Goal: Task Accomplishment & Management: Use online tool/utility

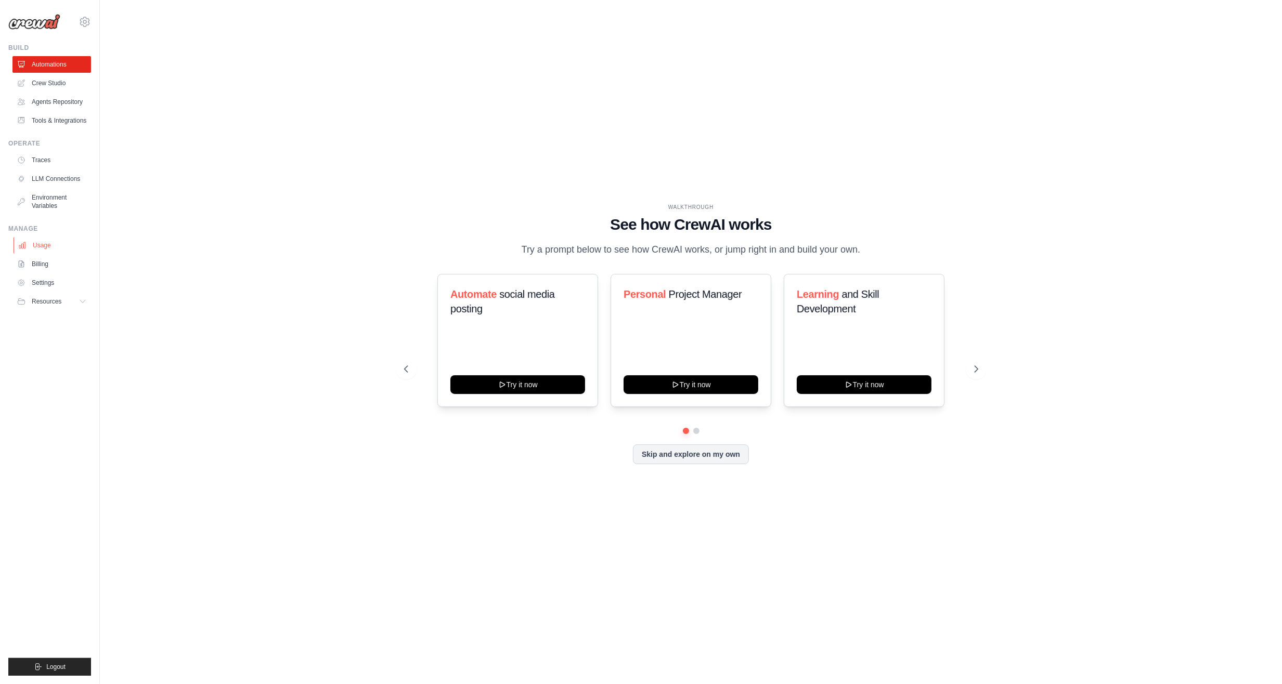
click at [45, 243] on link "Usage" at bounding box center [53, 245] width 79 height 17
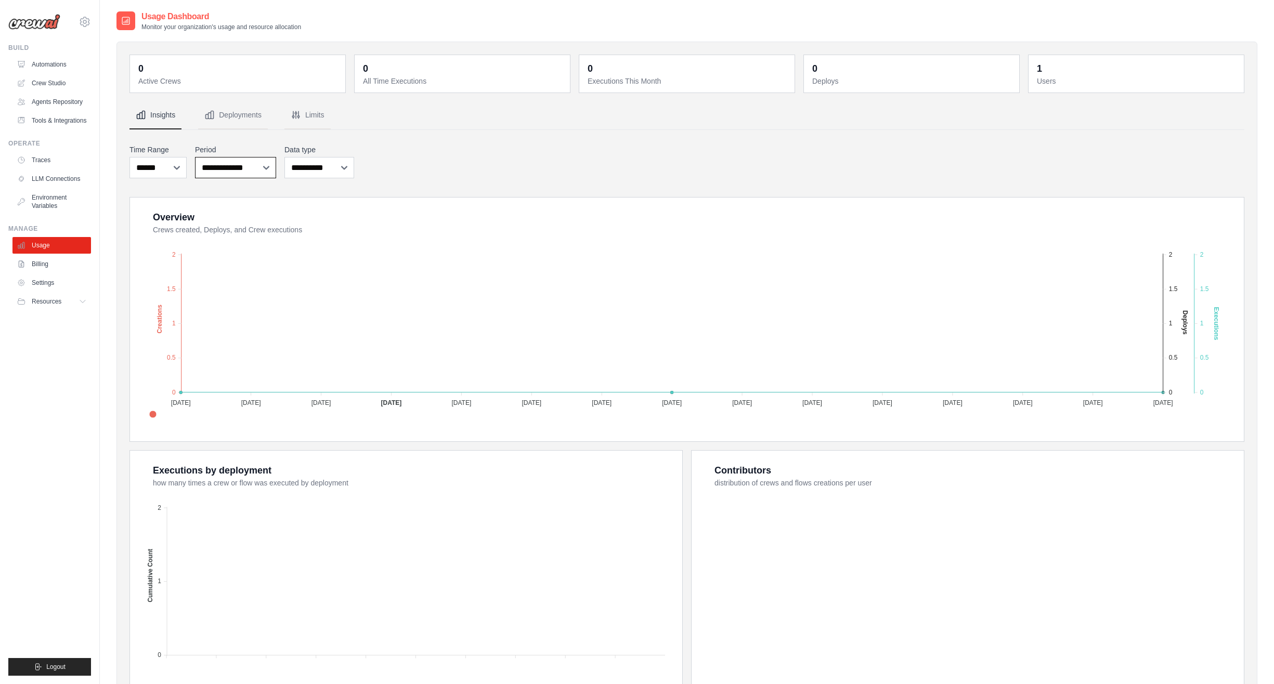
click at [260, 172] on select "**********" at bounding box center [235, 167] width 81 height 21
click at [195, 157] on select "**********" at bounding box center [235, 167] width 81 height 21
click at [267, 167] on select "**********" at bounding box center [235, 167] width 81 height 21
select select "*********"
click at [195, 157] on select "**********" at bounding box center [235, 167] width 81 height 21
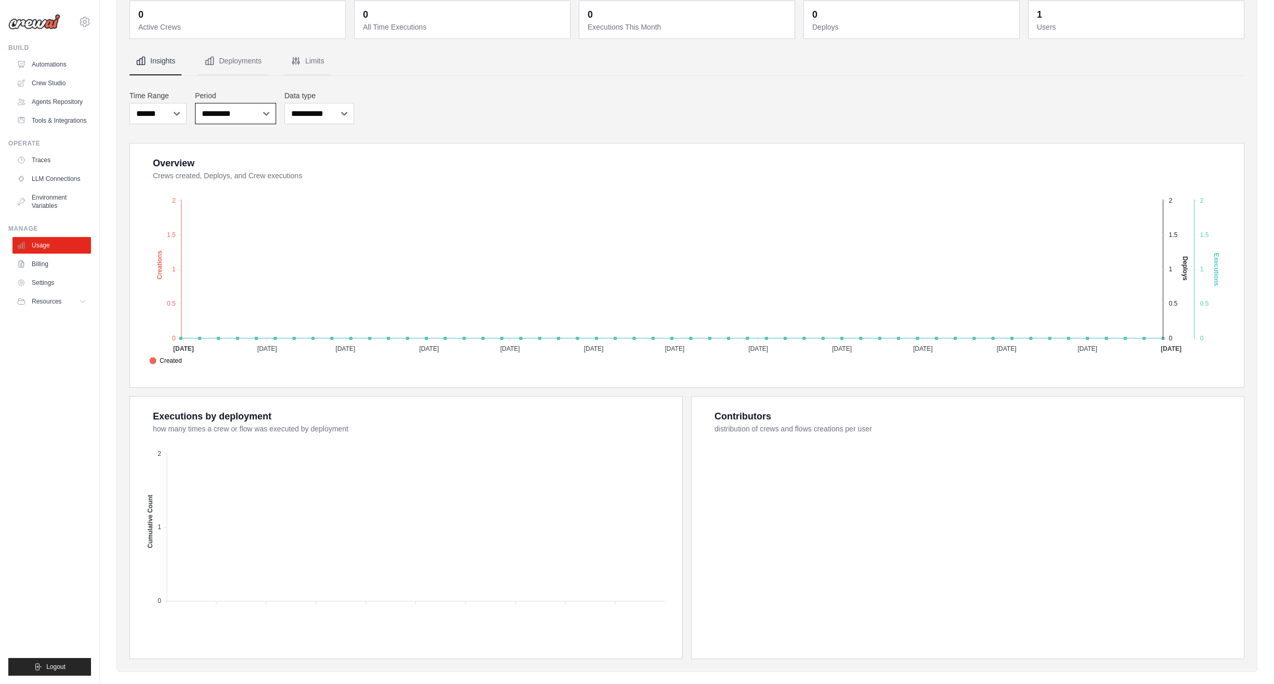
scroll to position [68, 0]
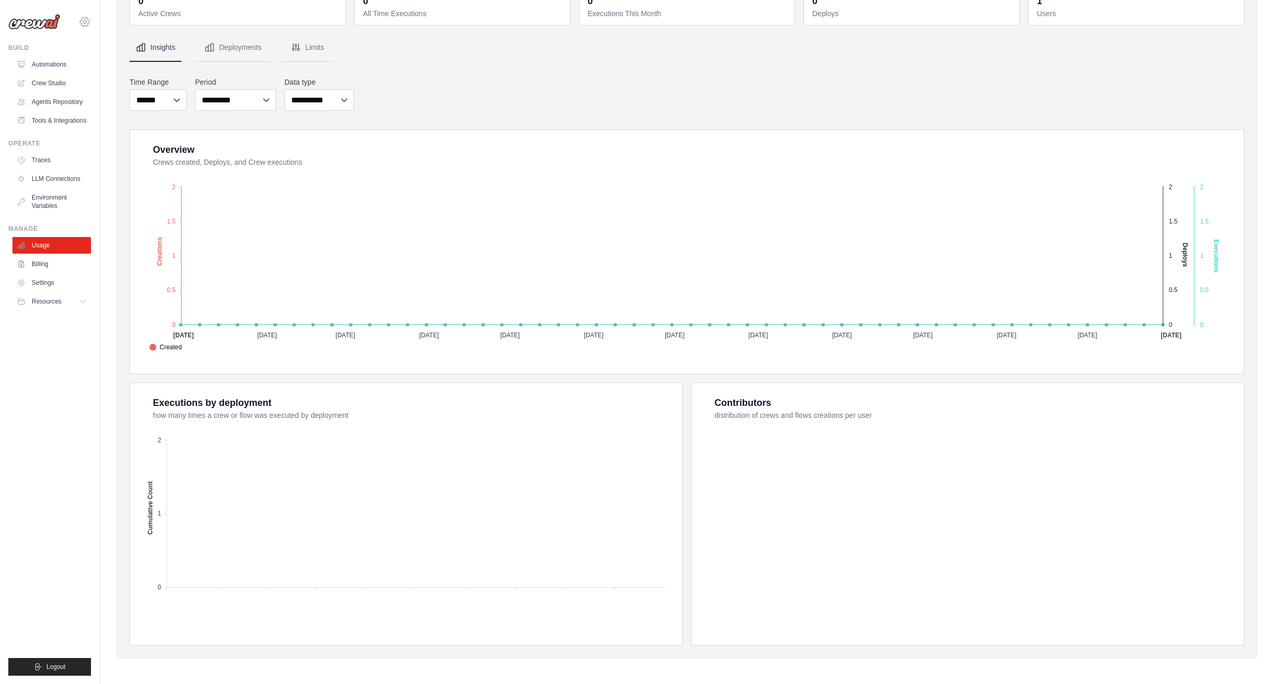
click at [84, 22] on icon at bounding box center [85, 22] width 12 height 12
click at [103, 65] on span "Settings" at bounding box center [129, 64] width 82 height 10
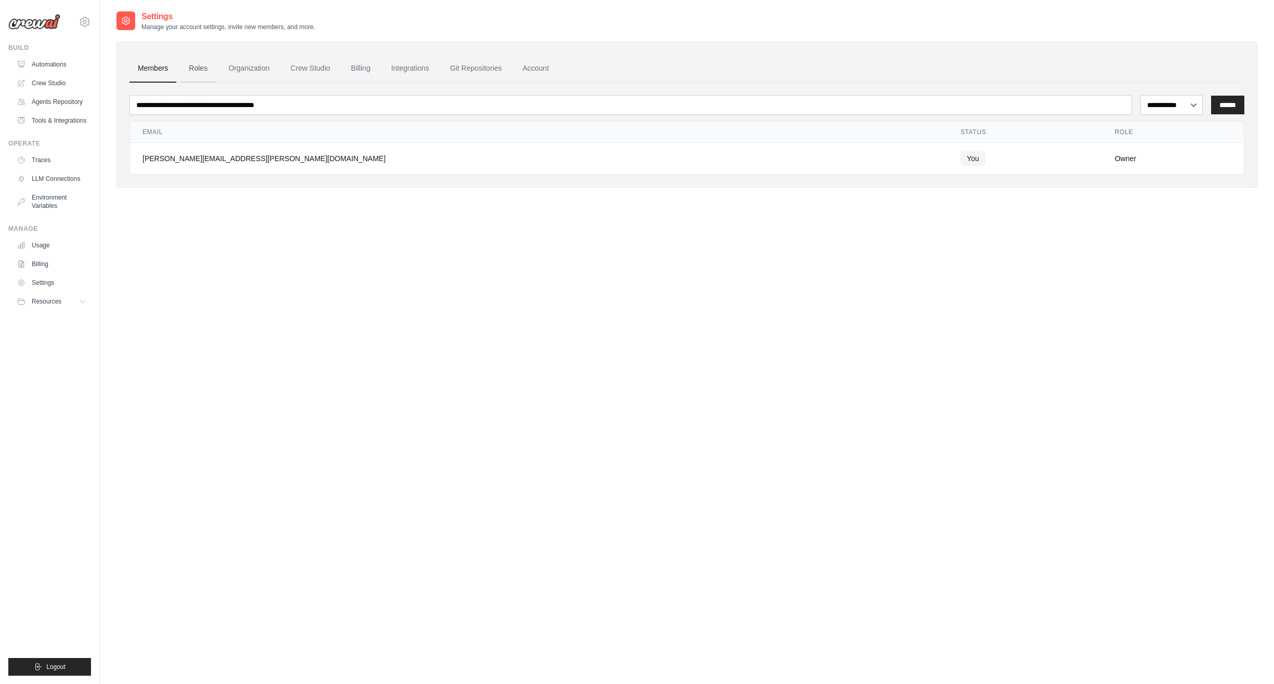
click at [203, 67] on link "Roles" at bounding box center [197, 69] width 35 height 28
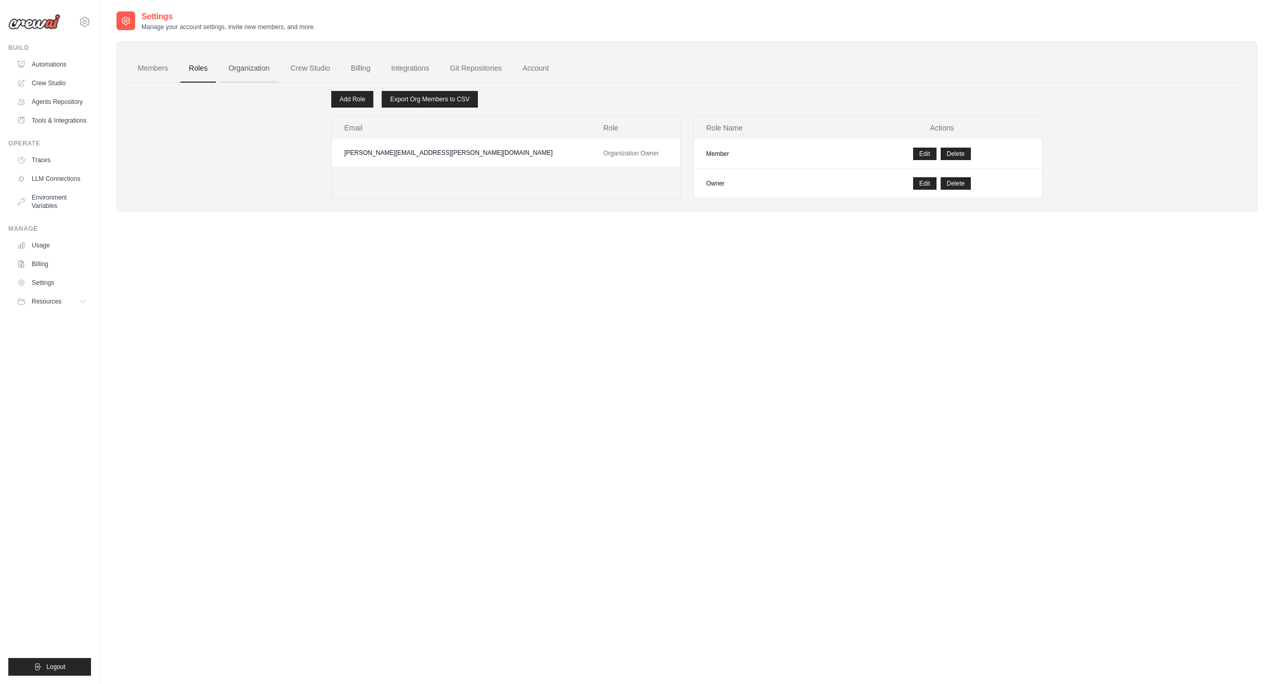
click at [236, 67] on link "Organization" at bounding box center [249, 69] width 58 height 28
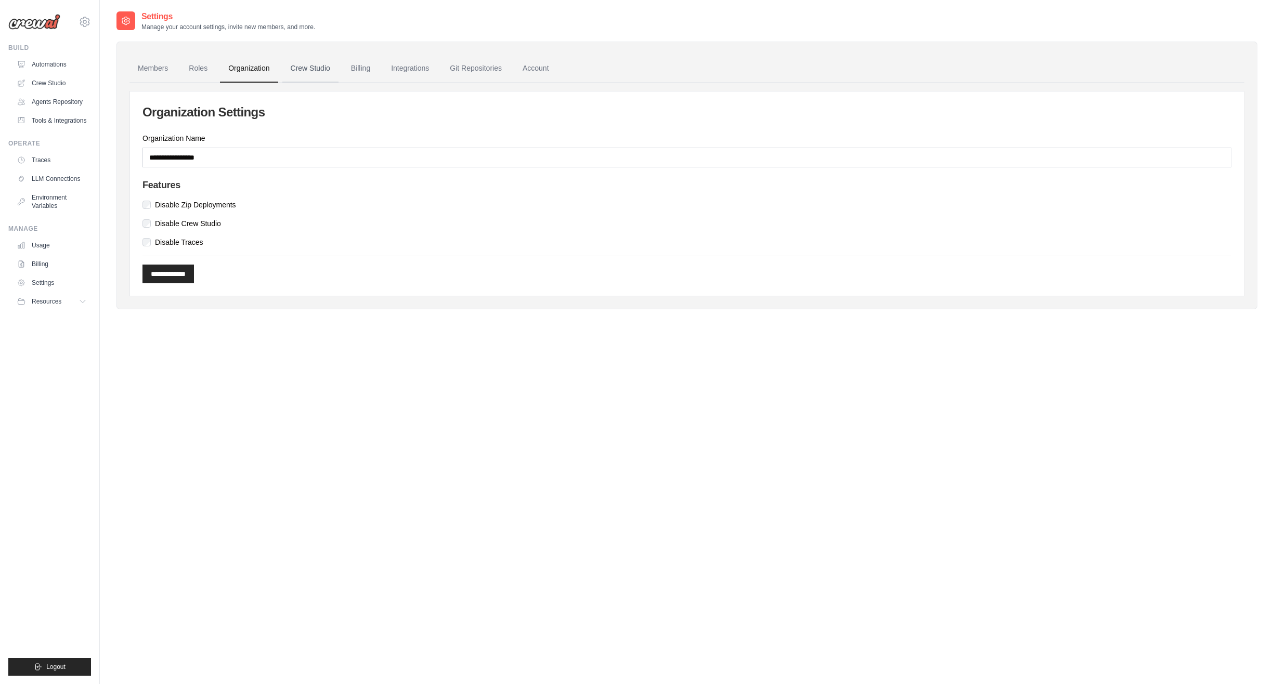
click at [301, 66] on link "Crew Studio" at bounding box center [310, 69] width 56 height 28
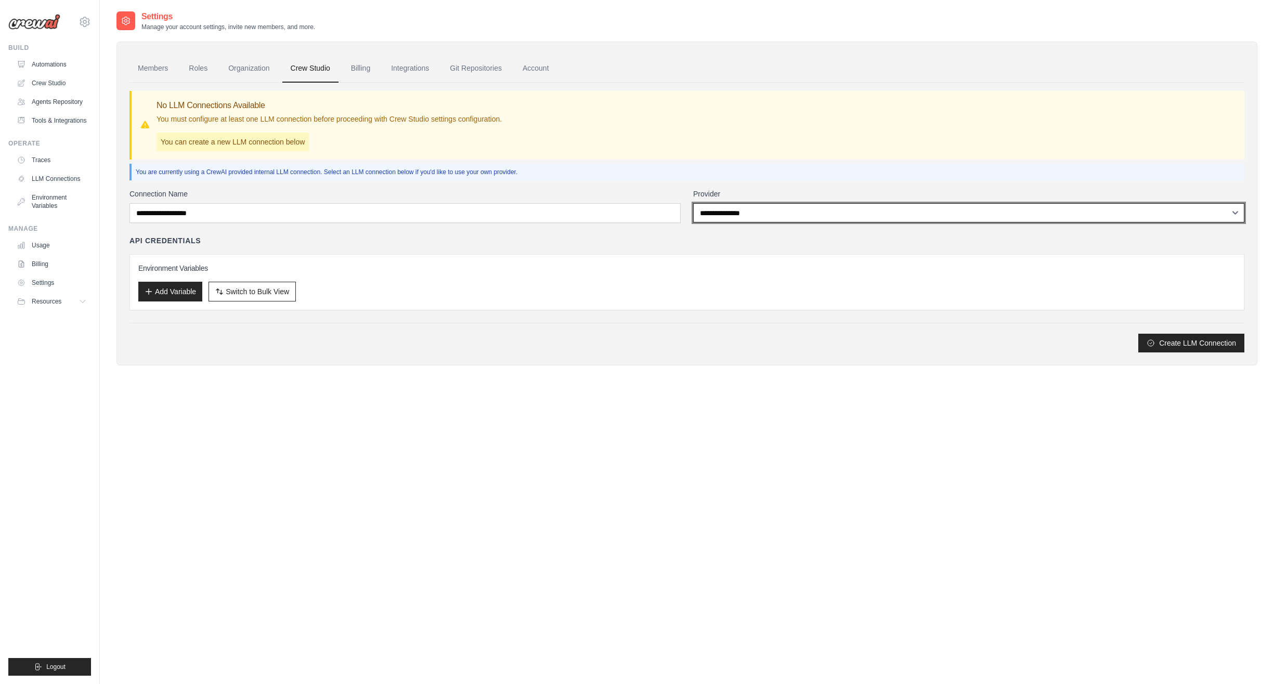
click at [759, 212] on select "**********" at bounding box center [968, 212] width 551 height 19
click at [693, 203] on select "**********" at bounding box center [968, 212] width 551 height 19
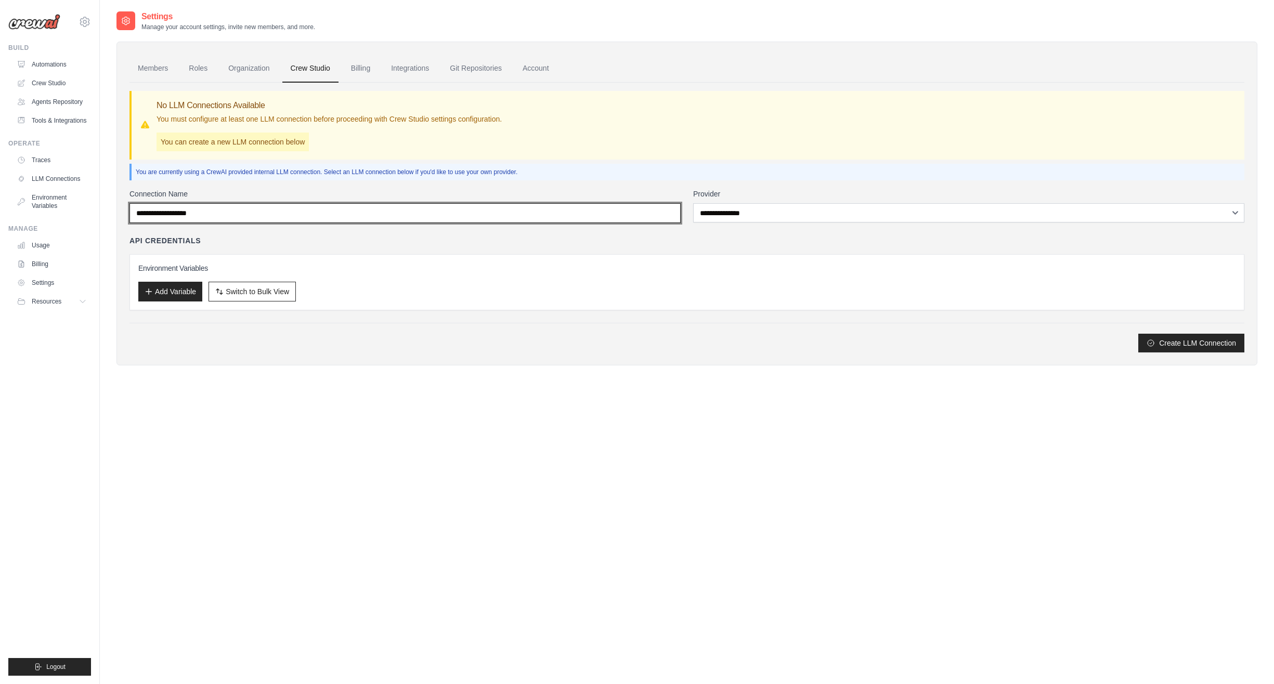
click at [615, 214] on input "Connection Name" at bounding box center [404, 213] width 551 height 20
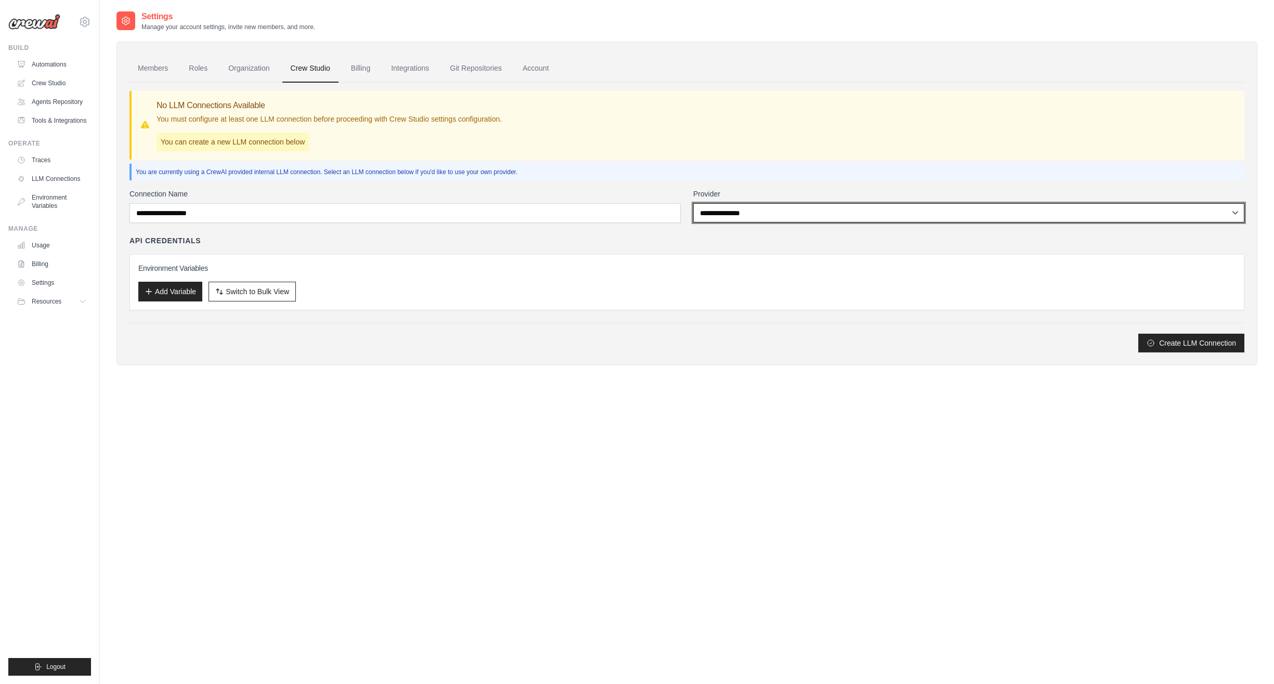
click at [761, 213] on select "**********" at bounding box center [968, 212] width 551 height 19
select select "******"
click at [693, 203] on select "**********" at bounding box center [968, 212] width 551 height 19
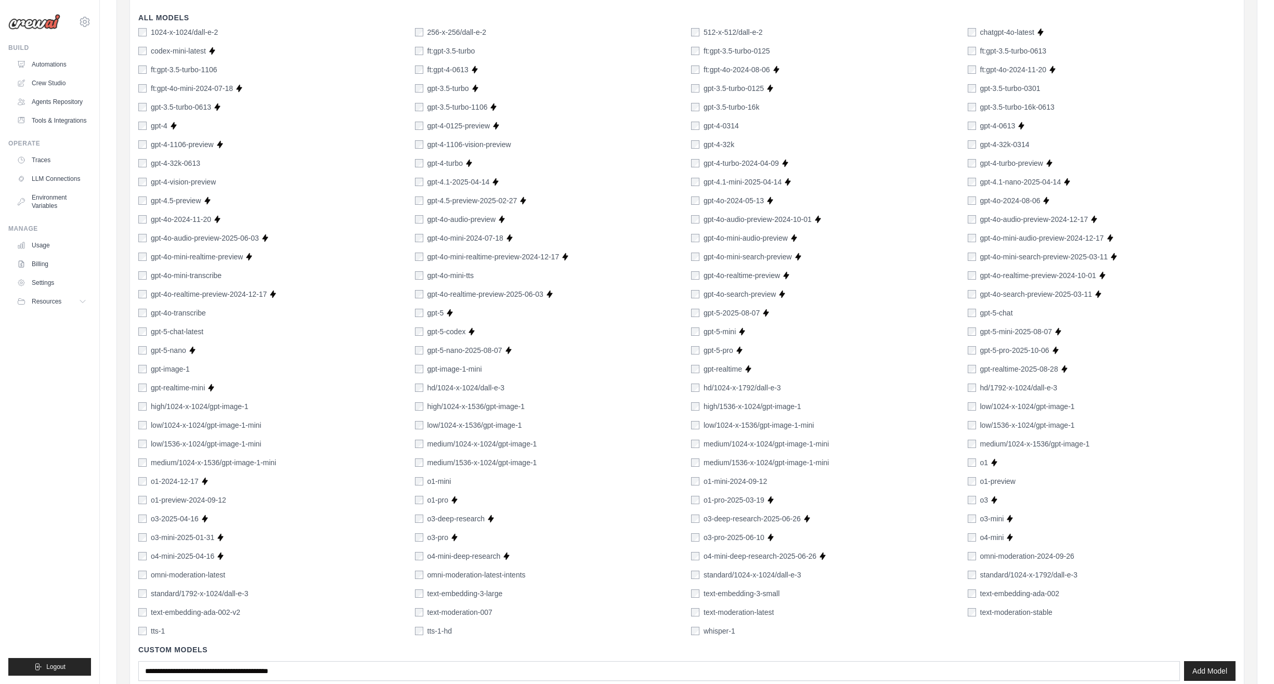
scroll to position [468, 0]
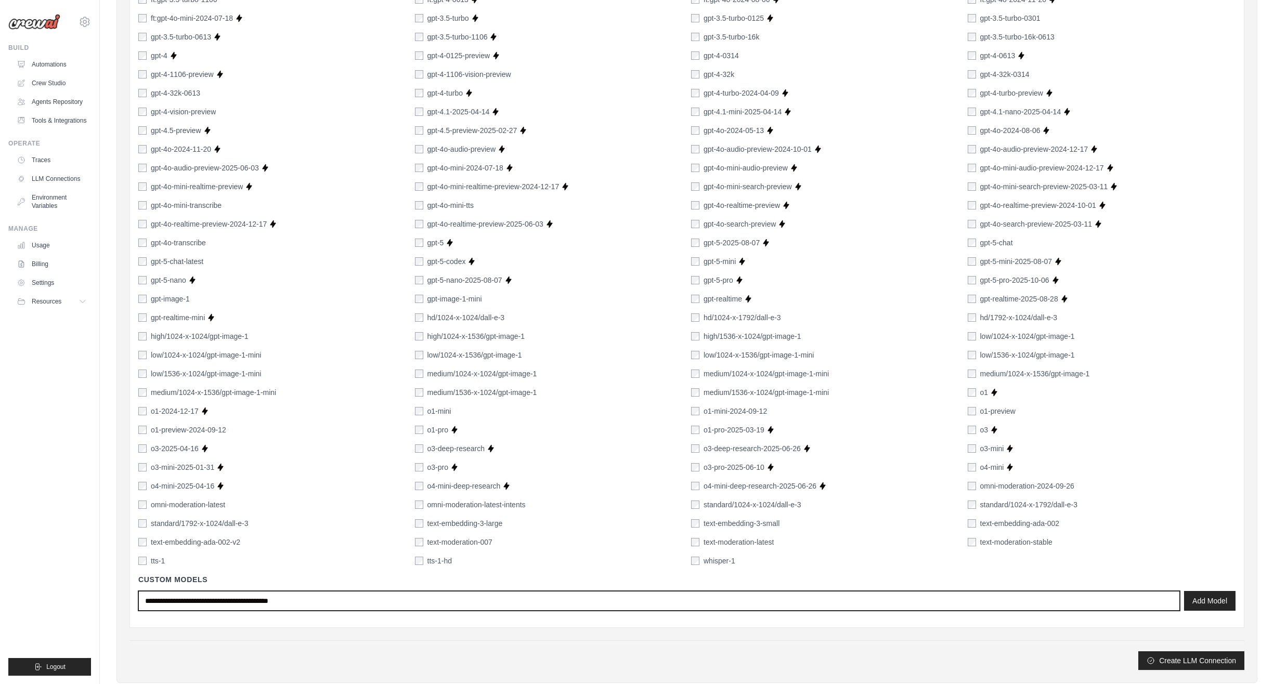
click at [393, 601] on input "text" at bounding box center [659, 601] width 1042 height 20
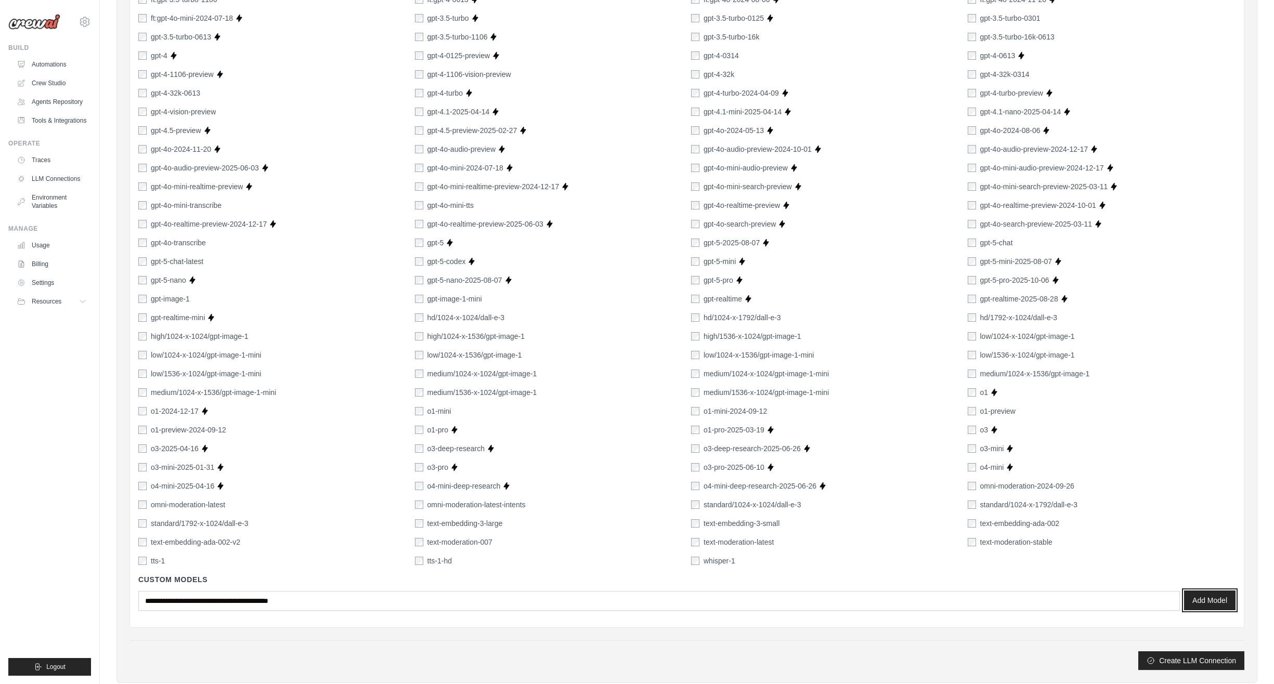
click at [1214, 601] on button "Add Model" at bounding box center [1209, 601] width 51 height 20
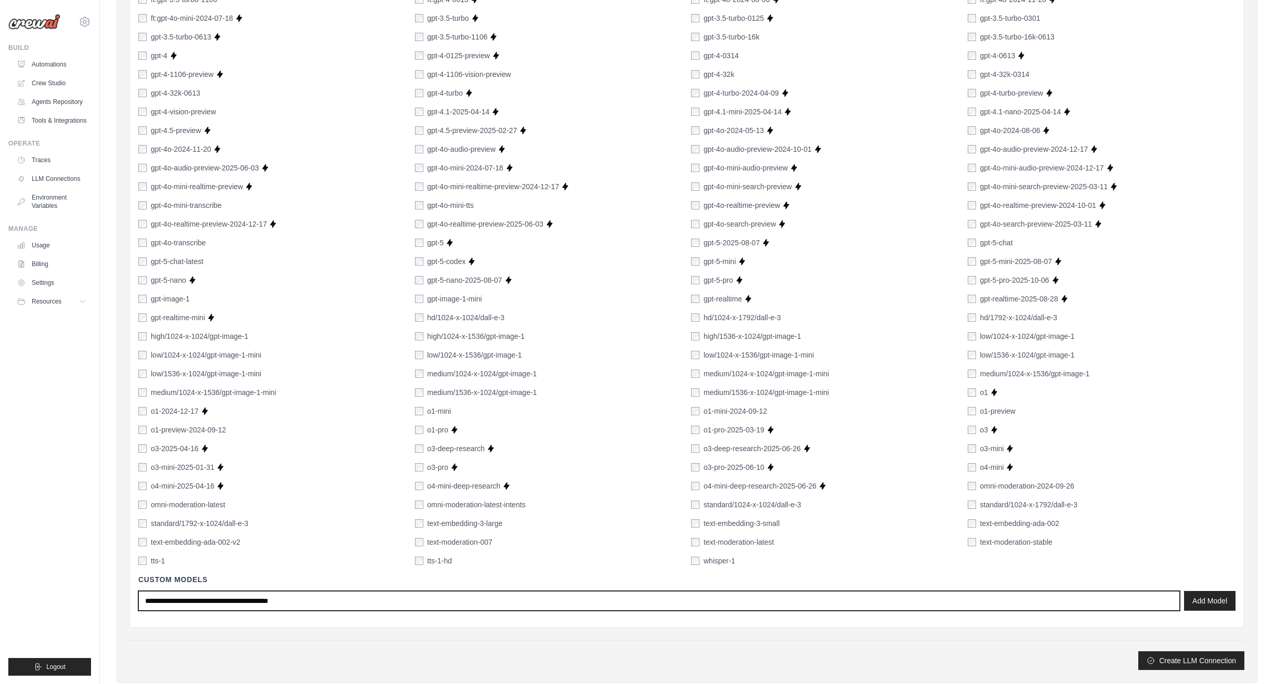
click at [369, 595] on input "text" at bounding box center [659, 601] width 1042 height 20
type input "***"
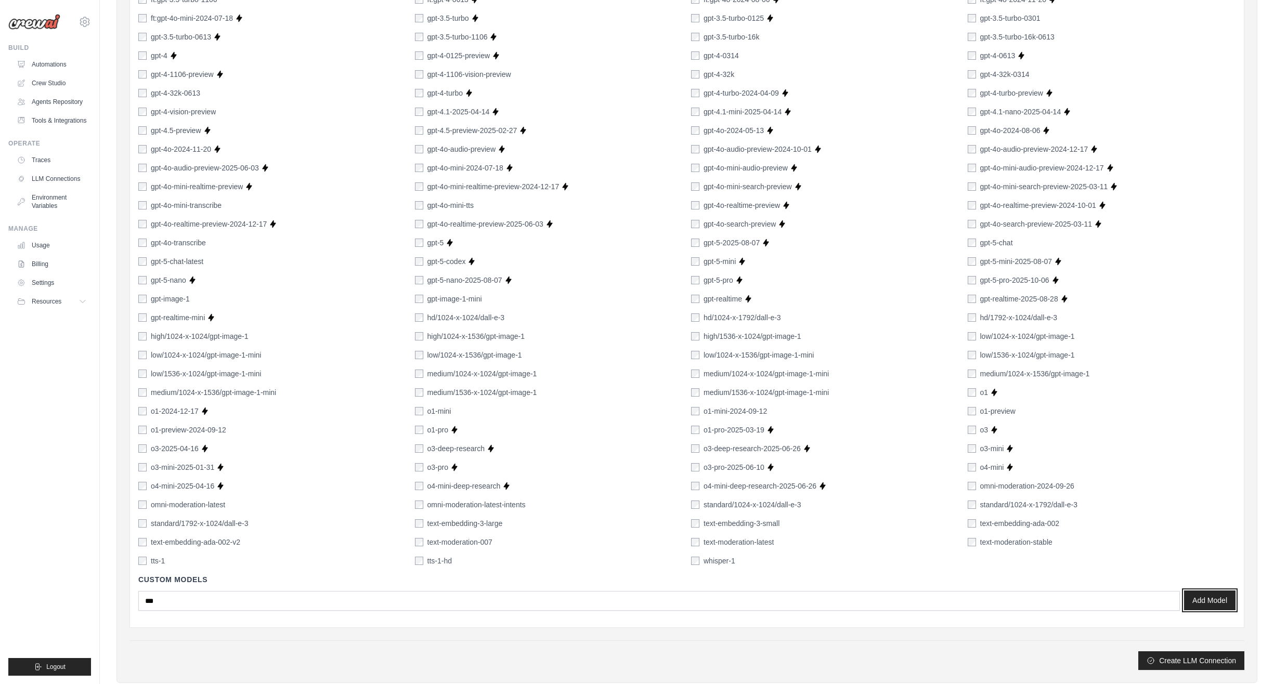
click at [1199, 601] on button "Add Model" at bounding box center [1209, 601] width 51 height 20
click at [169, 625] on button "×" at bounding box center [170, 623] width 6 height 9
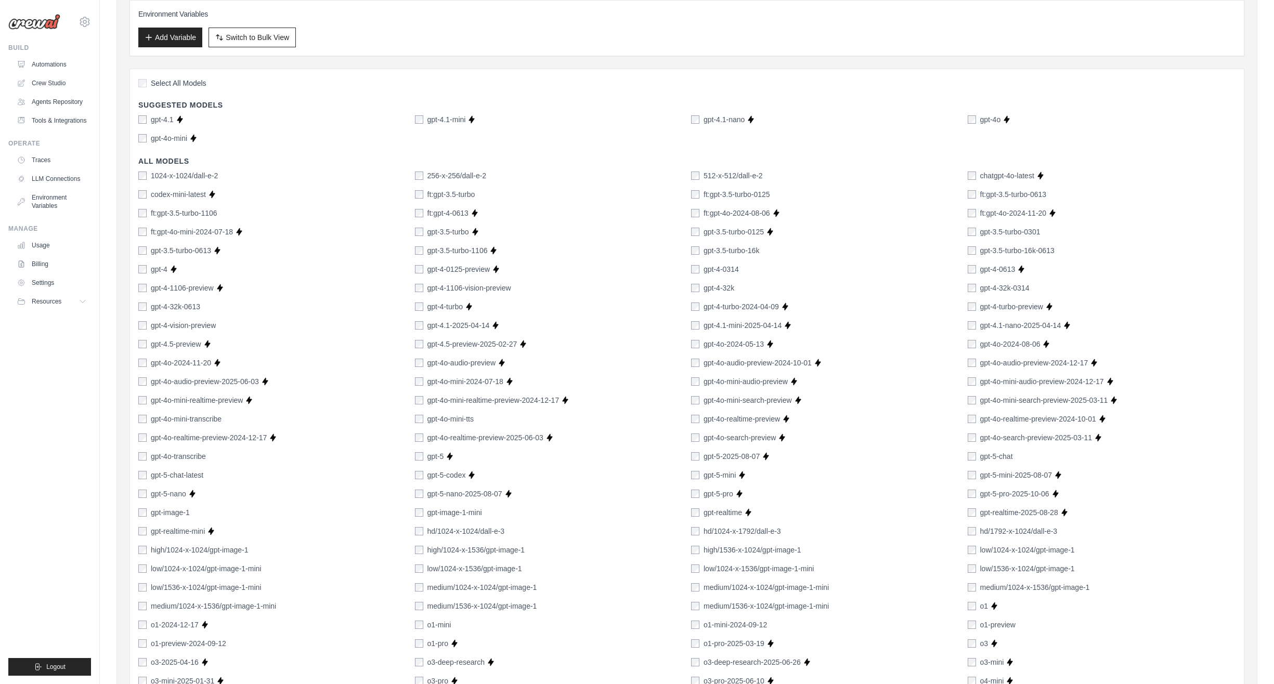
scroll to position [208, 0]
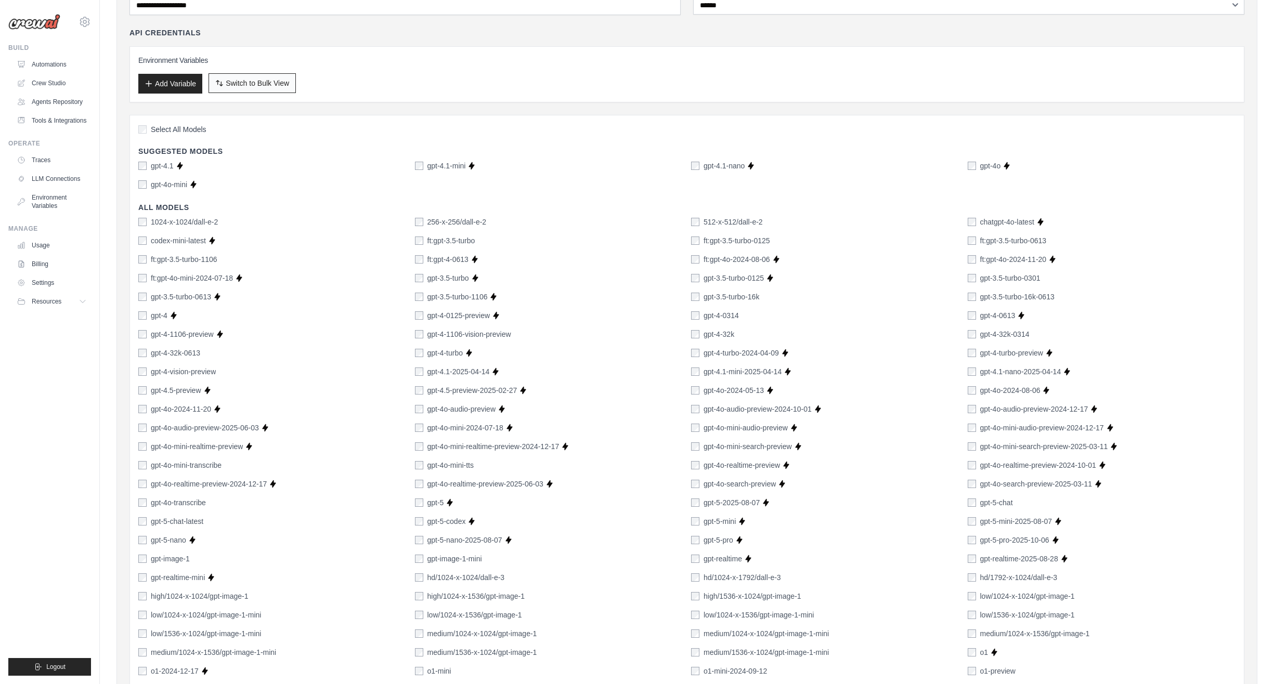
click at [254, 85] on span "Switch to Bulk View" at bounding box center [257, 83] width 63 height 10
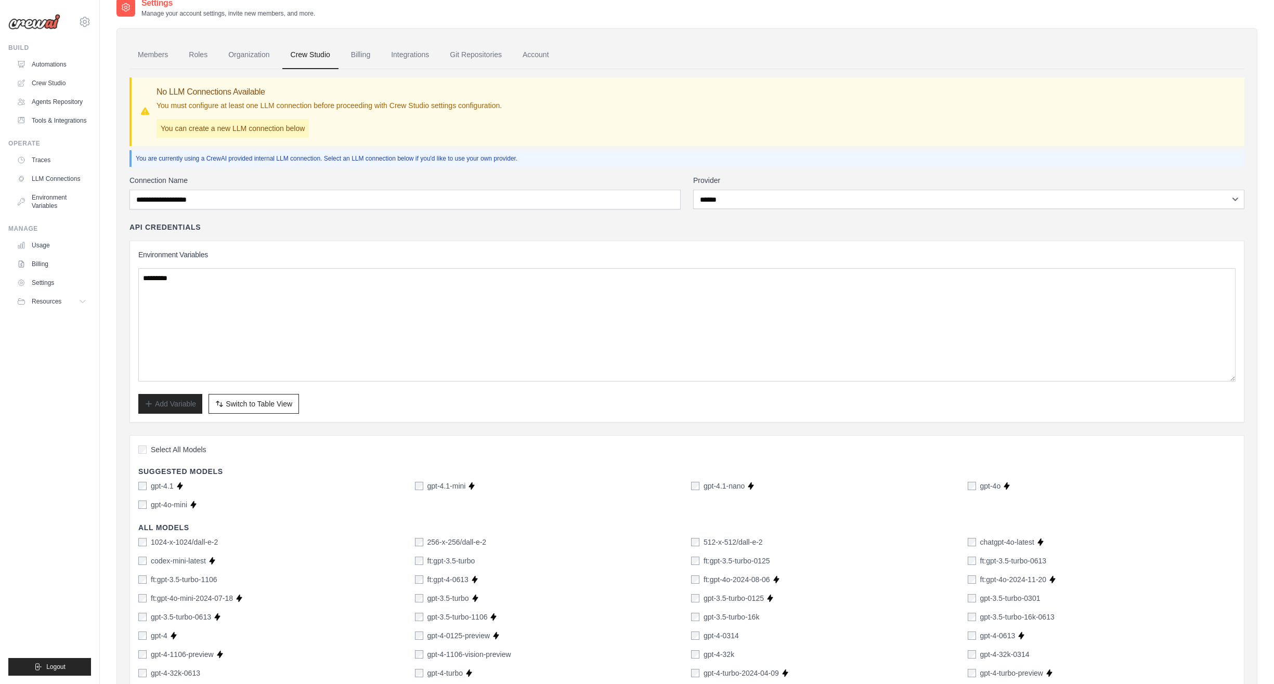
scroll to position [0, 0]
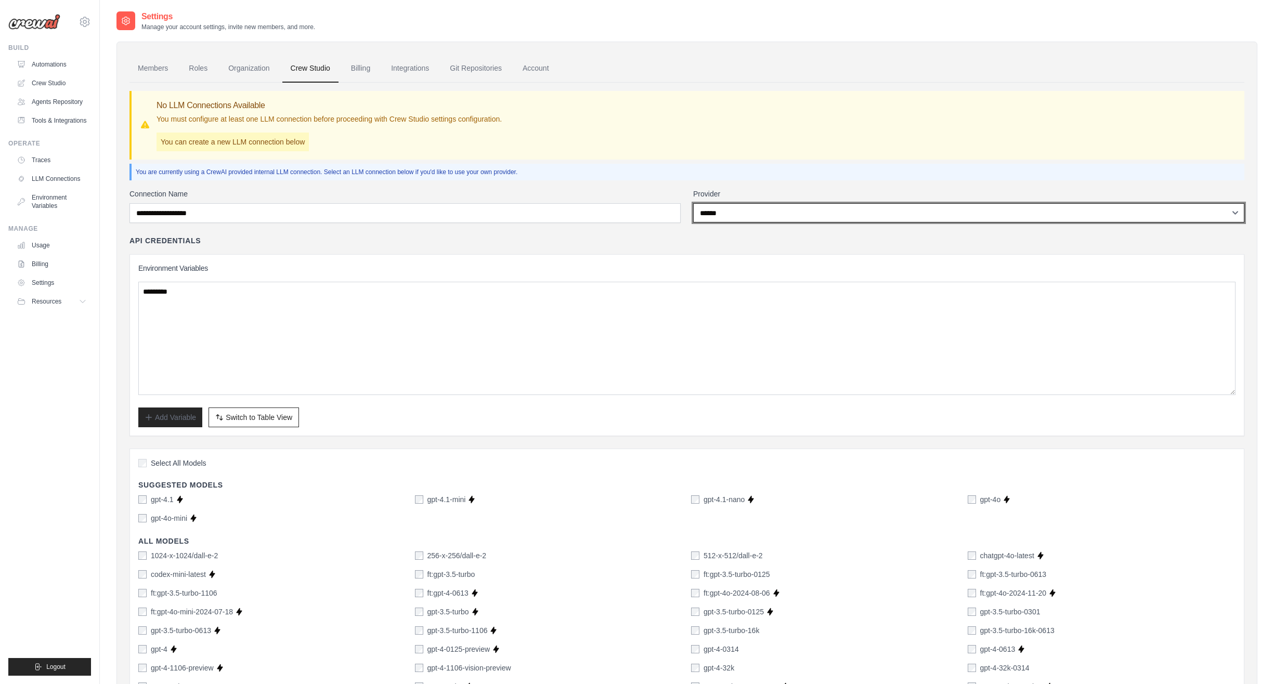
click at [790, 209] on select "**********" at bounding box center [968, 212] width 551 height 19
select select "*********"
click at [693, 203] on select "**********" at bounding box center [968, 212] width 551 height 19
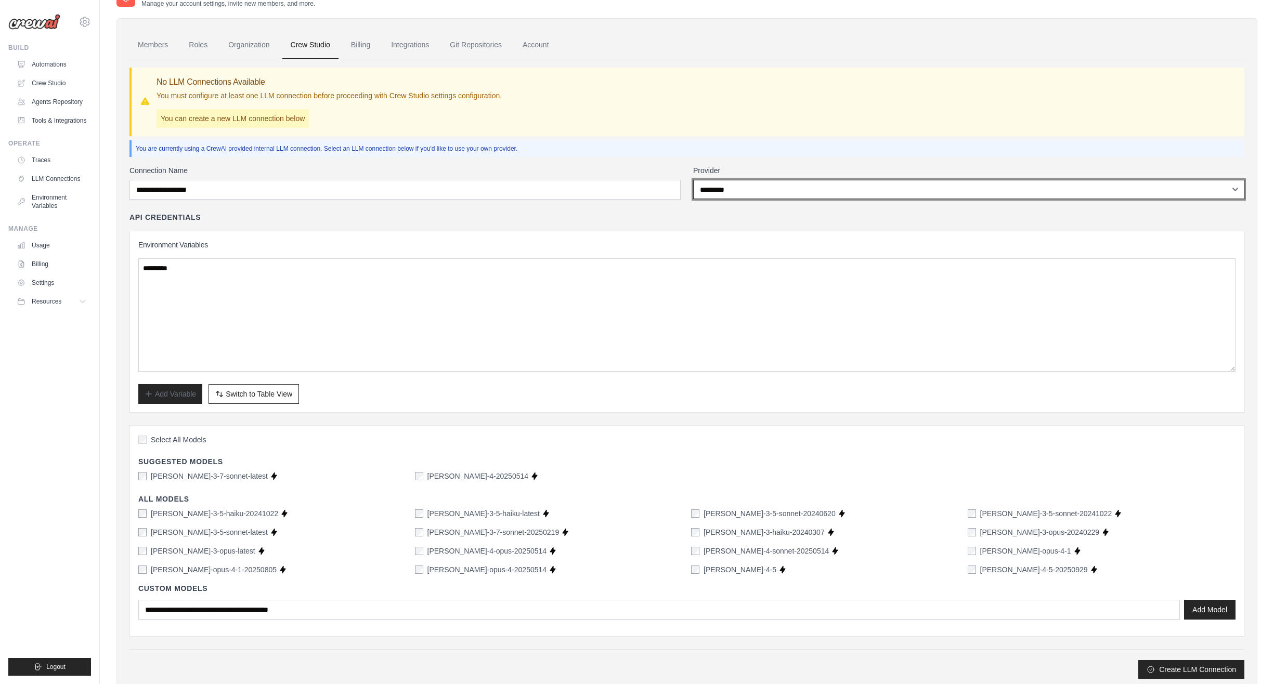
scroll to position [55, 0]
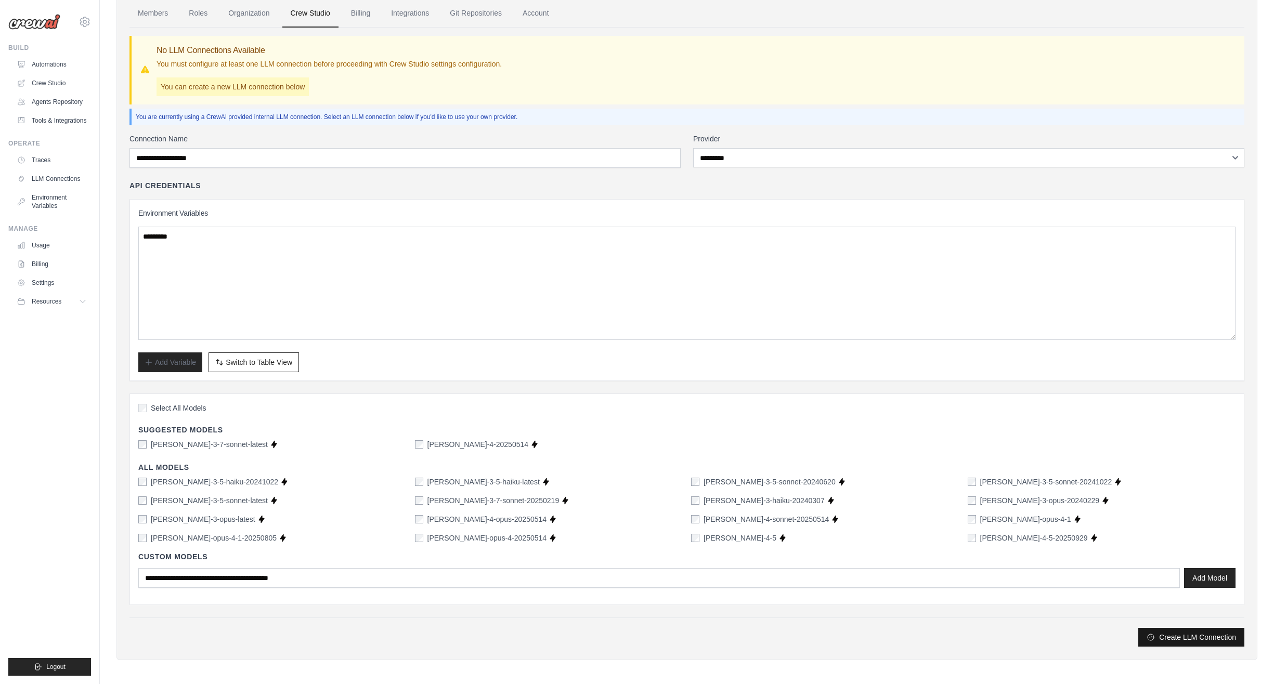
click at [1165, 636] on button "Create LLM Connection" at bounding box center [1191, 637] width 106 height 19
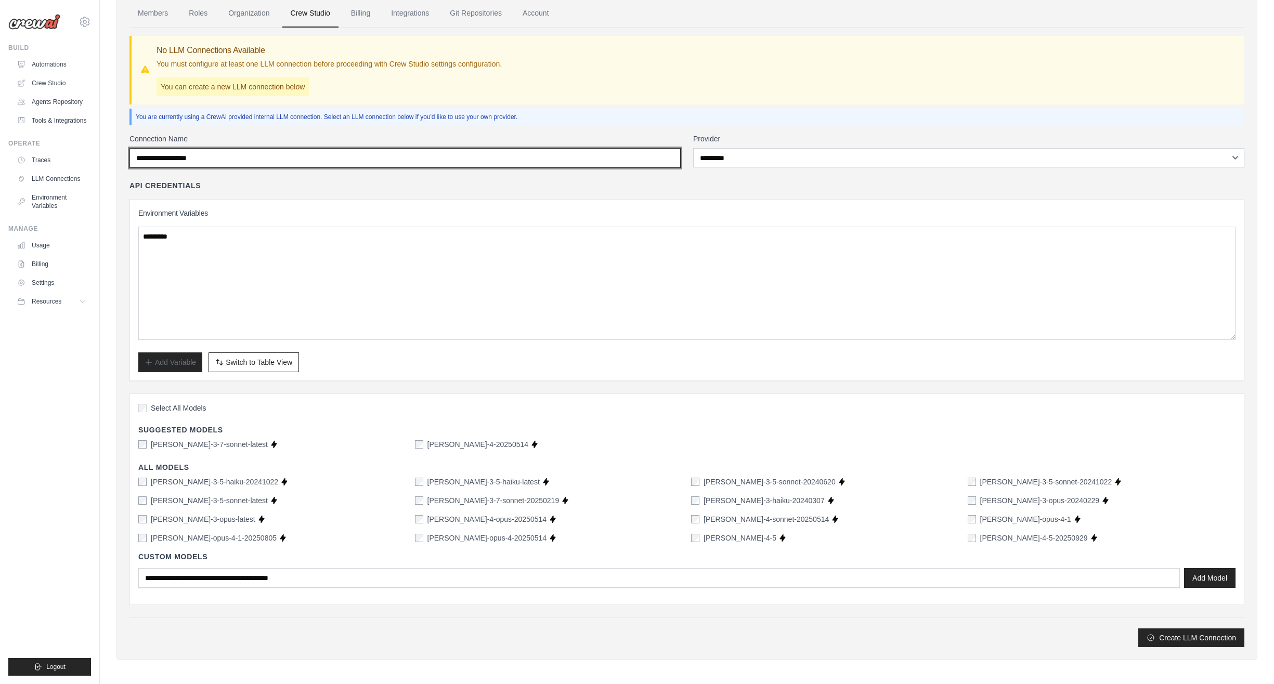
drag, startPoint x: 285, startPoint y: 158, endPoint x: 131, endPoint y: 152, distance: 154.6
click at [131, 152] on input "Connection Name" at bounding box center [404, 158] width 551 height 20
click at [219, 157] on input "Connection Name" at bounding box center [404, 158] width 551 height 20
type input "**********"
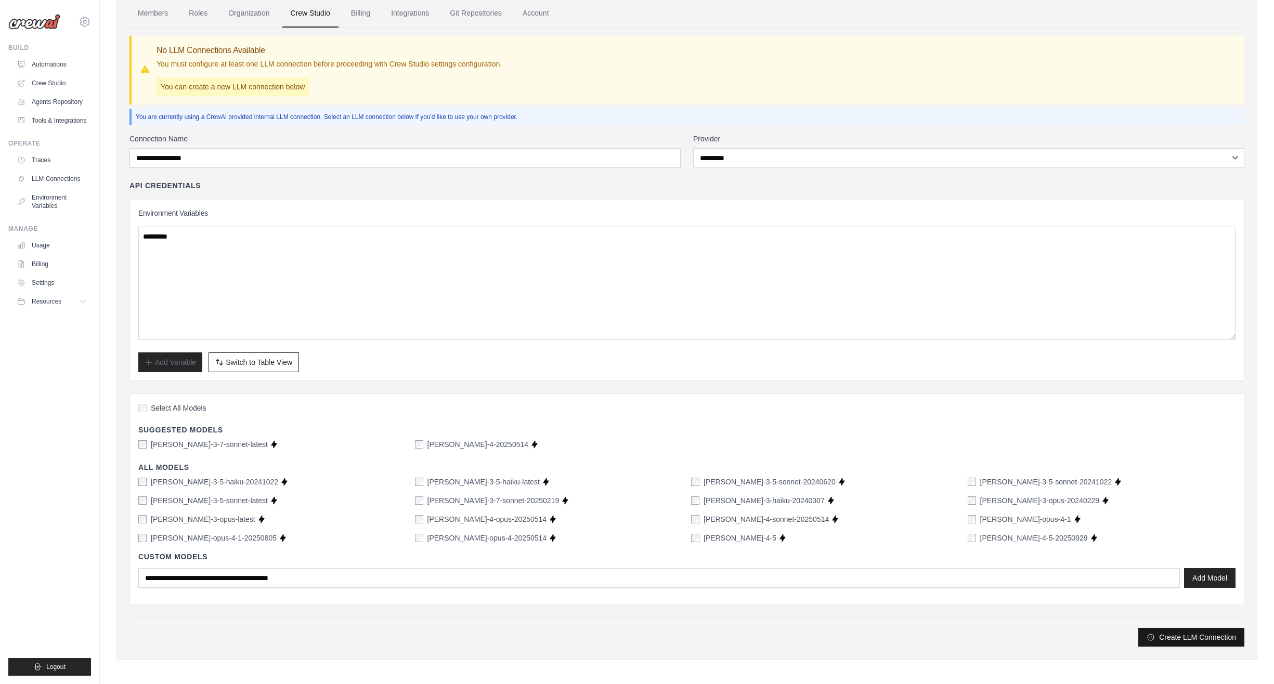
click at [1199, 636] on button "Create LLM Connection" at bounding box center [1191, 637] width 106 height 19
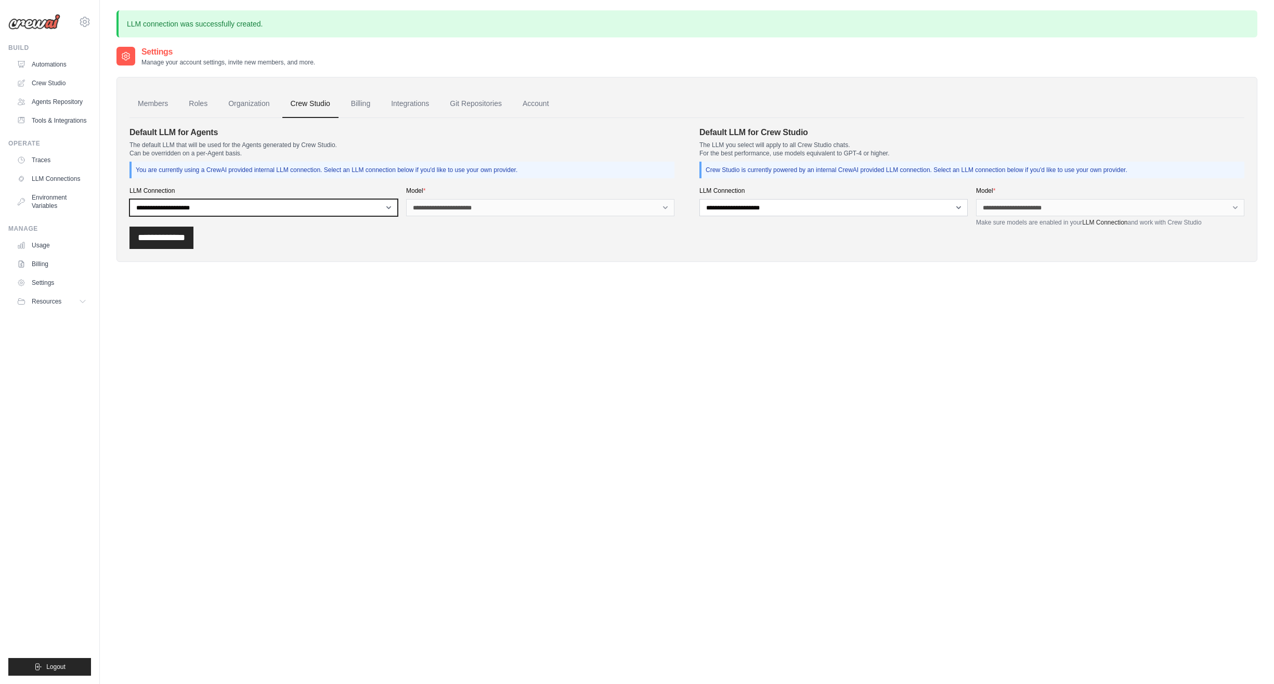
click at [331, 207] on select "**********" at bounding box center [263, 207] width 268 height 17
select select "******"
click at [129, 199] on select "**********" at bounding box center [263, 207] width 268 height 17
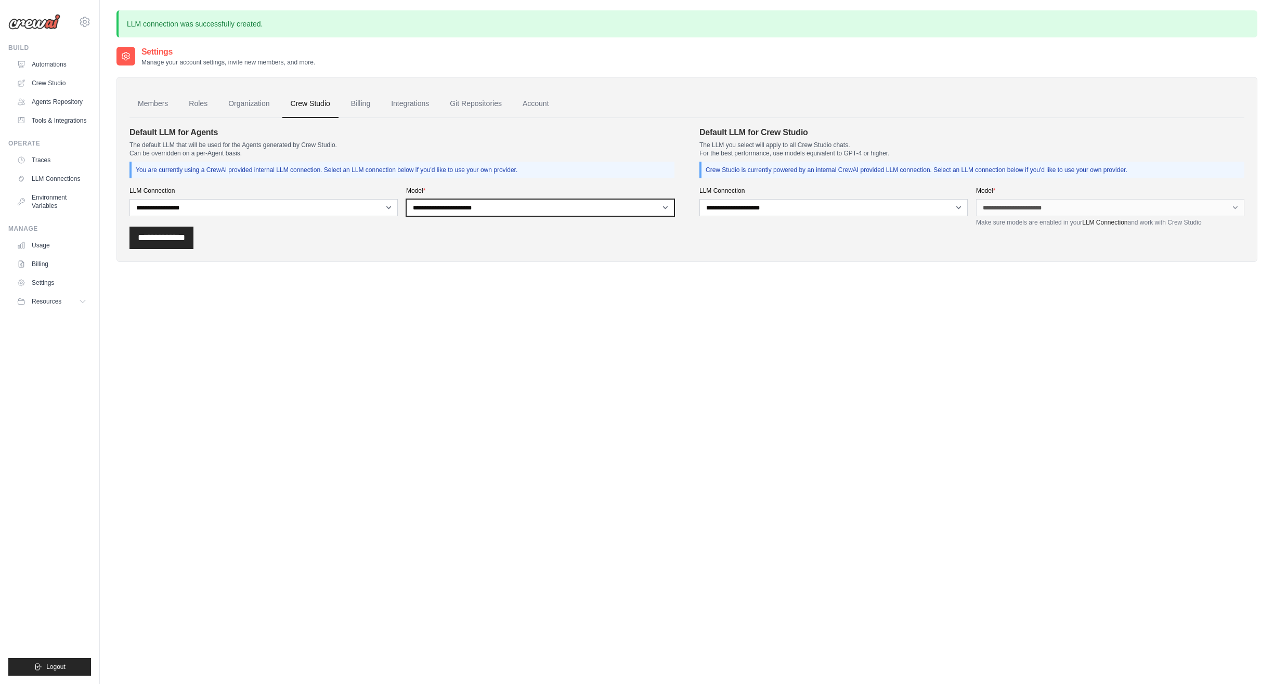
click at [505, 208] on select "**********" at bounding box center [540, 207] width 268 height 17
select select "**********"
click at [406, 199] on select "**********" at bounding box center [540, 207] width 268 height 17
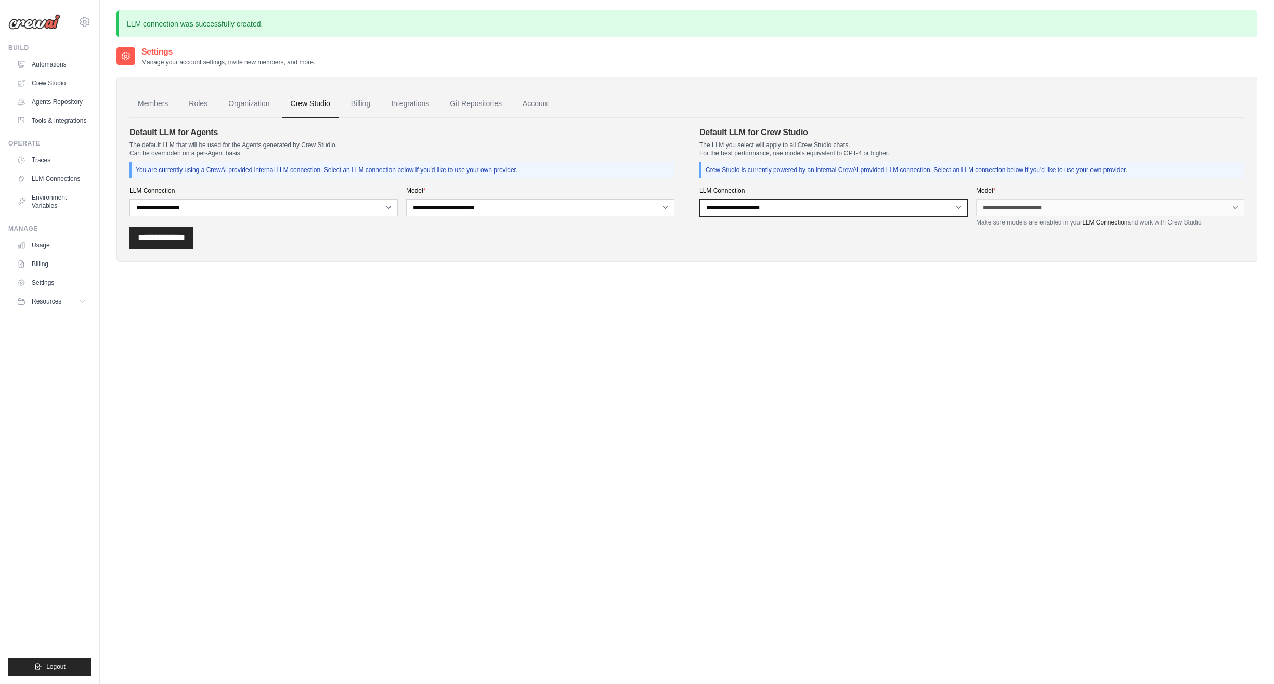
click at [771, 209] on select "**********" at bounding box center [833, 207] width 268 height 17
select select "******"
click at [699, 199] on select "**********" at bounding box center [833, 207] width 268 height 17
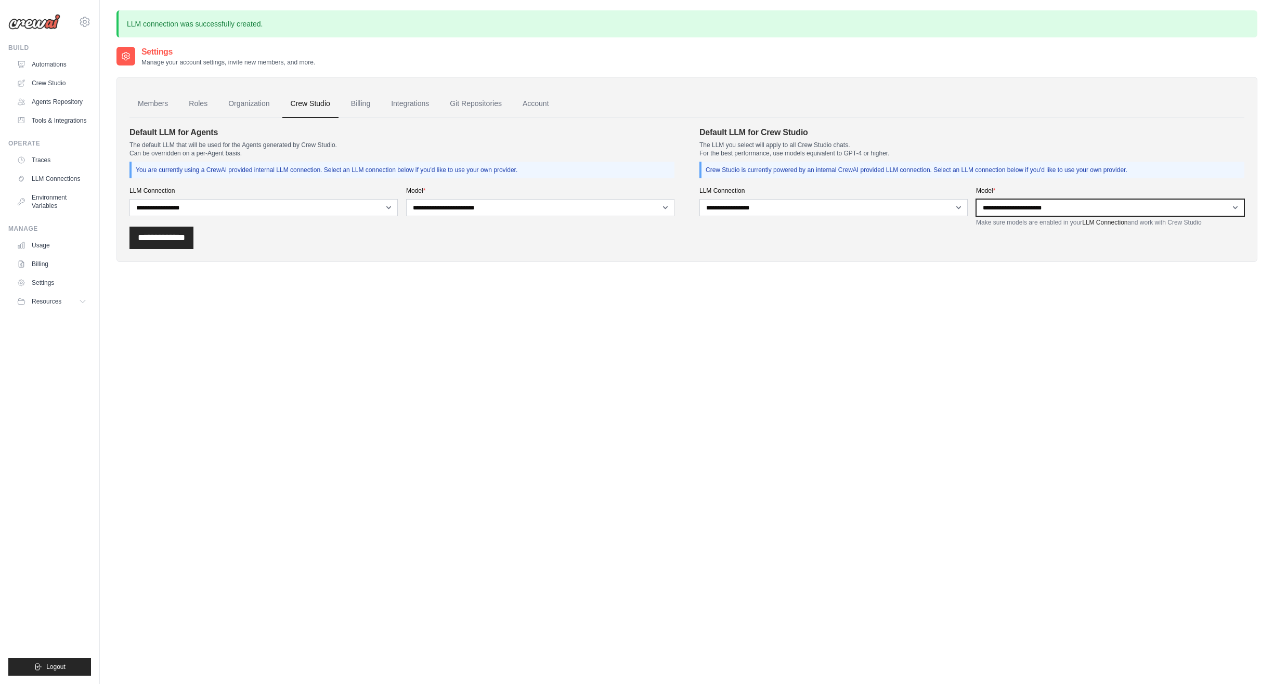
click at [1019, 209] on select "**********" at bounding box center [1110, 207] width 268 height 17
select select "**********"
click at [976, 199] on select "**********" at bounding box center [1110, 207] width 268 height 17
click at [417, 245] on div "**********" at bounding box center [686, 238] width 1115 height 22
click at [183, 237] on input "**********" at bounding box center [161, 238] width 64 height 22
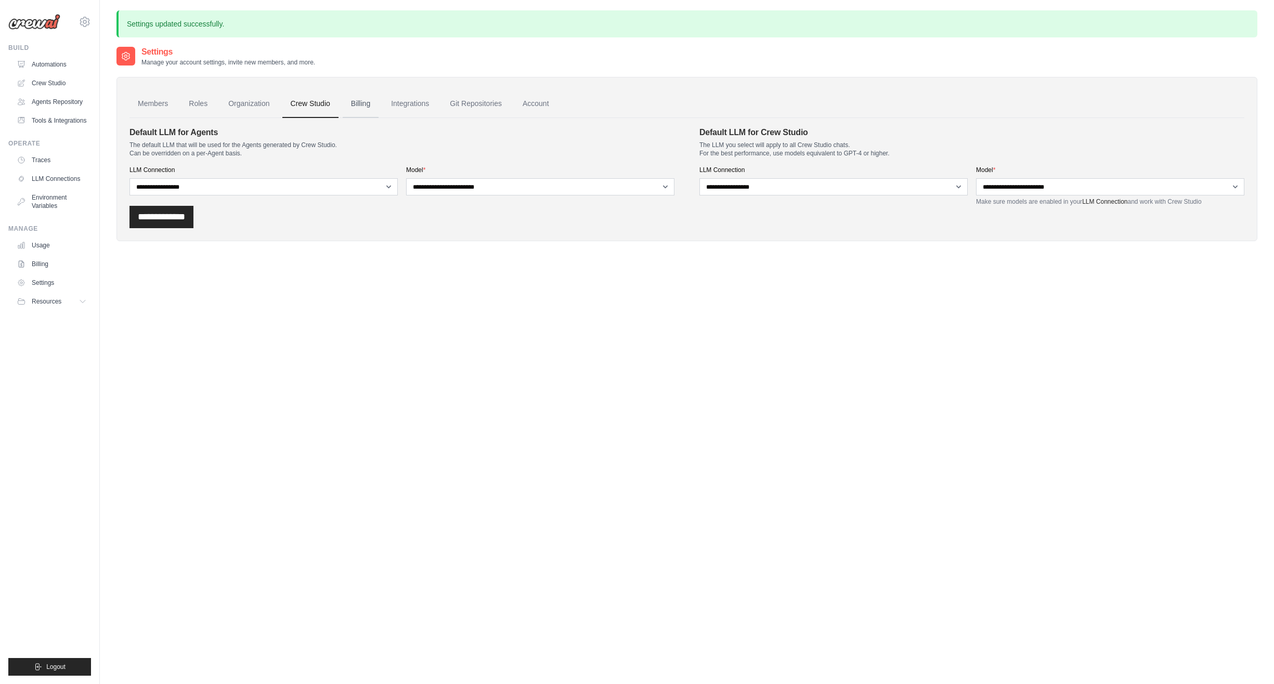
click at [365, 105] on link "Billing" at bounding box center [361, 104] width 36 height 28
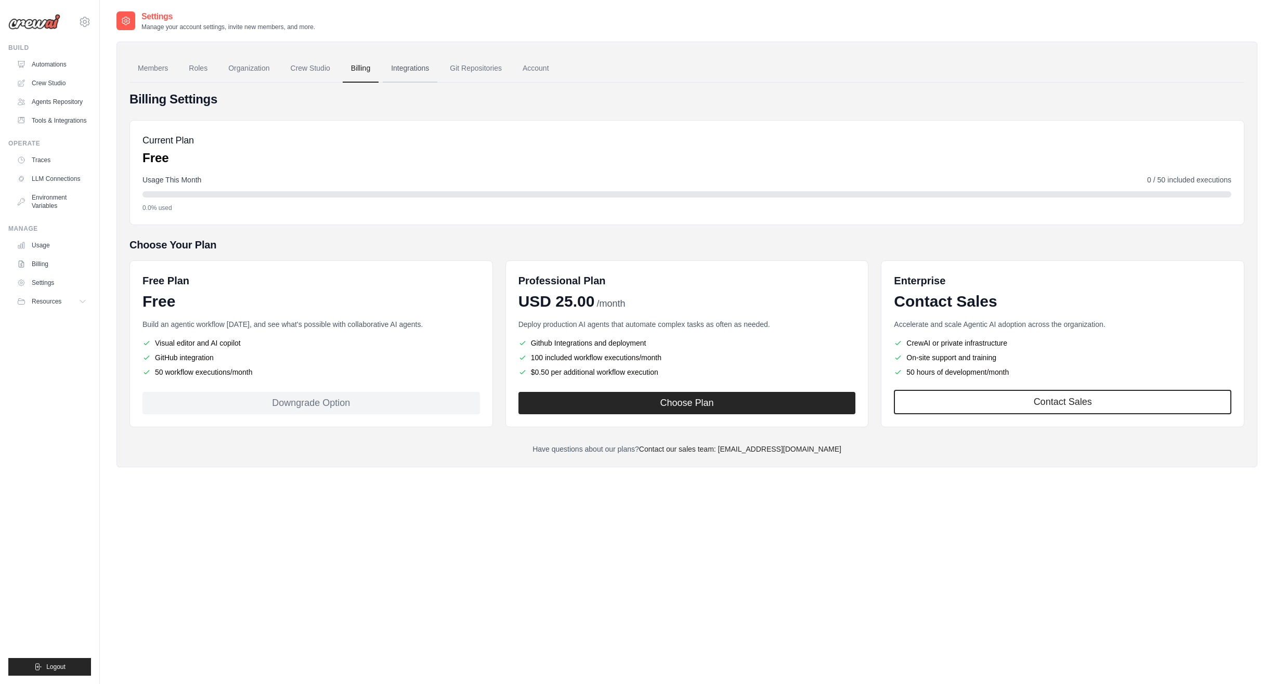
click at [402, 68] on link "Integrations" at bounding box center [410, 69] width 55 height 28
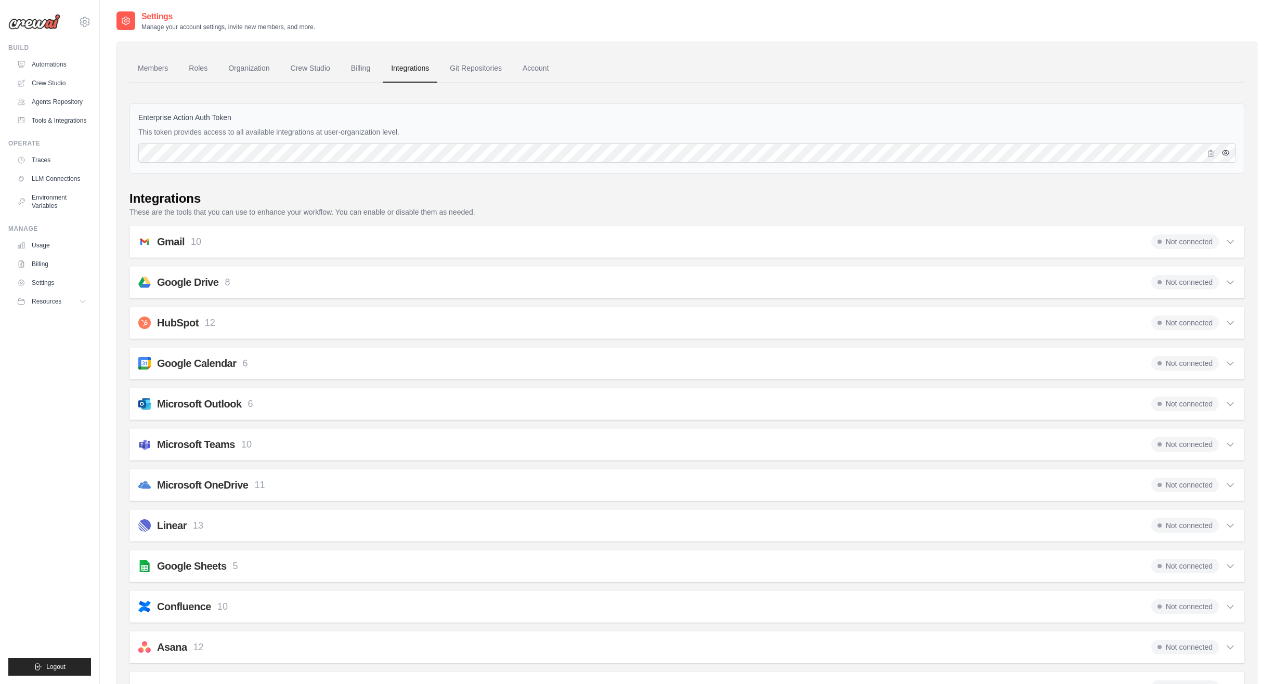
click at [1226, 152] on icon "button" at bounding box center [1226, 153] width 2 height 2
click at [1226, 151] on icon "button" at bounding box center [1226, 153] width 8 height 8
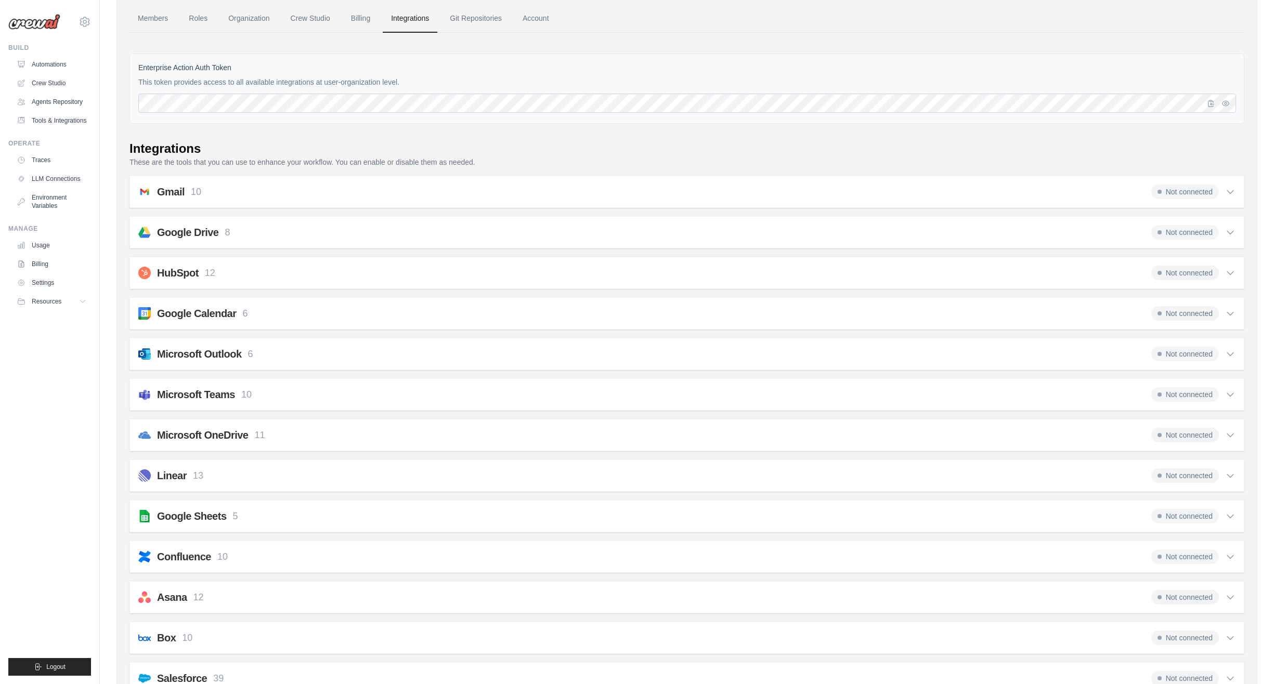
scroll to position [52, 0]
click at [319, 276] on div "HubSpot 12 Not connected" at bounding box center [686, 271] width 1097 height 15
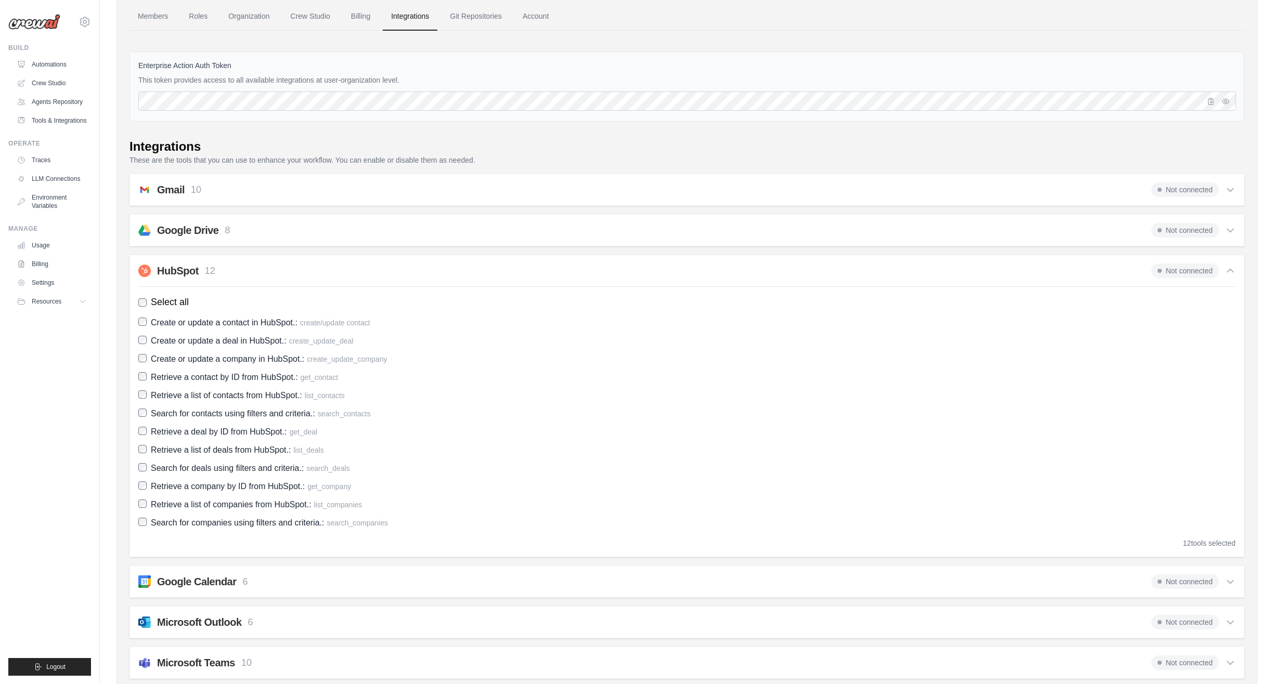
click at [322, 268] on div "HubSpot 12 Not connected" at bounding box center [686, 271] width 1097 height 15
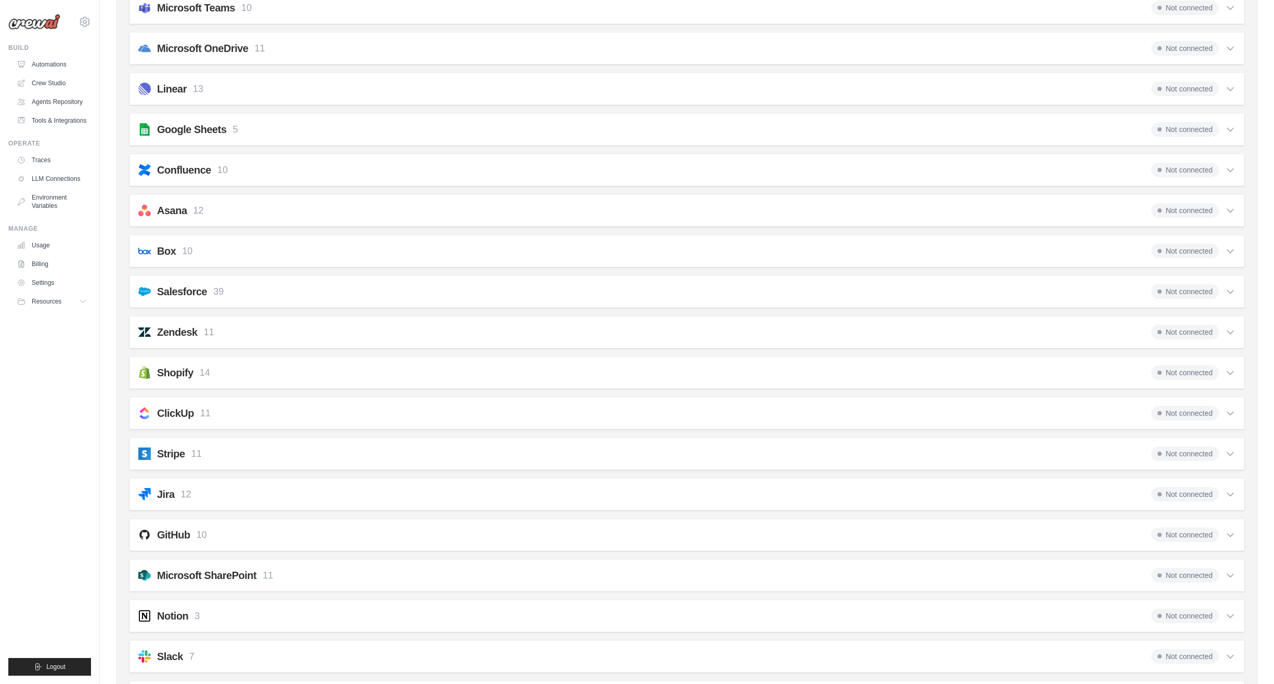
scroll to position [381, 0]
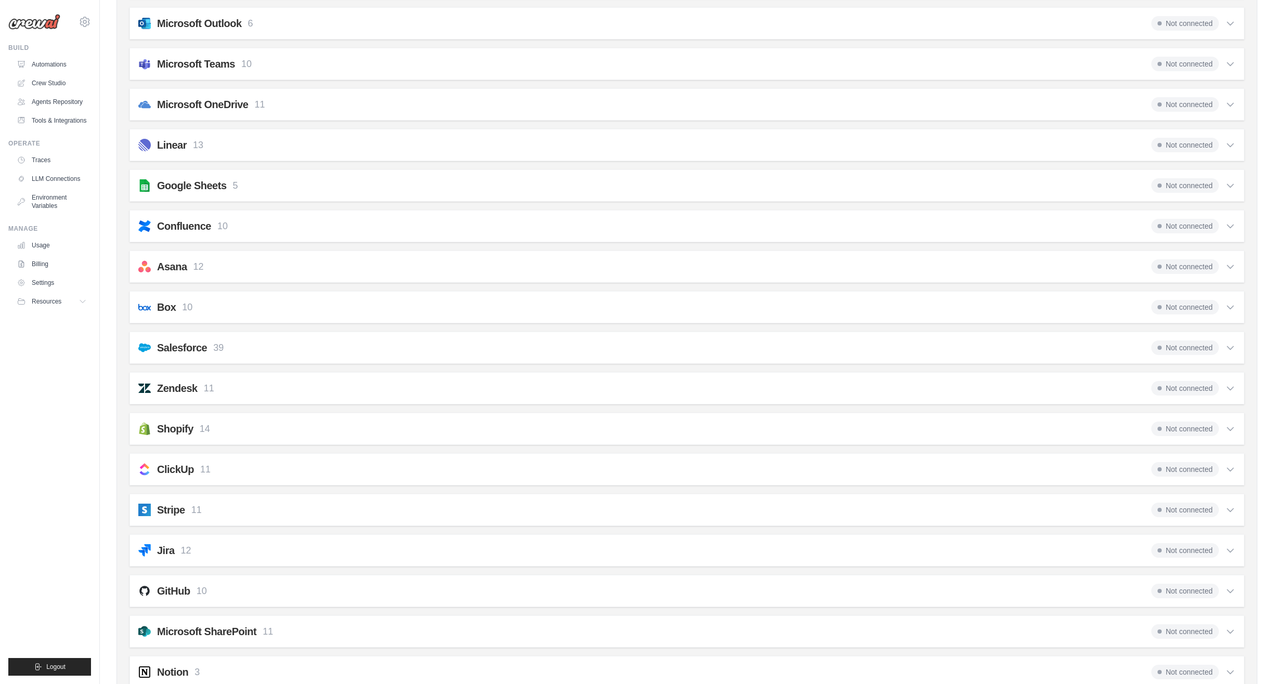
click at [216, 423] on div "Shopify 14 Not connected" at bounding box center [686, 429] width 1097 height 15
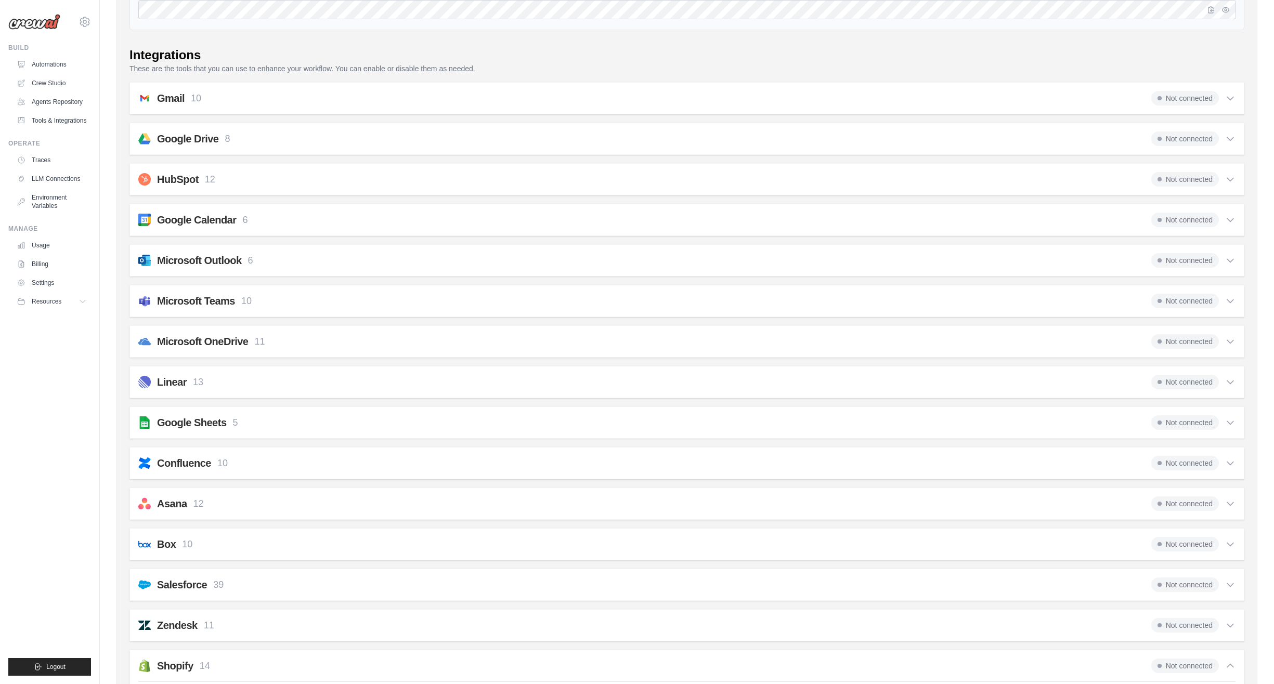
scroll to position [69, 0]
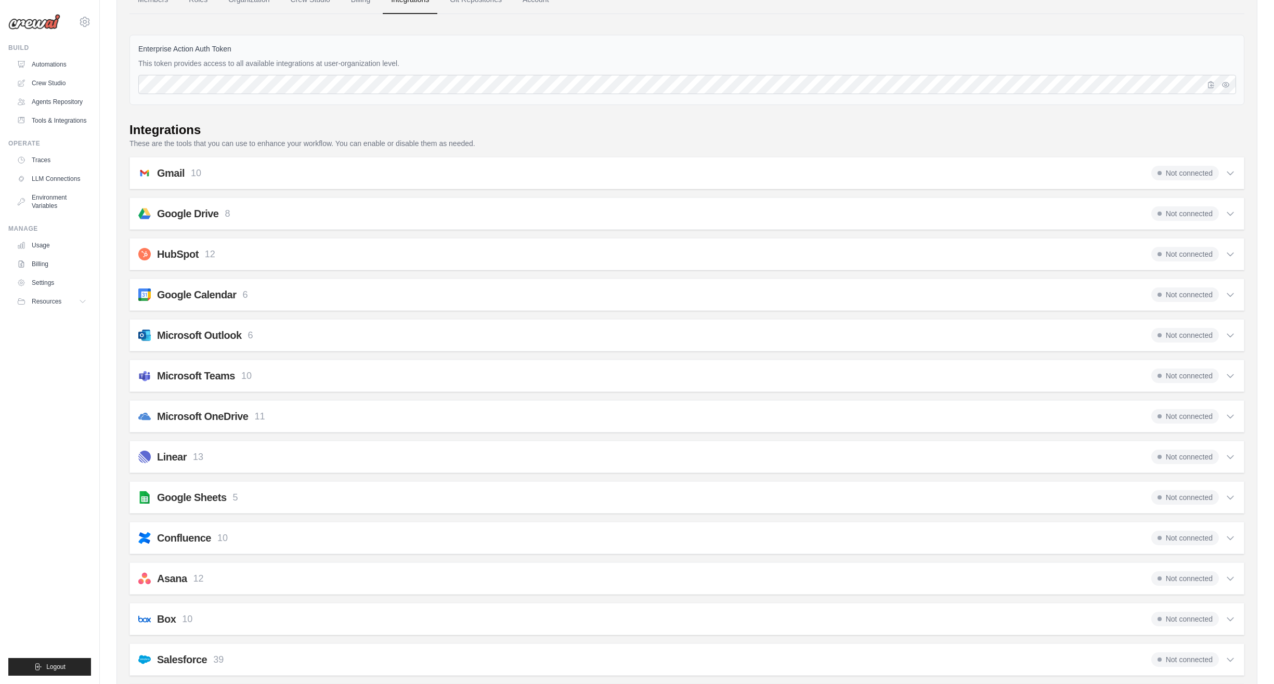
click at [226, 175] on div "Gmail 10 Not connected" at bounding box center [686, 173] width 1097 height 15
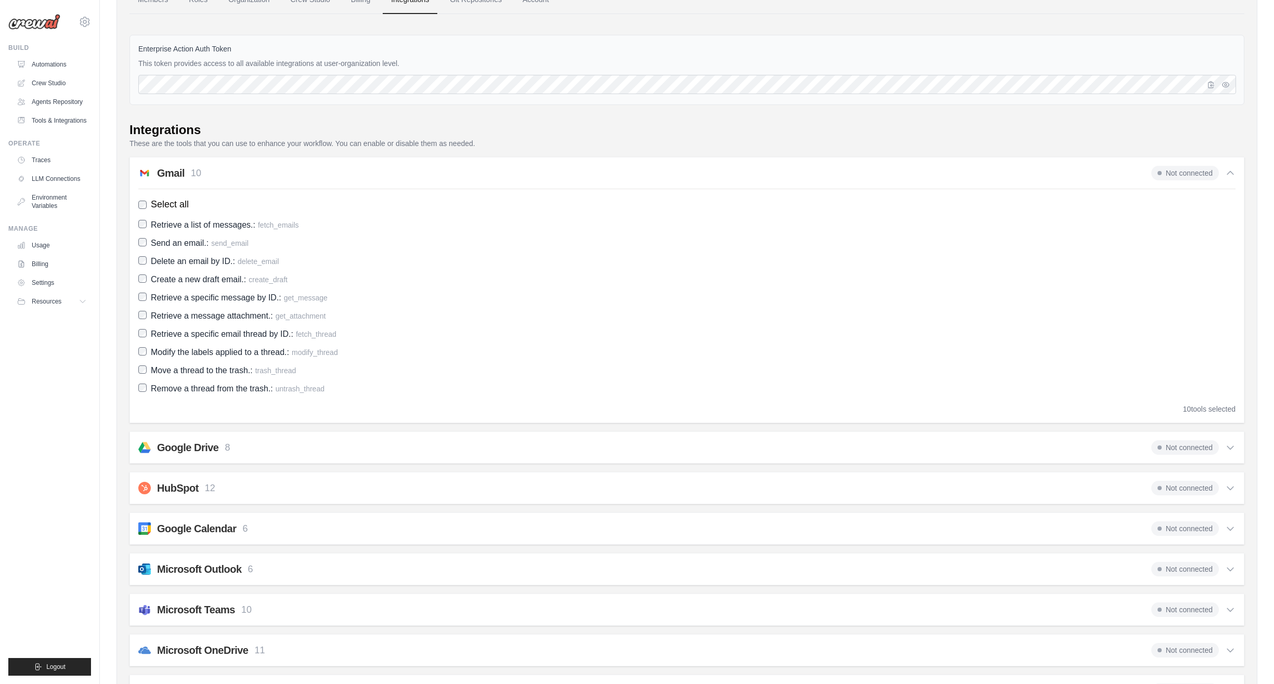
click at [226, 175] on div "Gmail 10 Not connected" at bounding box center [686, 173] width 1097 height 15
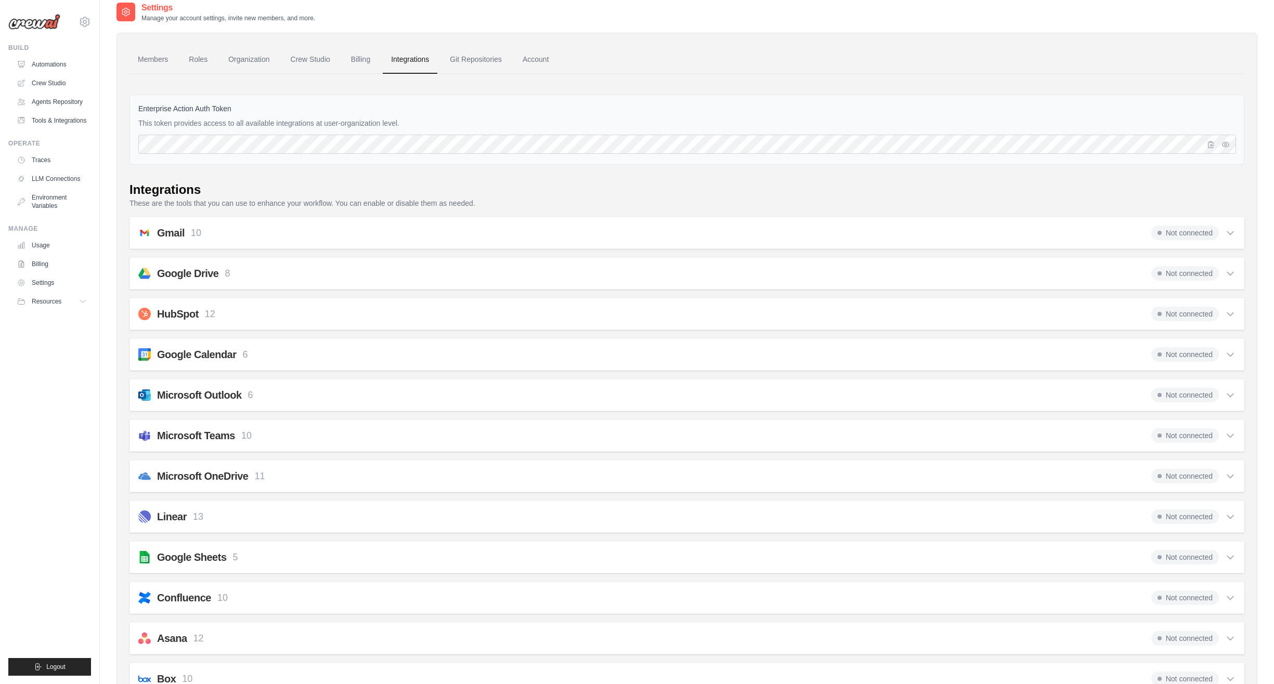
scroll to position [0, 0]
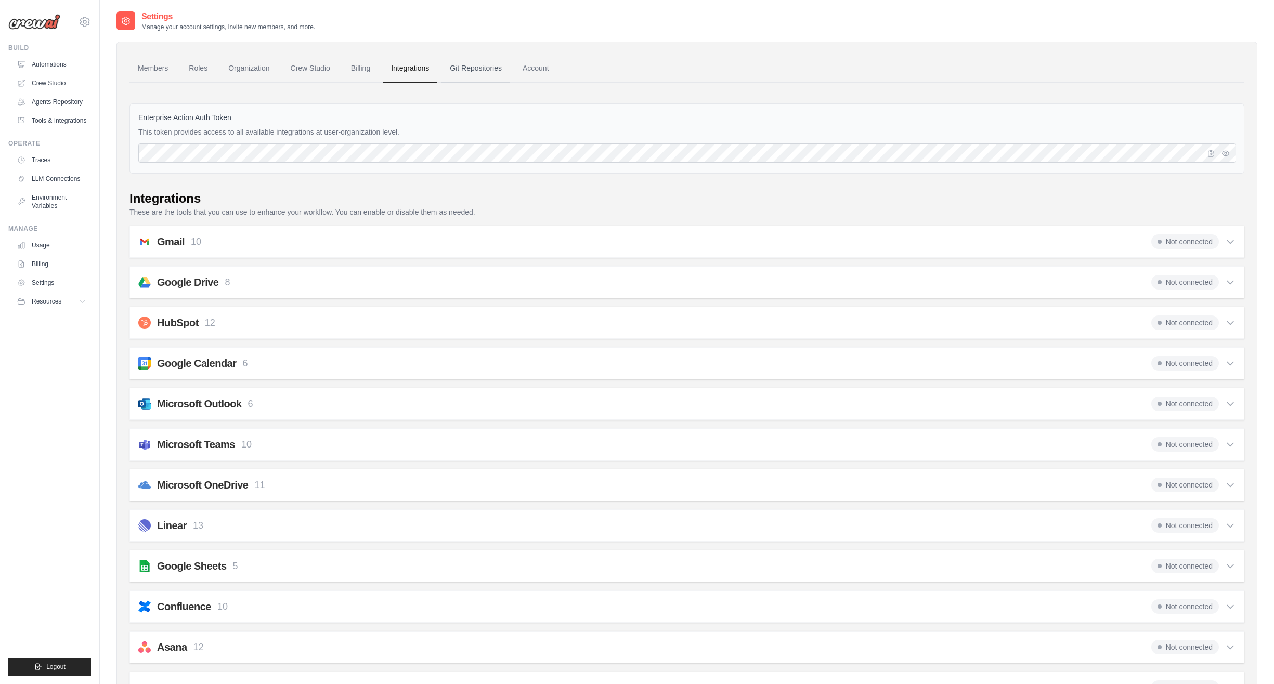
click at [473, 68] on link "Git Repositories" at bounding box center [476, 69] width 69 height 28
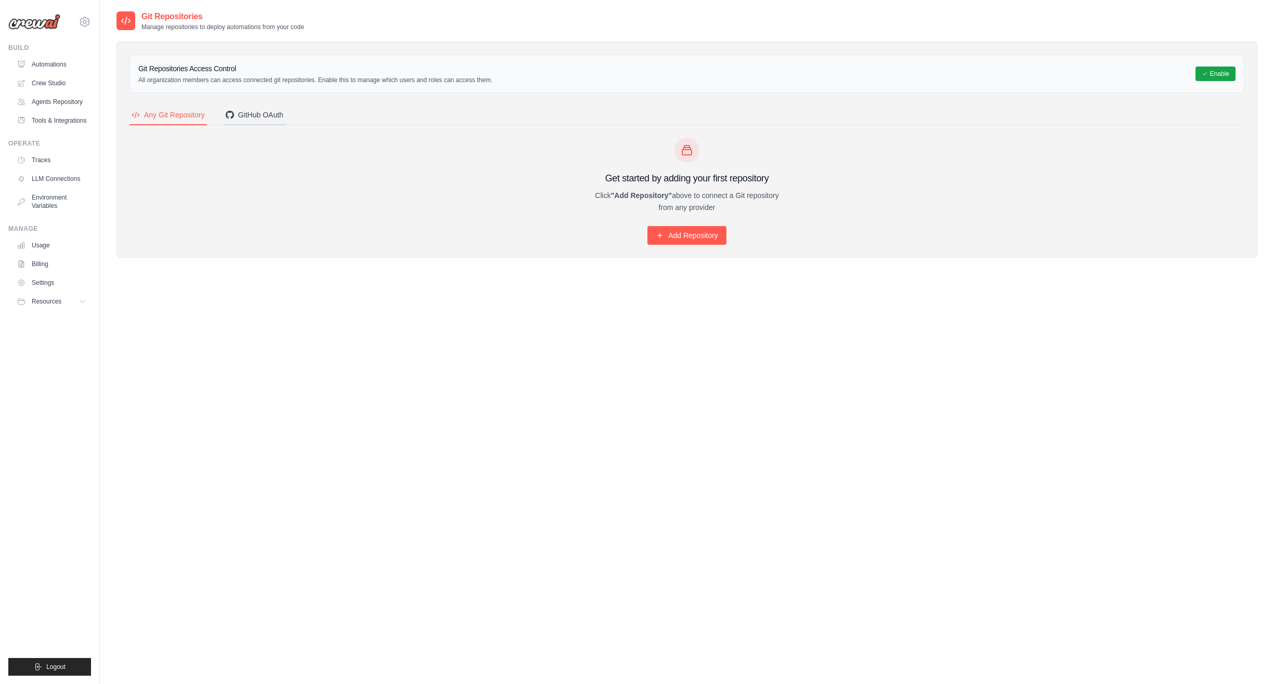
click at [265, 116] on div "GitHub OAuth" at bounding box center [255, 115] width 58 height 10
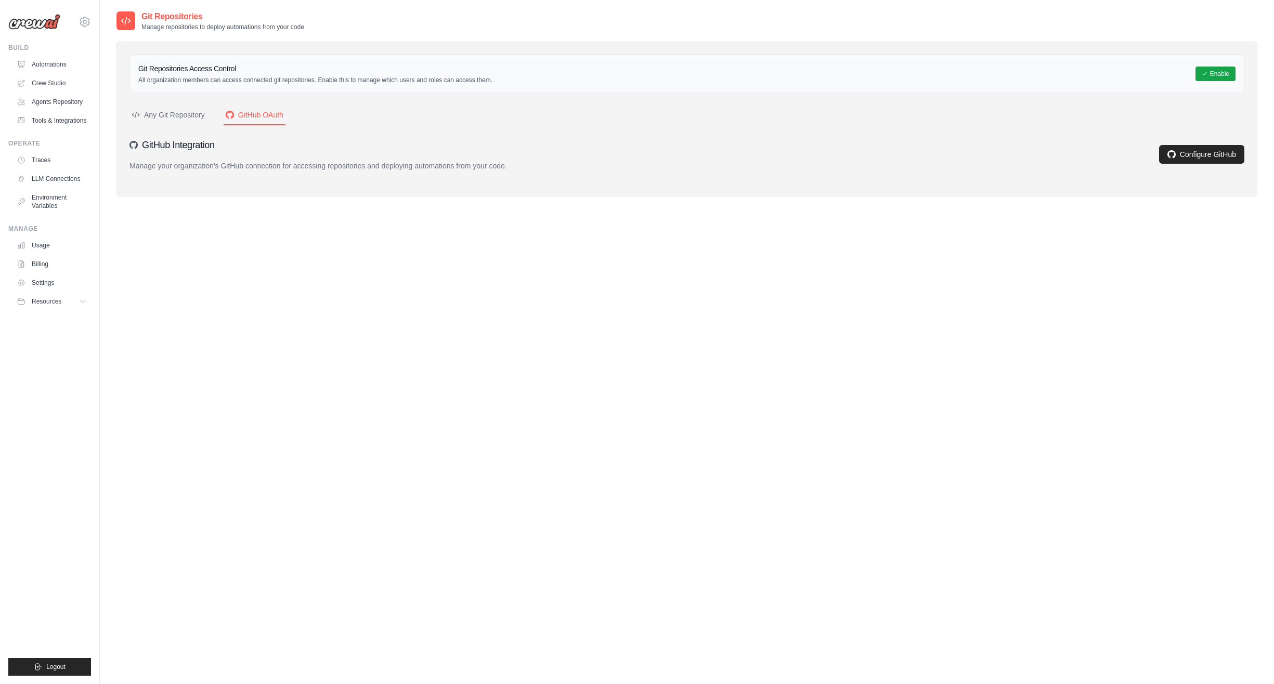
click at [184, 118] on div "Any Git Repository" at bounding box center [168, 115] width 73 height 10
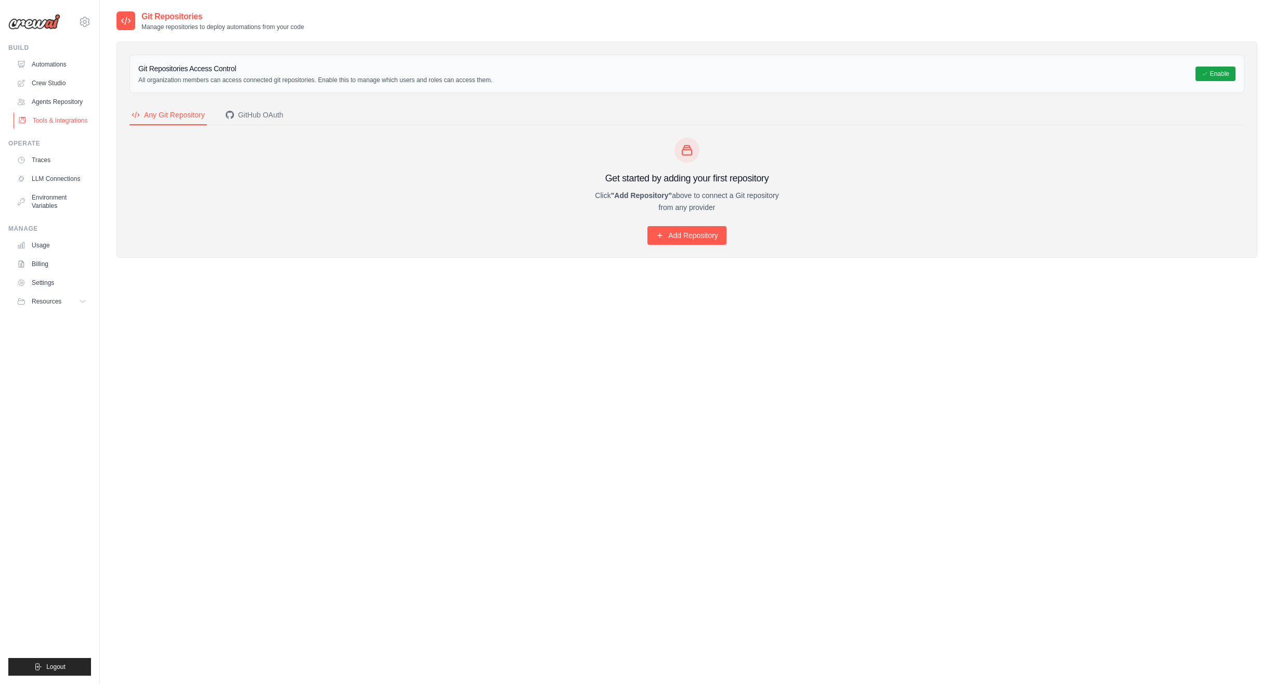
click at [65, 116] on link "Tools & Integrations" at bounding box center [53, 120] width 79 height 17
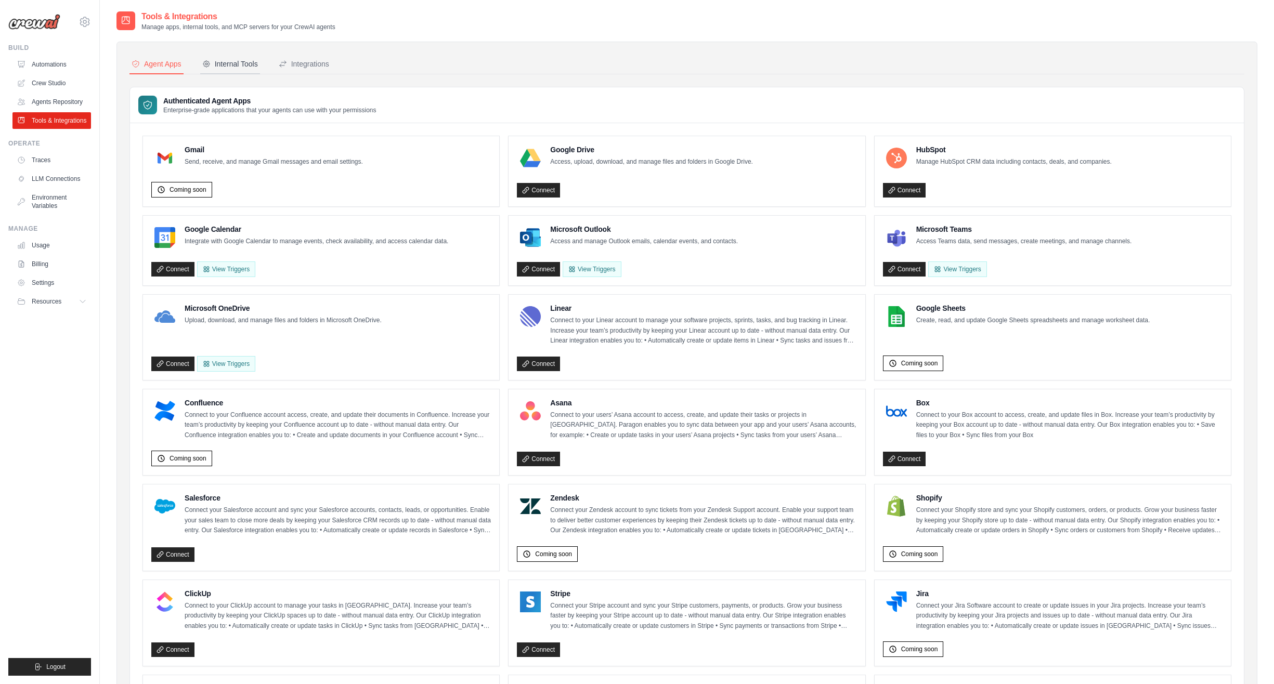
click at [228, 60] on div "Internal Tools" at bounding box center [230, 64] width 56 height 10
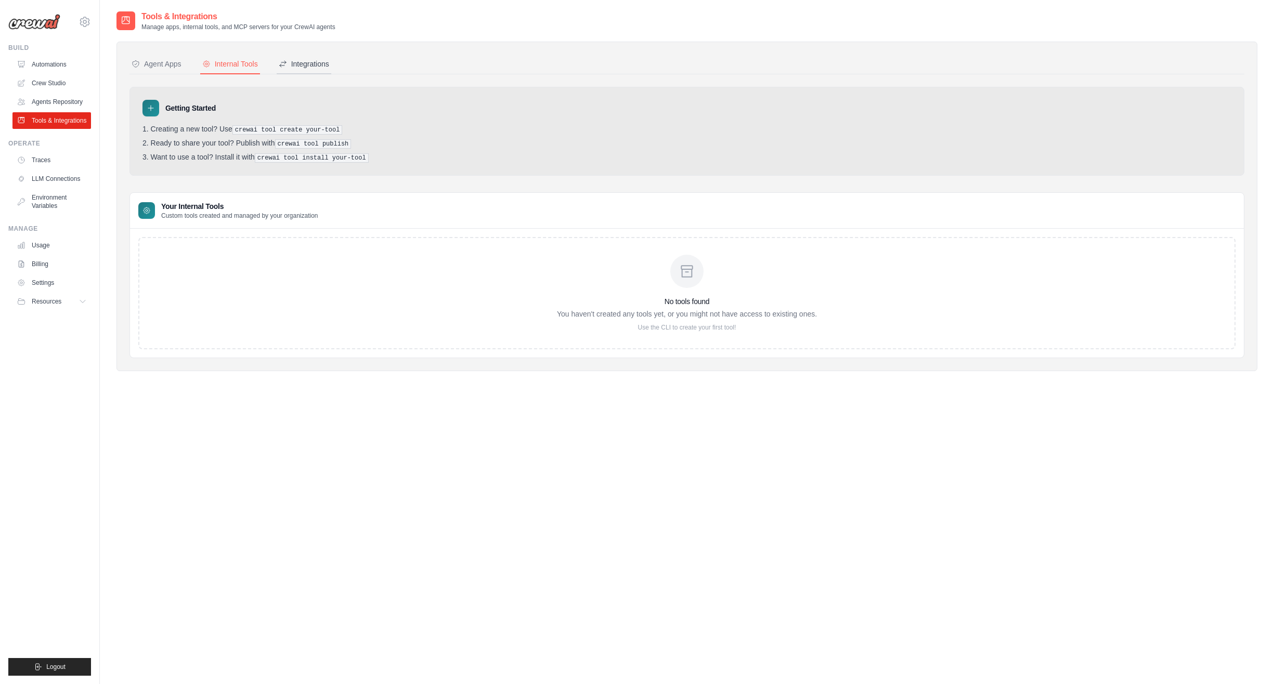
click at [306, 62] on div "Integrations" at bounding box center [304, 64] width 50 height 10
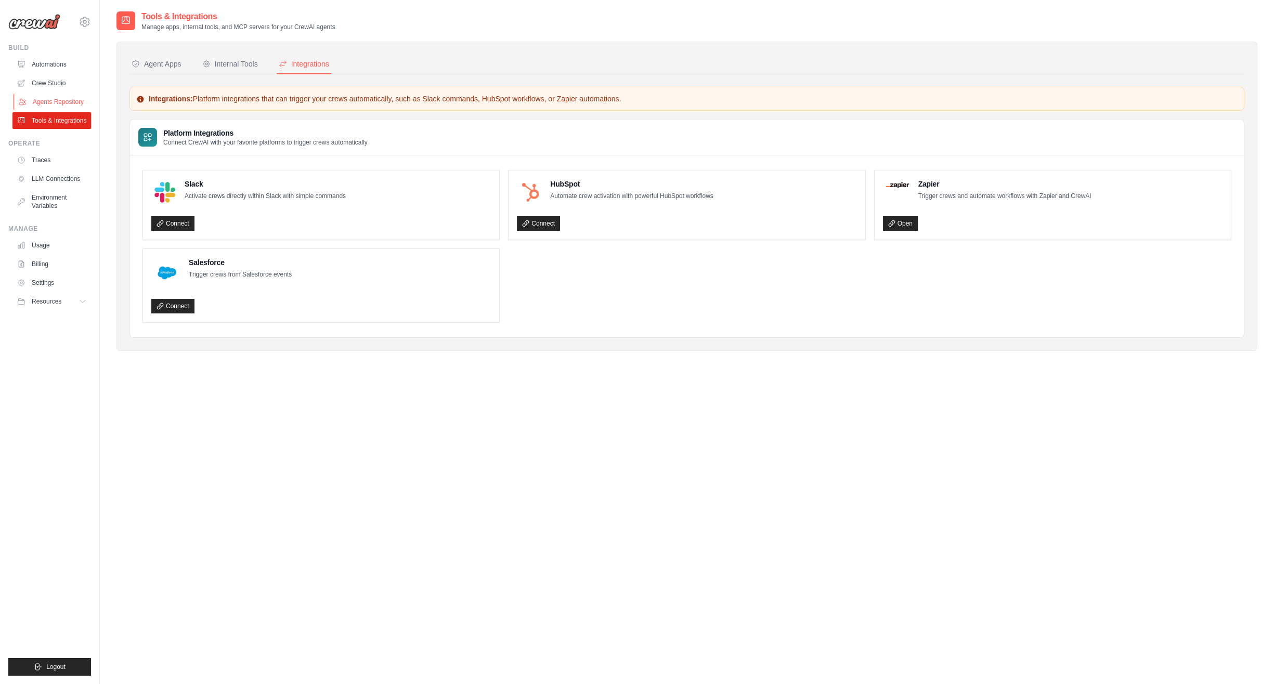
click at [51, 103] on link "Agents Repository" at bounding box center [53, 102] width 79 height 17
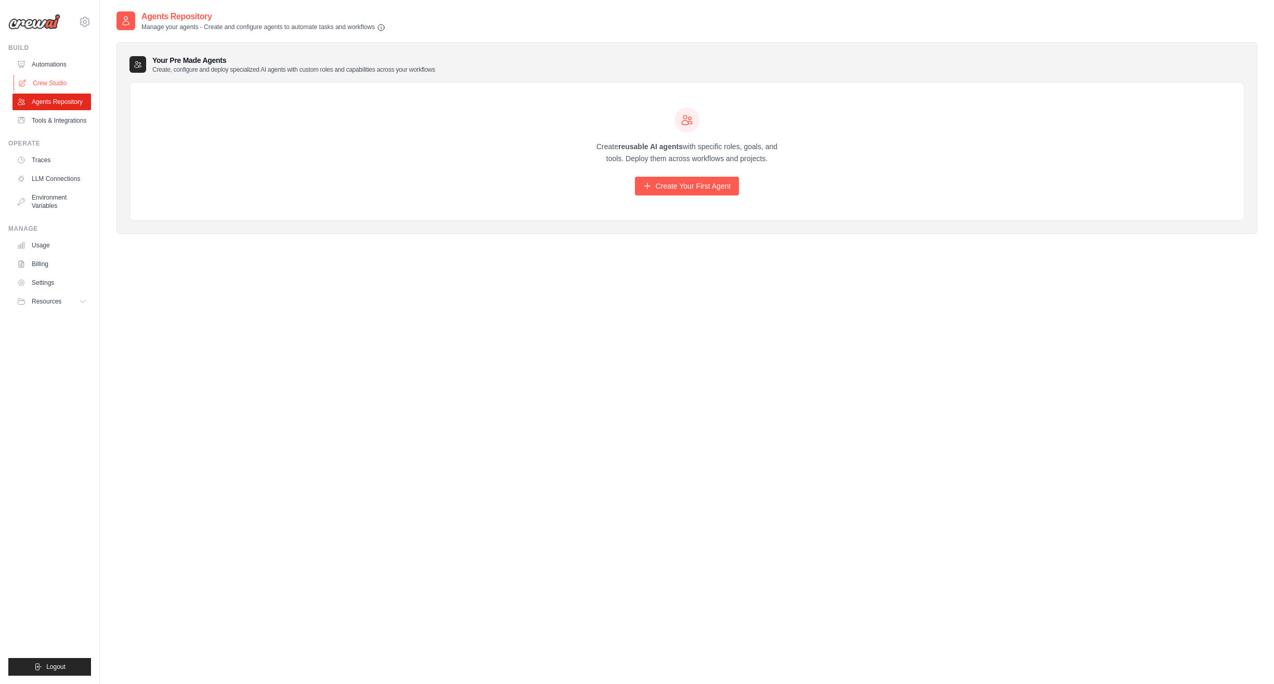
click at [52, 80] on link "Crew Studio" at bounding box center [53, 83] width 79 height 17
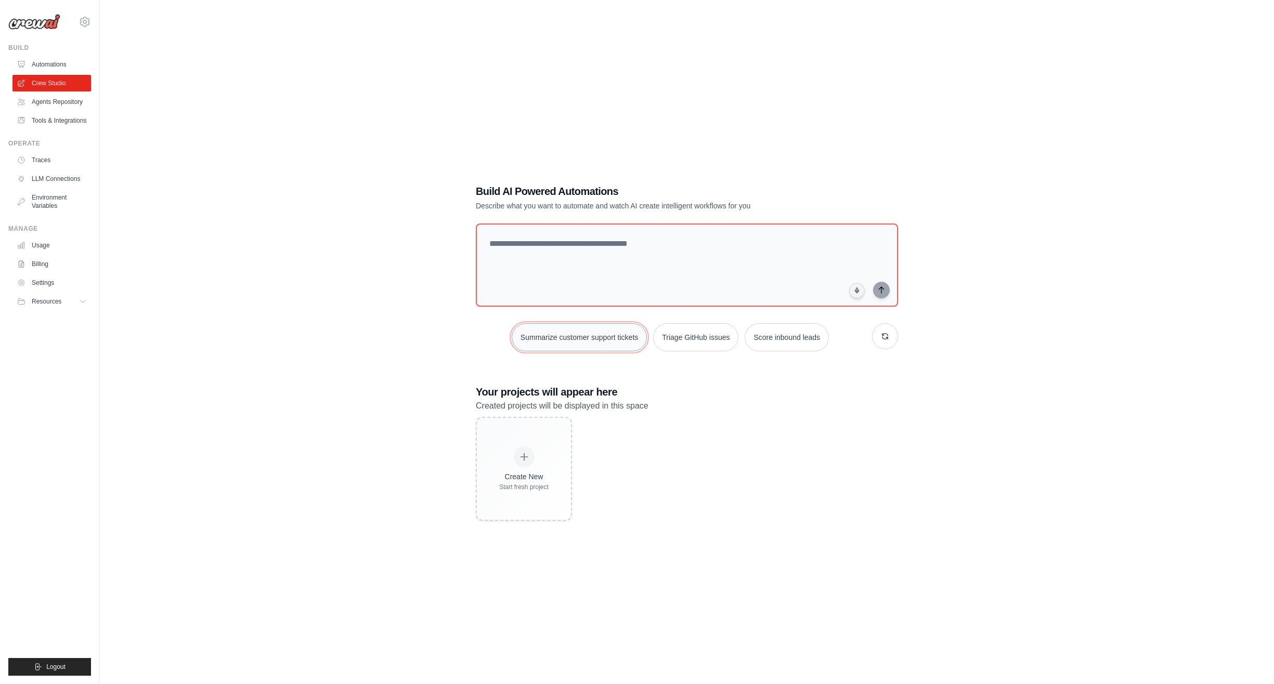
click at [558, 335] on button "Summarize customer support tickets" at bounding box center [579, 337] width 135 height 28
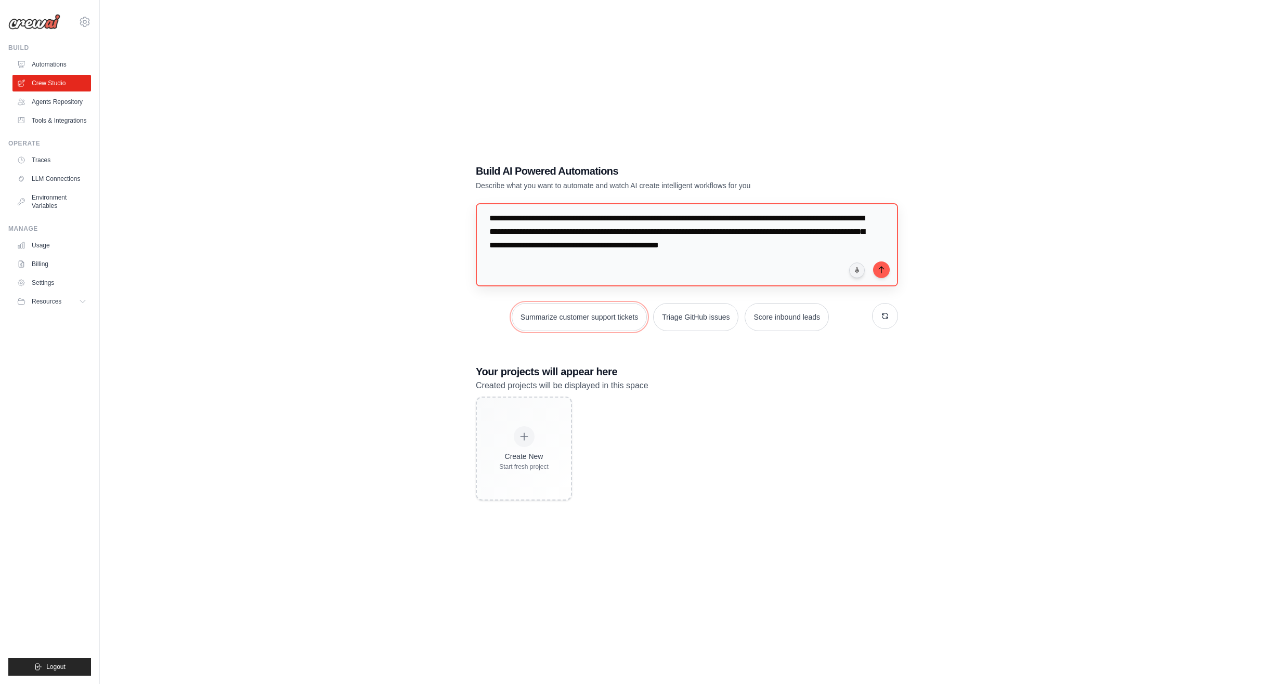
scroll to position [21, 0]
click at [886, 316] on icon "button" at bounding box center [885, 316] width 8 height 8
click at [891, 317] on button "button" at bounding box center [885, 316] width 26 height 26
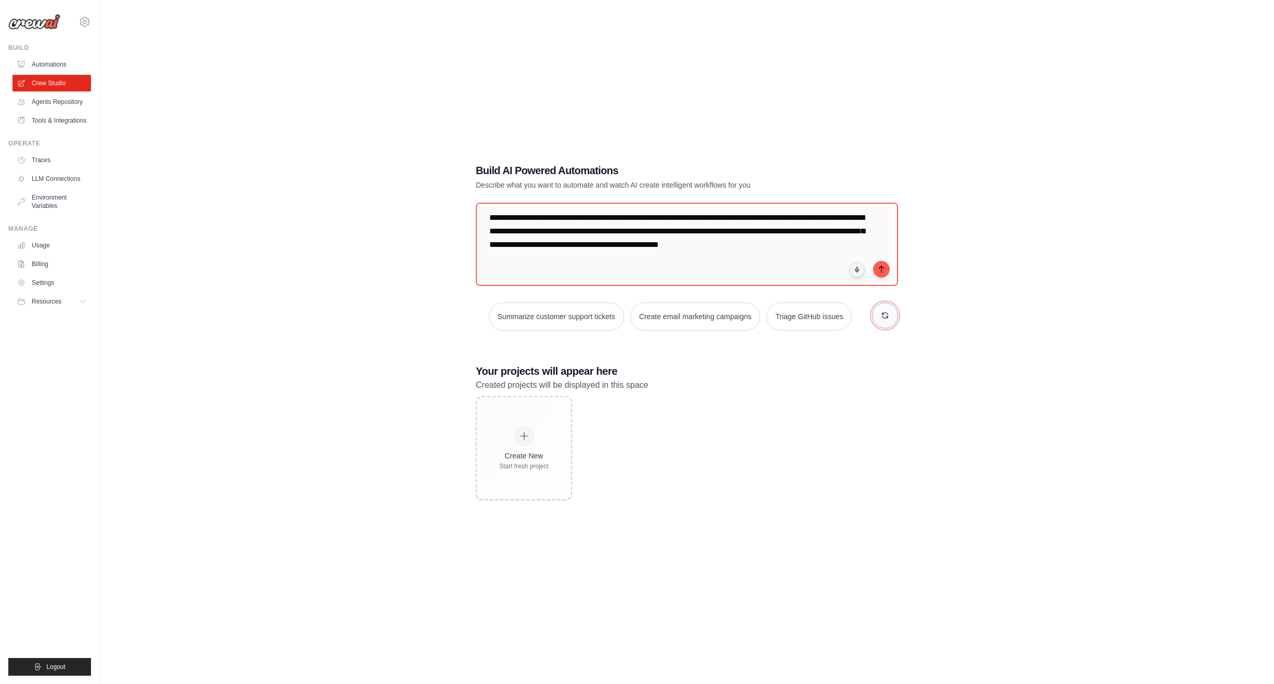
click at [891, 317] on button "button" at bounding box center [885, 316] width 26 height 26
click at [883, 271] on icon "submit" at bounding box center [881, 269] width 8 height 8
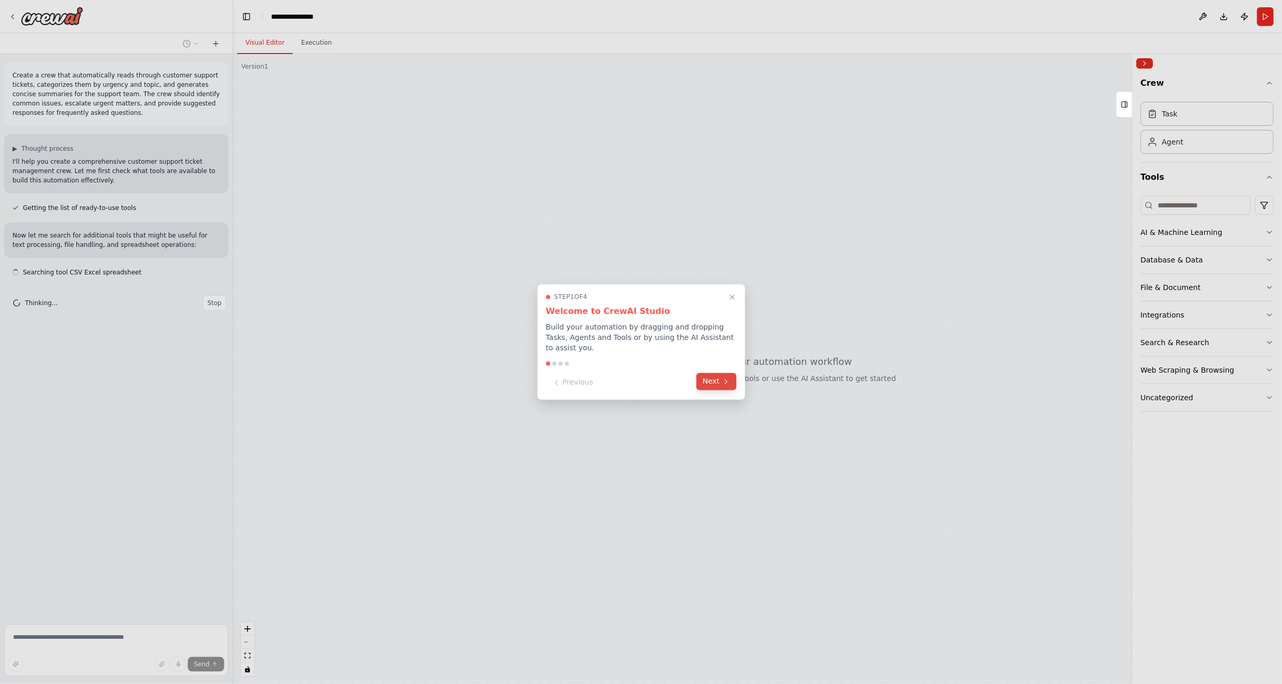
click at [717, 377] on button "Next" at bounding box center [716, 381] width 40 height 17
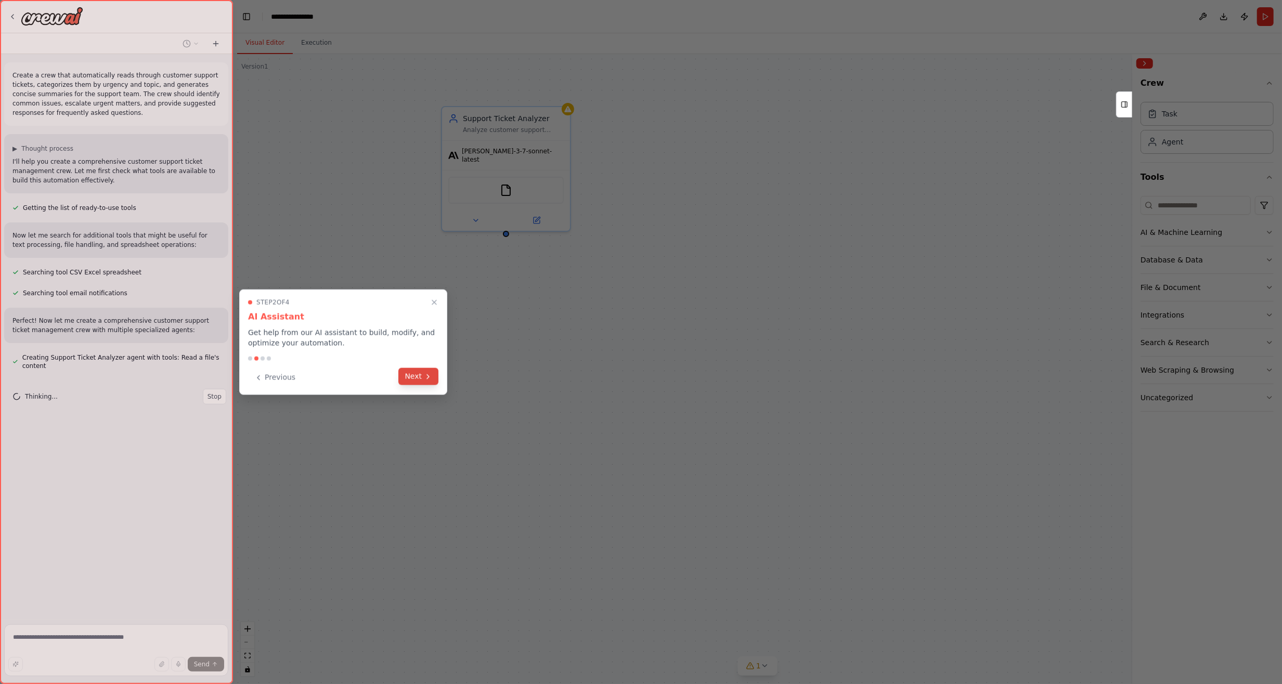
click at [415, 373] on button "Next" at bounding box center [418, 376] width 40 height 17
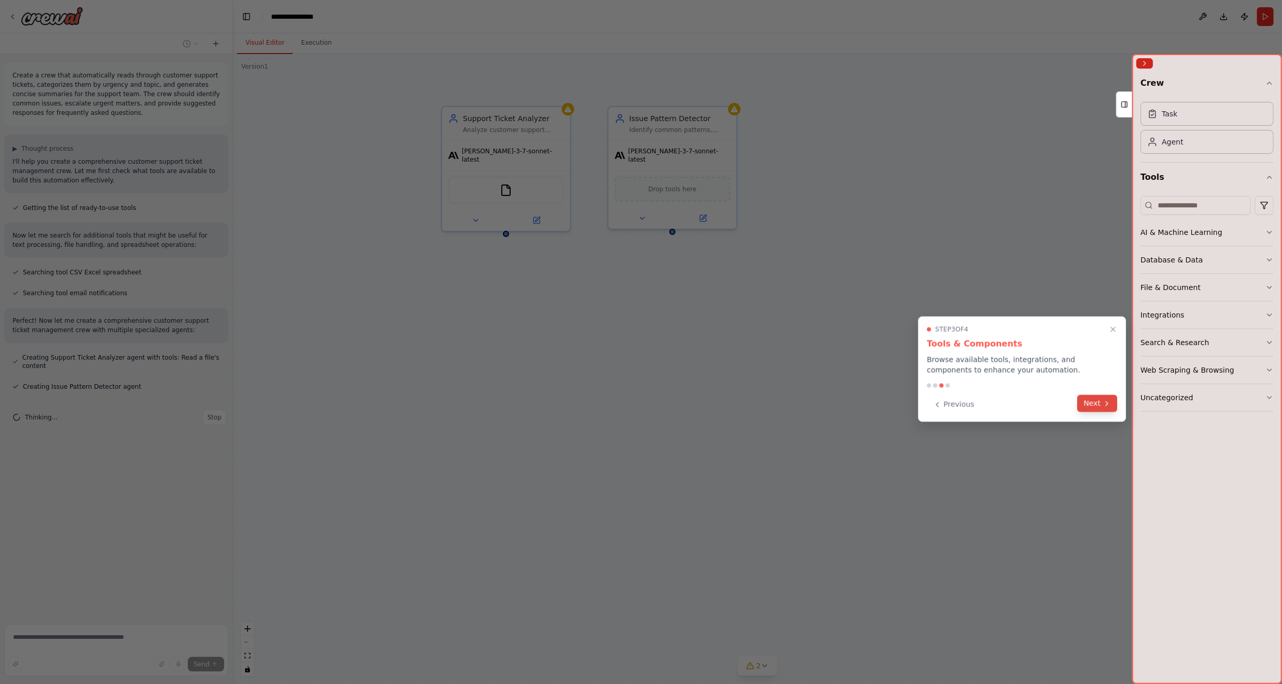
click at [1092, 406] on button "Next" at bounding box center [1098, 403] width 40 height 17
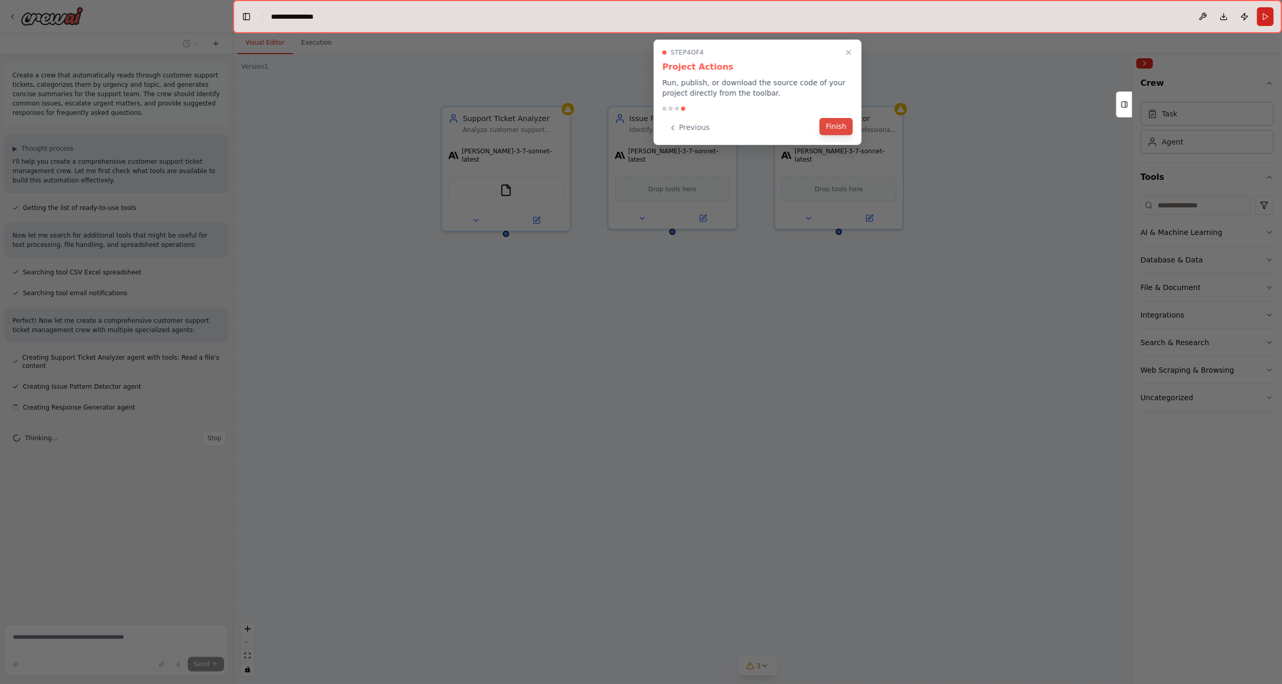
click at [834, 122] on button "Finish" at bounding box center [836, 126] width 33 height 17
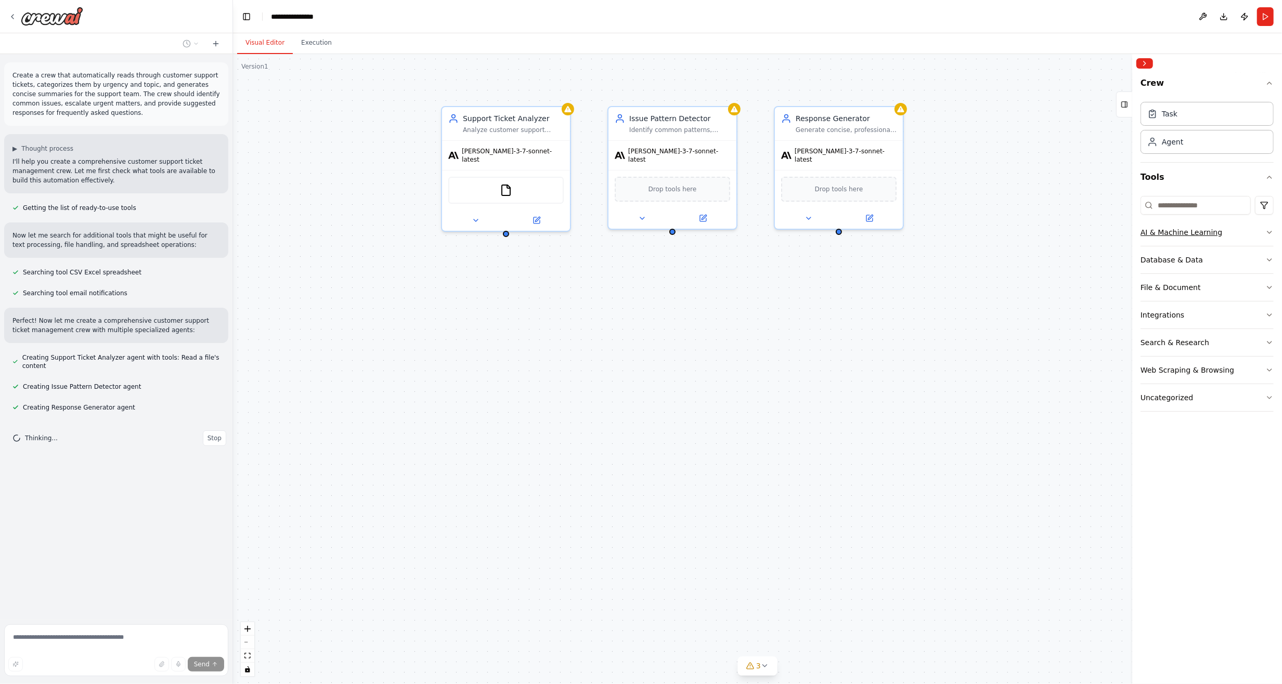
click at [1260, 230] on button "AI & Machine Learning" at bounding box center [1206, 232] width 133 height 27
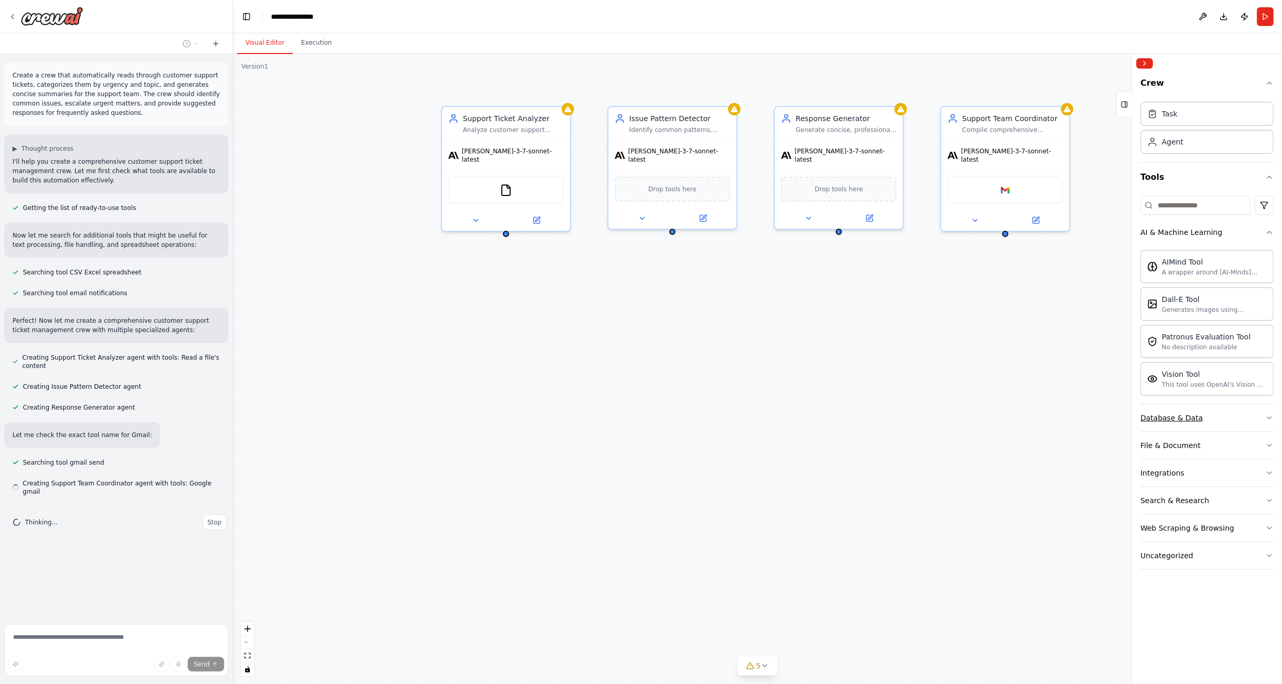
click at [1203, 418] on button "Database & Data" at bounding box center [1206, 418] width 133 height 27
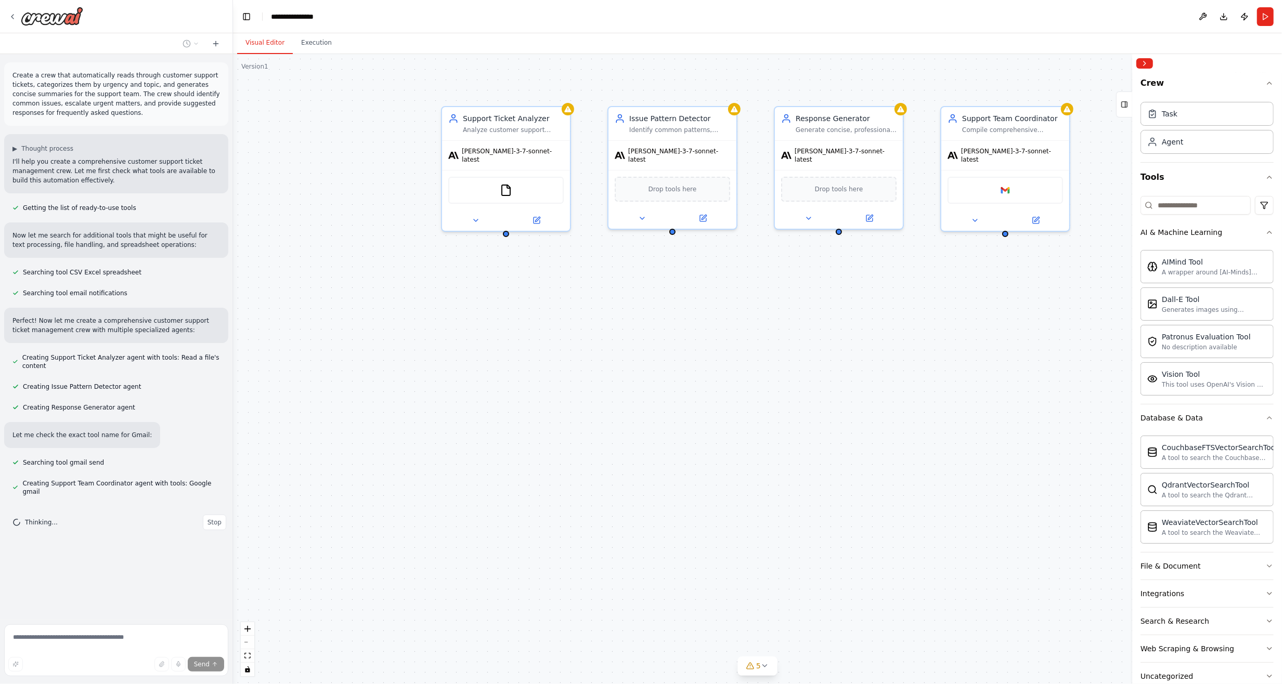
scroll to position [18, 0]
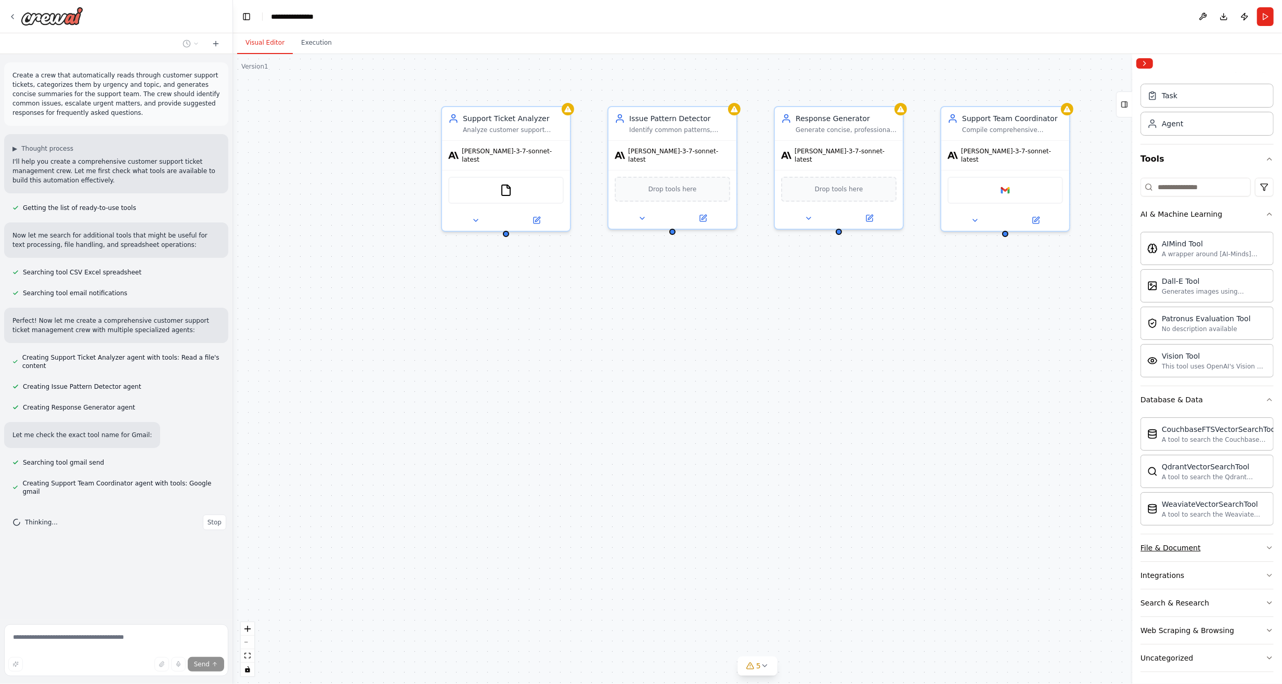
click at [1187, 546] on div "File & Document" at bounding box center [1170, 548] width 60 height 10
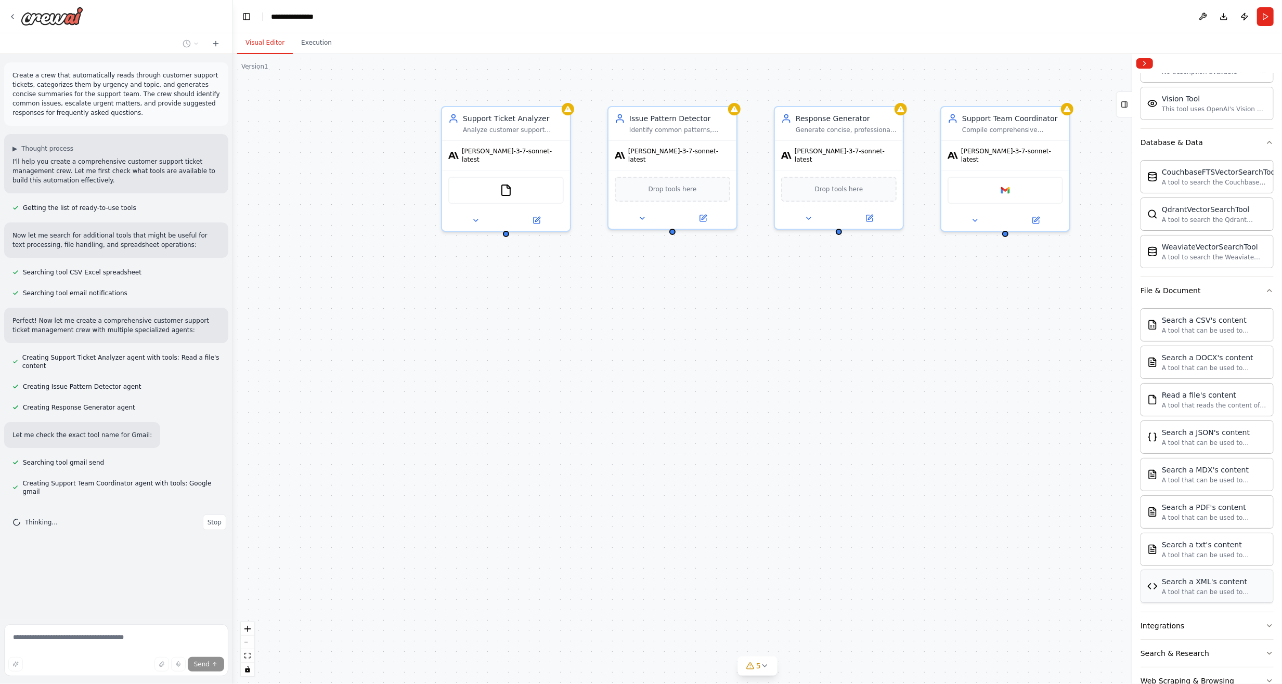
scroll to position [323, 0]
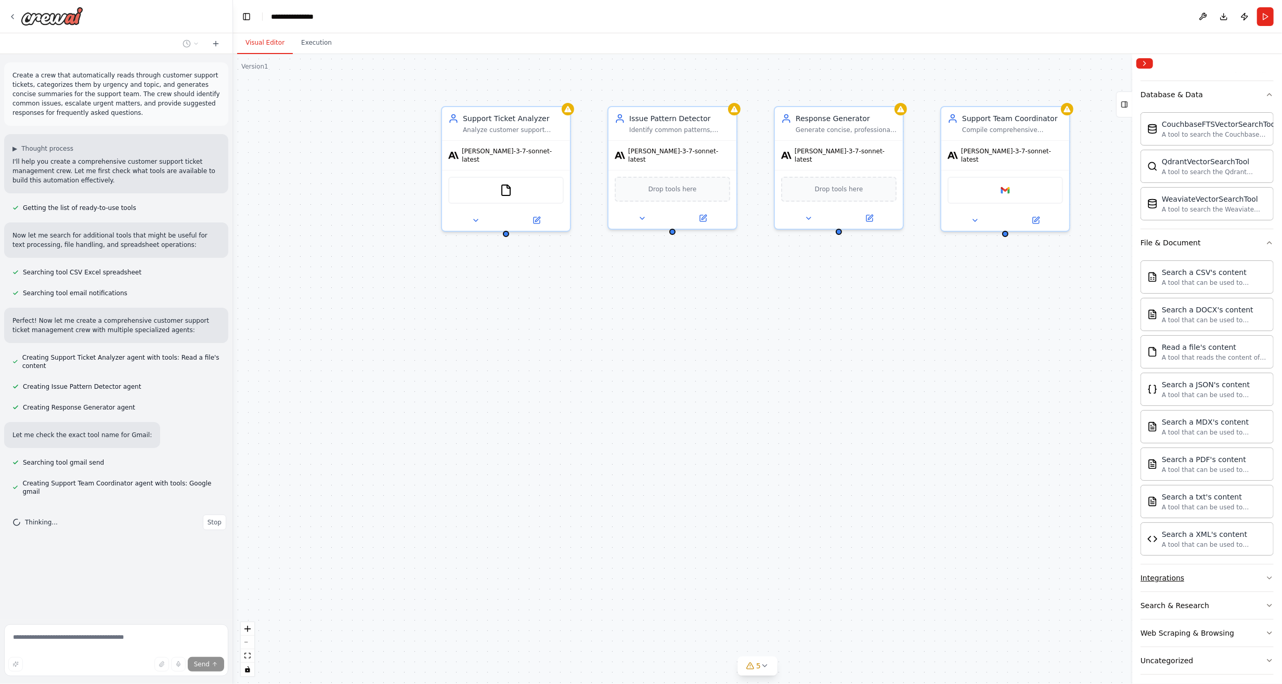
click at [1196, 577] on button "Integrations" at bounding box center [1206, 578] width 133 height 27
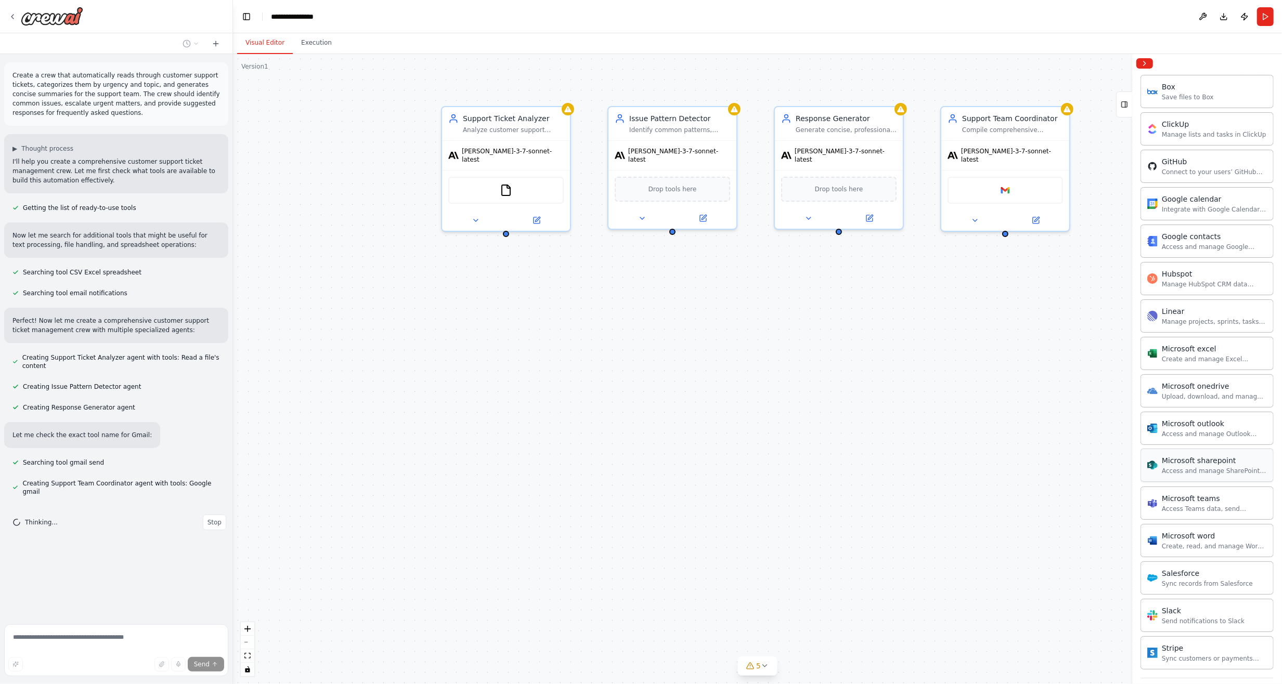
scroll to position [962, 0]
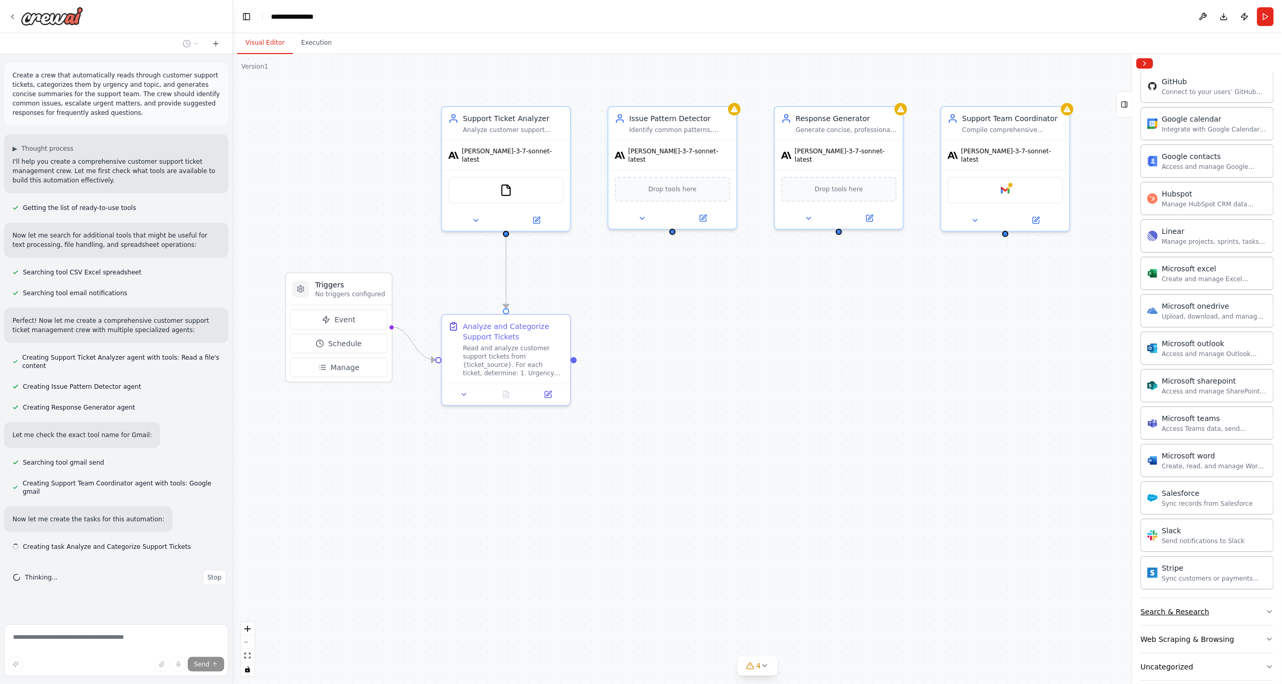
click at [1202, 604] on button "Search & Research" at bounding box center [1206, 612] width 133 height 27
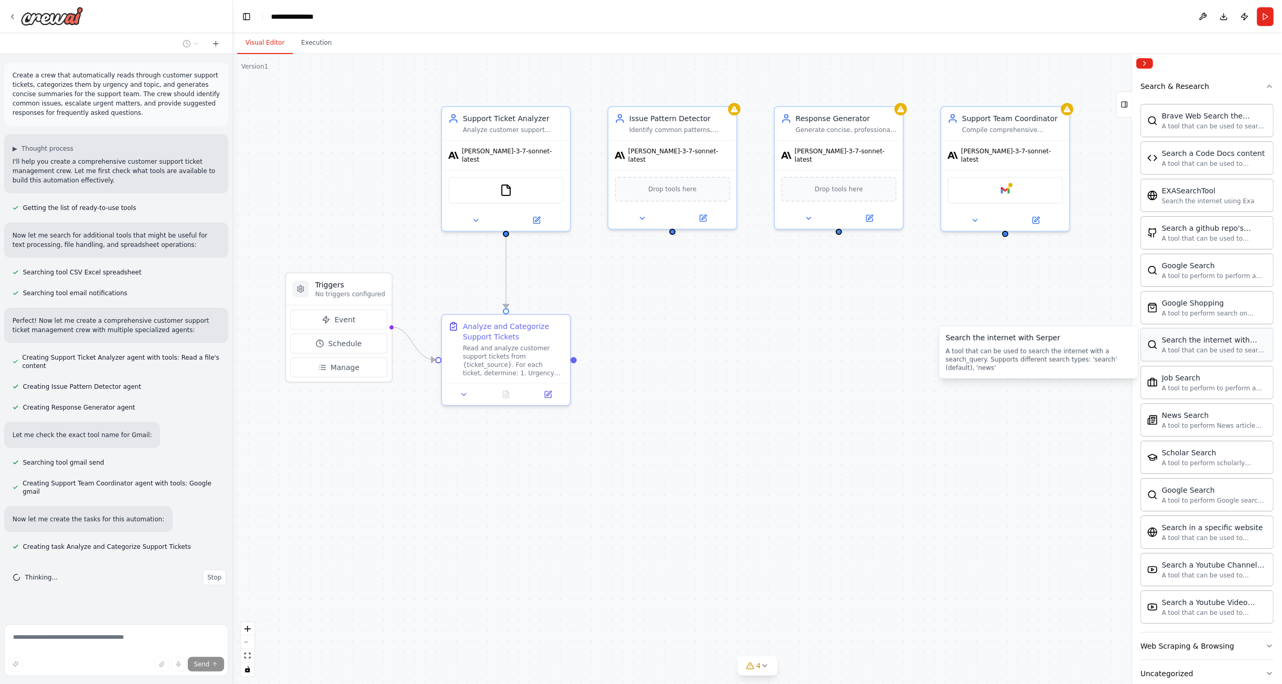
scroll to position [1490, 0]
click at [1202, 639] on div "Web Scraping & Browsing" at bounding box center [1187, 644] width 94 height 10
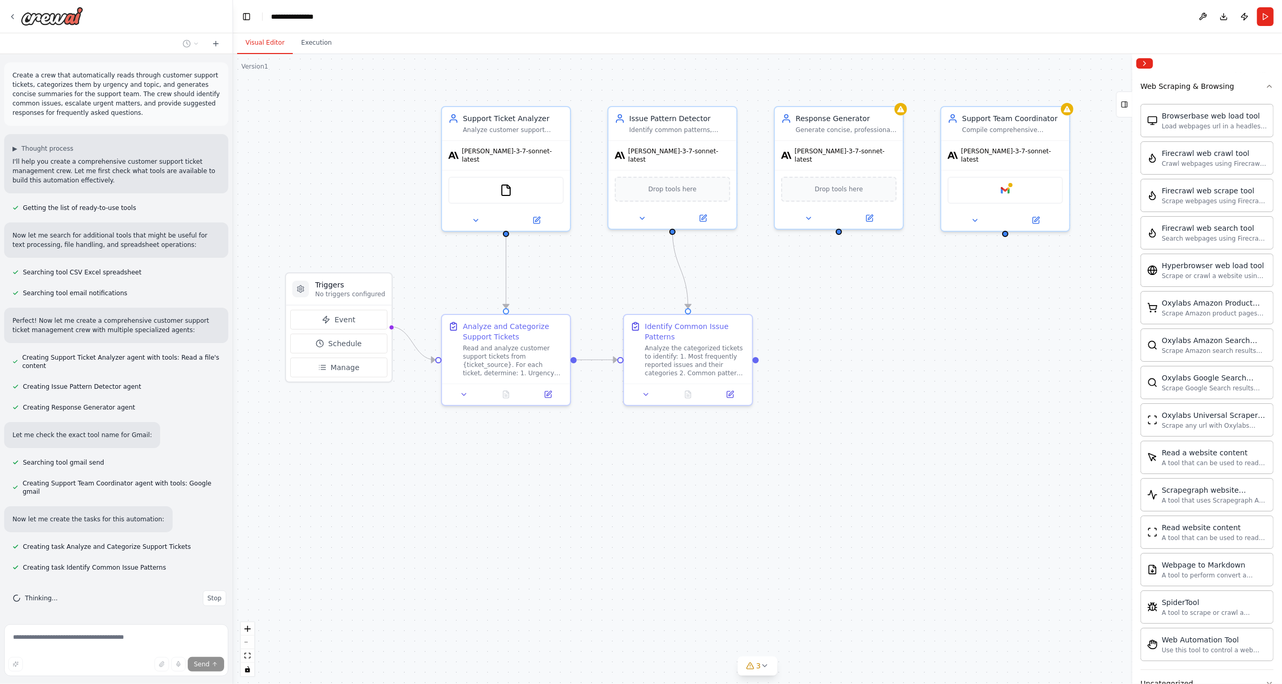
scroll to position [2055, 0]
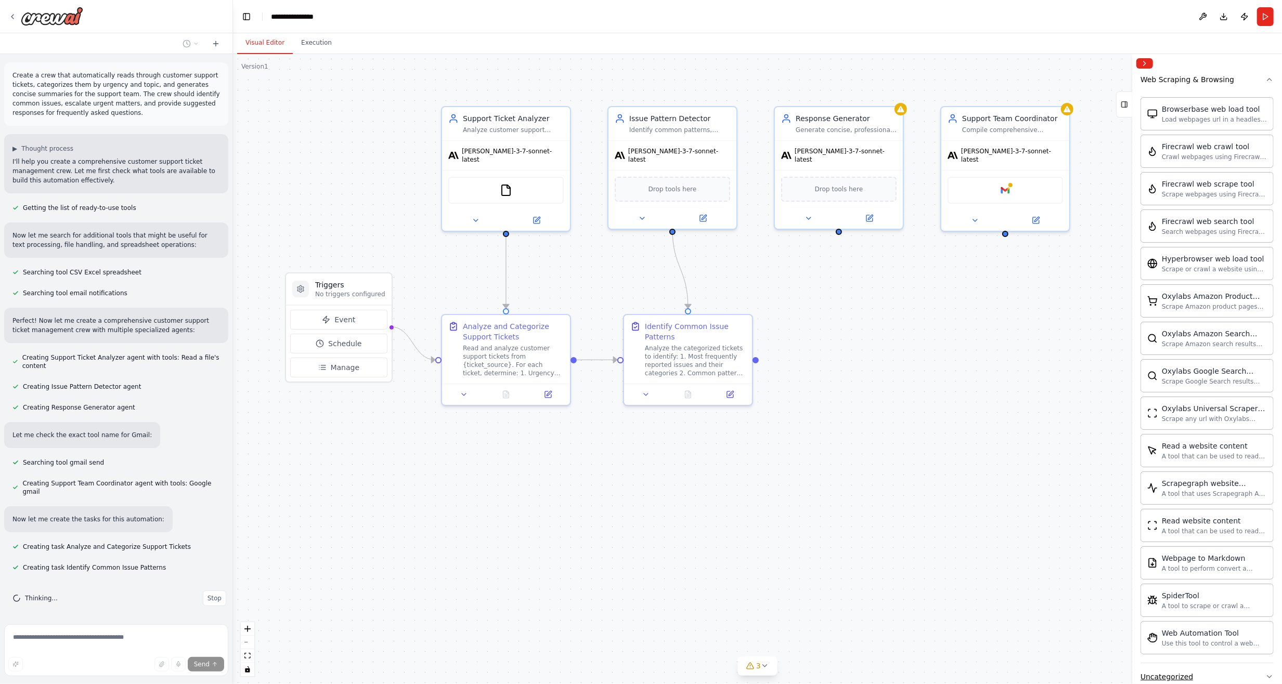
click at [1196, 664] on button "Uncategorized" at bounding box center [1206, 677] width 133 height 27
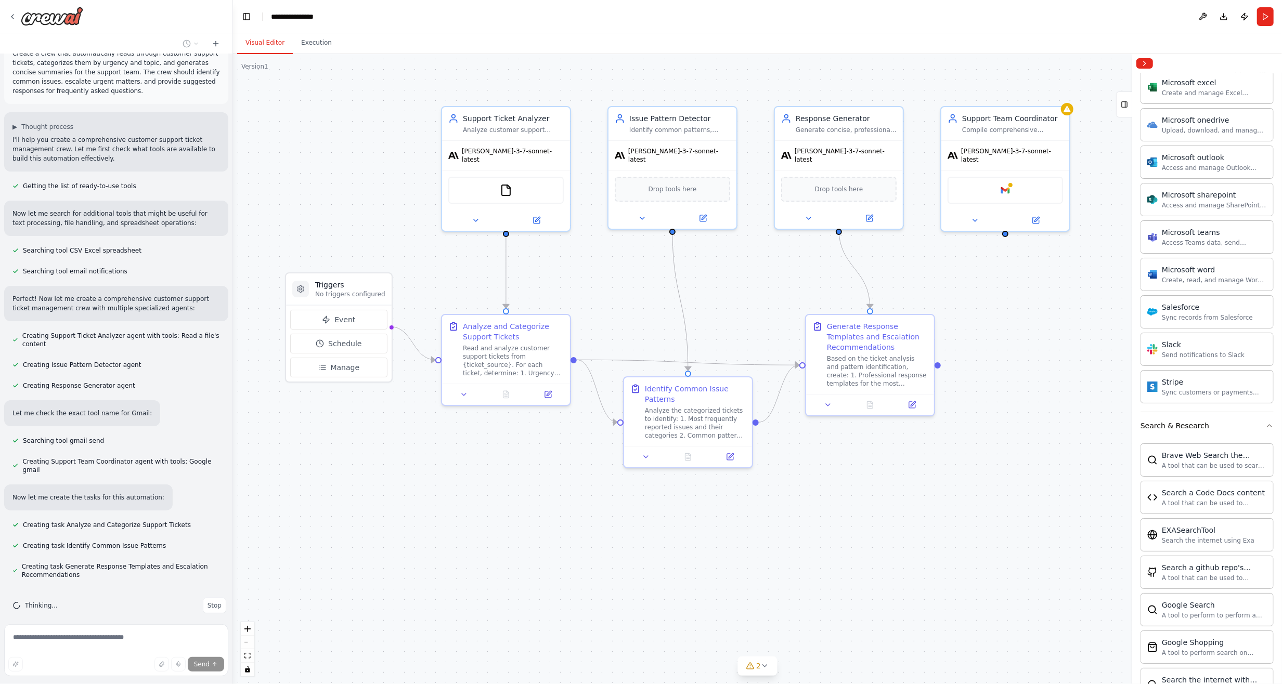
scroll to position [1139, 0]
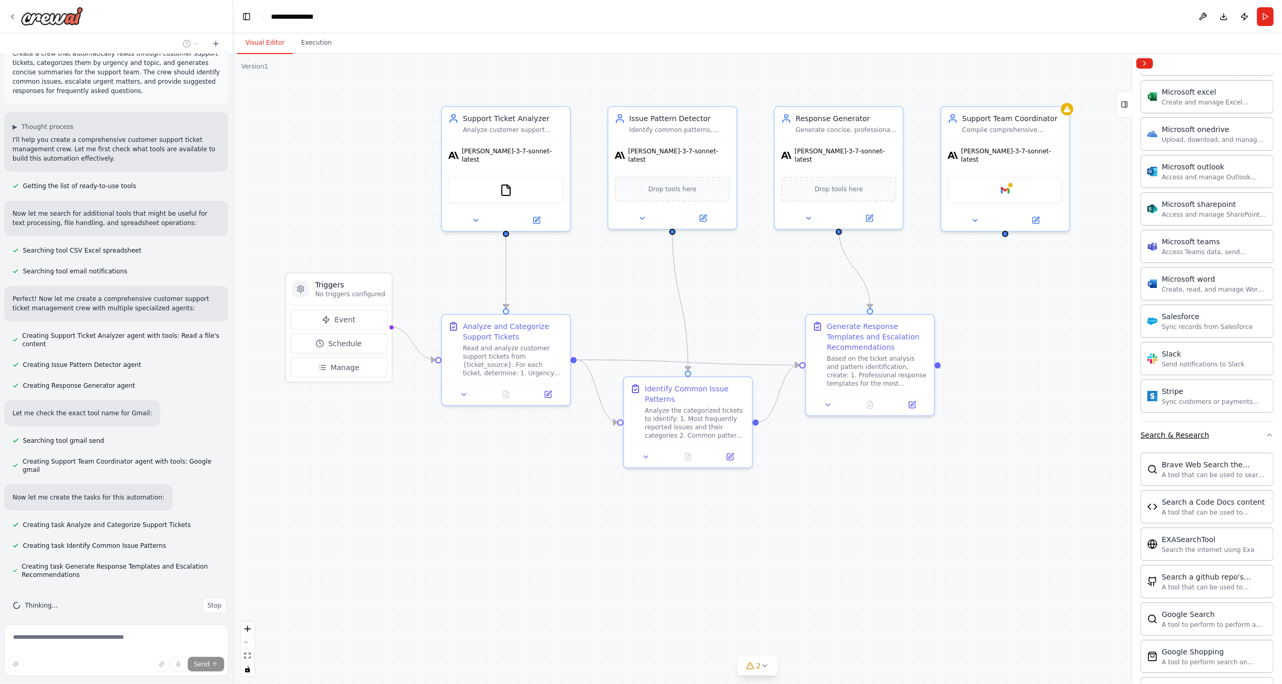
click at [1265, 431] on icon "button" at bounding box center [1269, 435] width 8 height 8
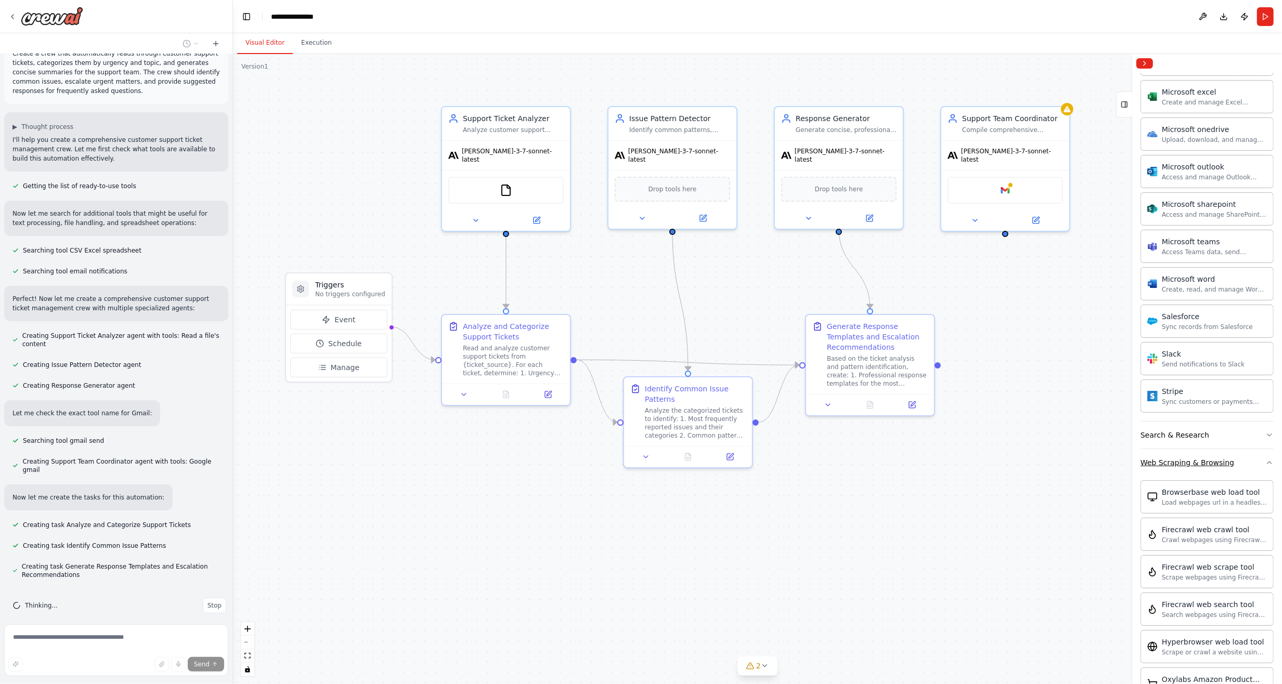
click at [1265, 459] on icon "button" at bounding box center [1269, 463] width 8 height 8
click at [1265, 486] on icon "button" at bounding box center [1269, 490] width 8 height 8
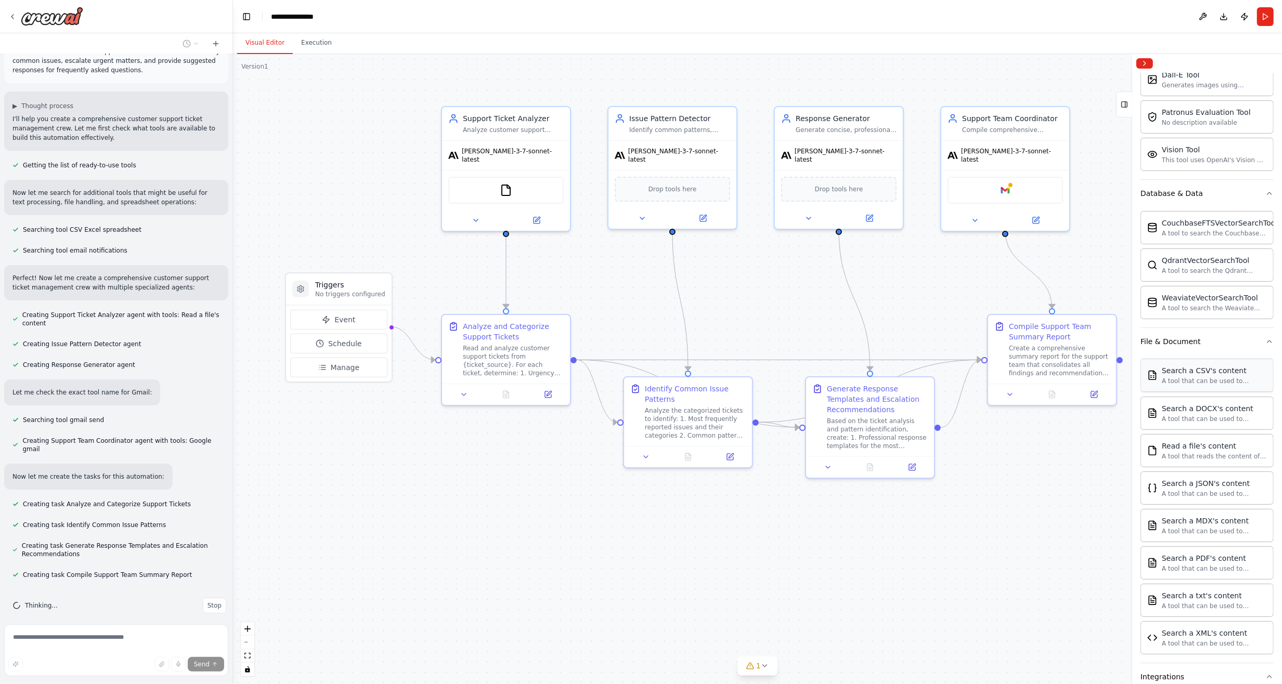
scroll to position [277, 0]
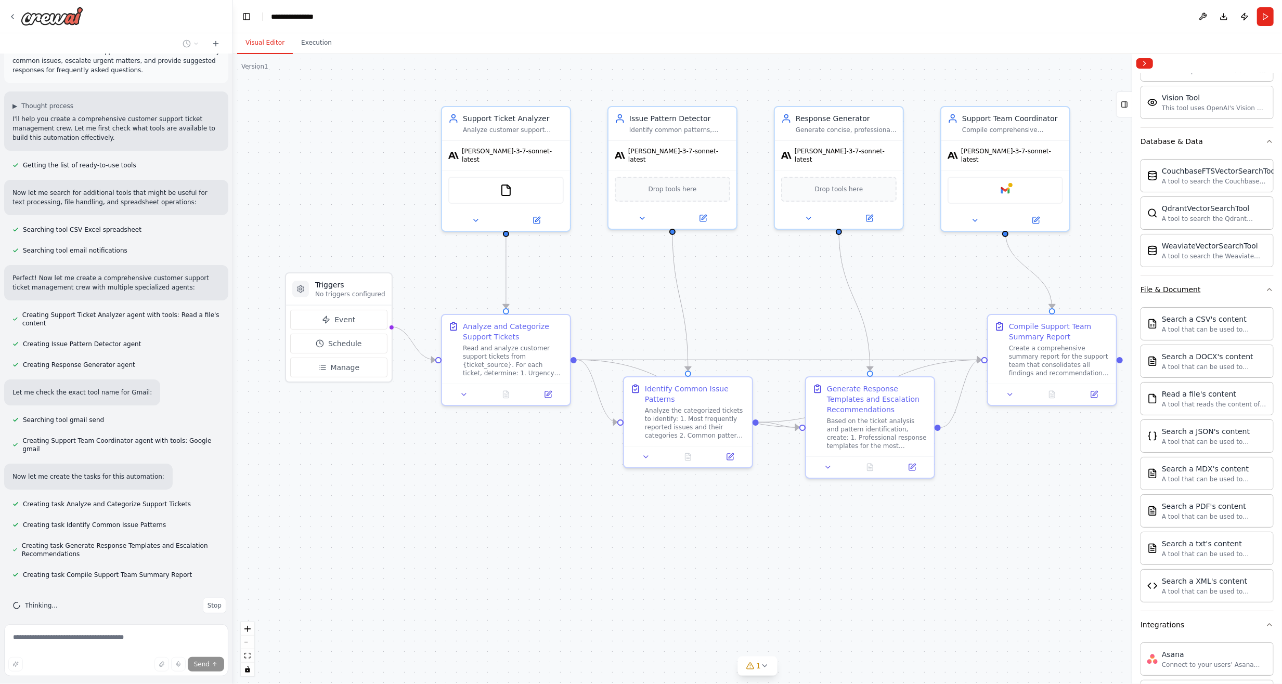
click at [1265, 286] on icon "button" at bounding box center [1269, 290] width 8 height 8
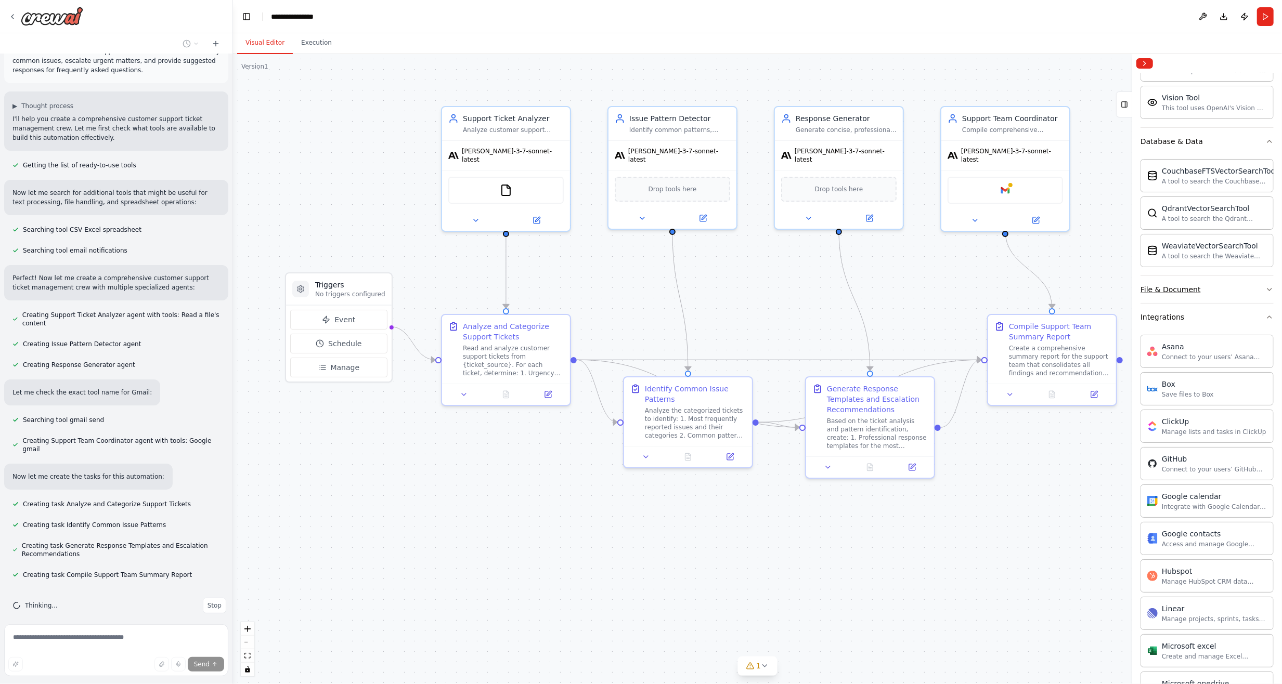
click at [1265, 287] on icon "button" at bounding box center [1269, 290] width 8 height 8
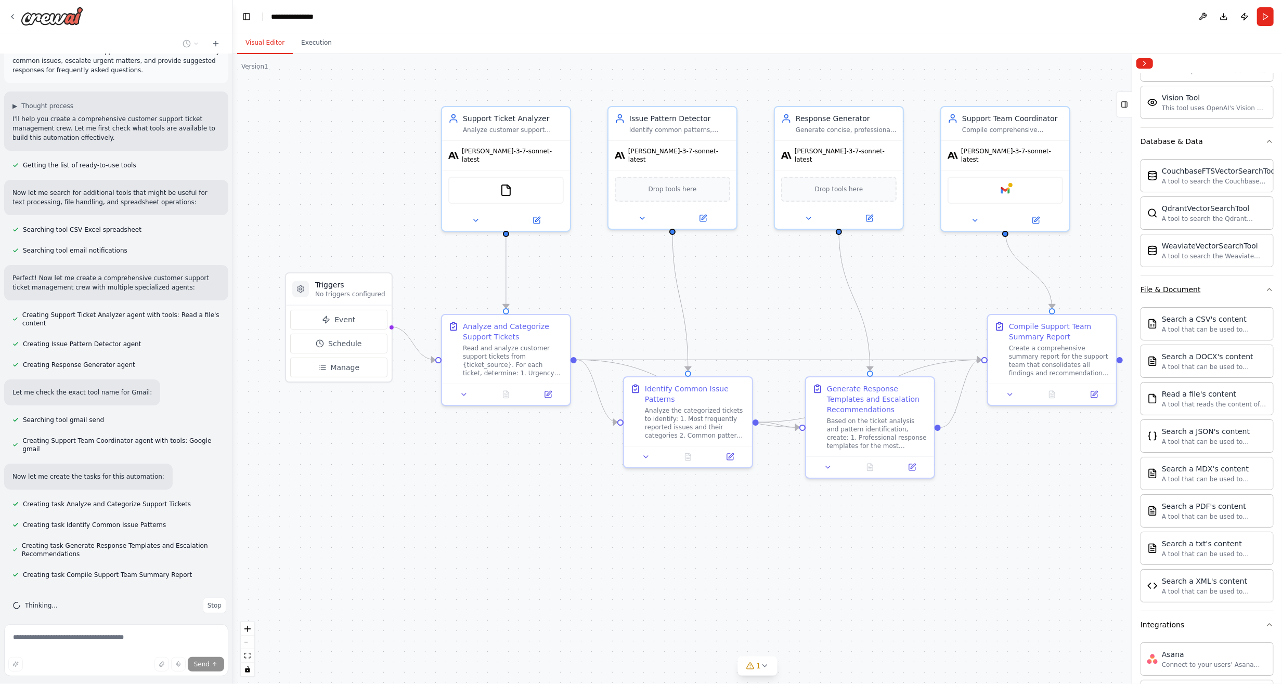
click at [1265, 287] on icon "button" at bounding box center [1269, 290] width 8 height 8
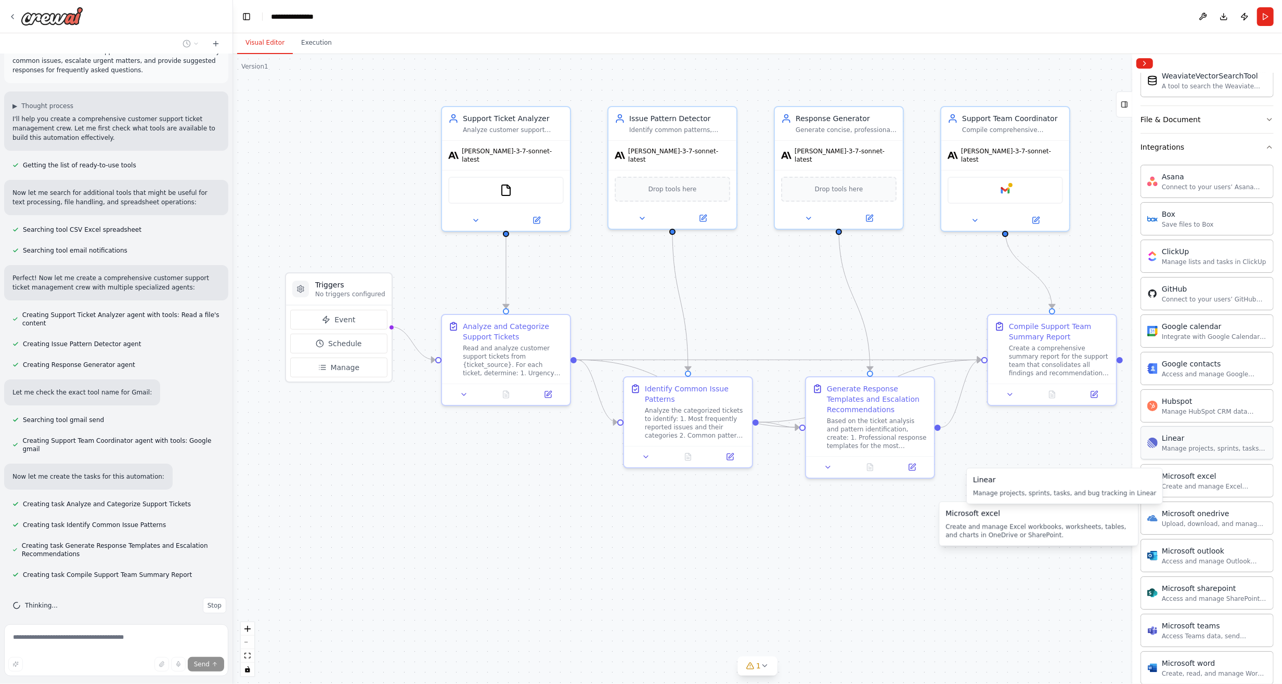
scroll to position [397, 0]
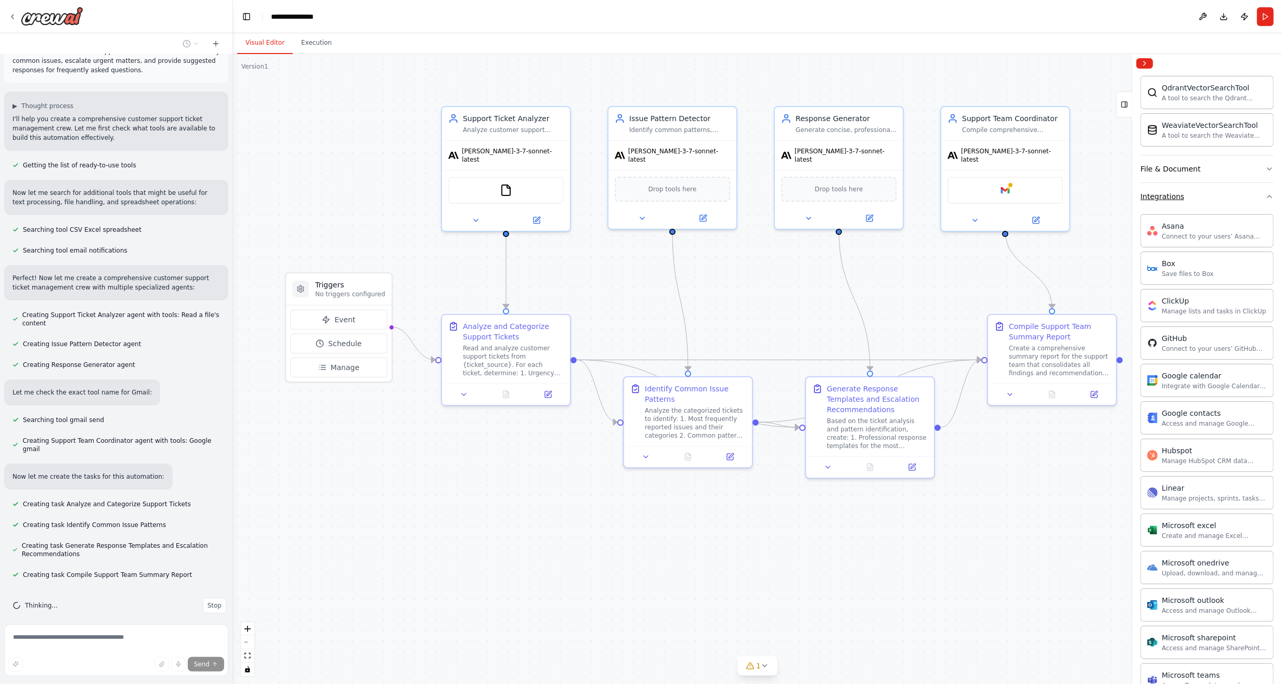
click at [1267, 196] on icon "button" at bounding box center [1269, 197] width 4 height 2
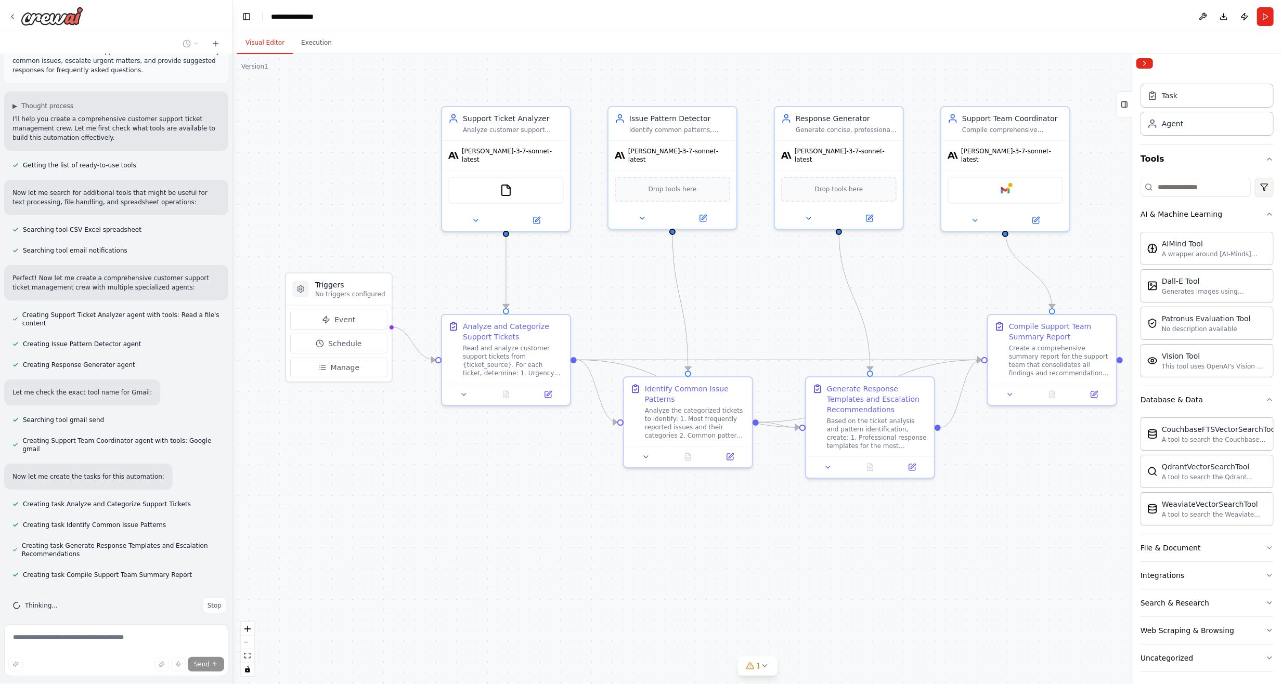
scroll to position [18, 0]
click at [1265, 399] on icon "button" at bounding box center [1269, 400] width 8 height 8
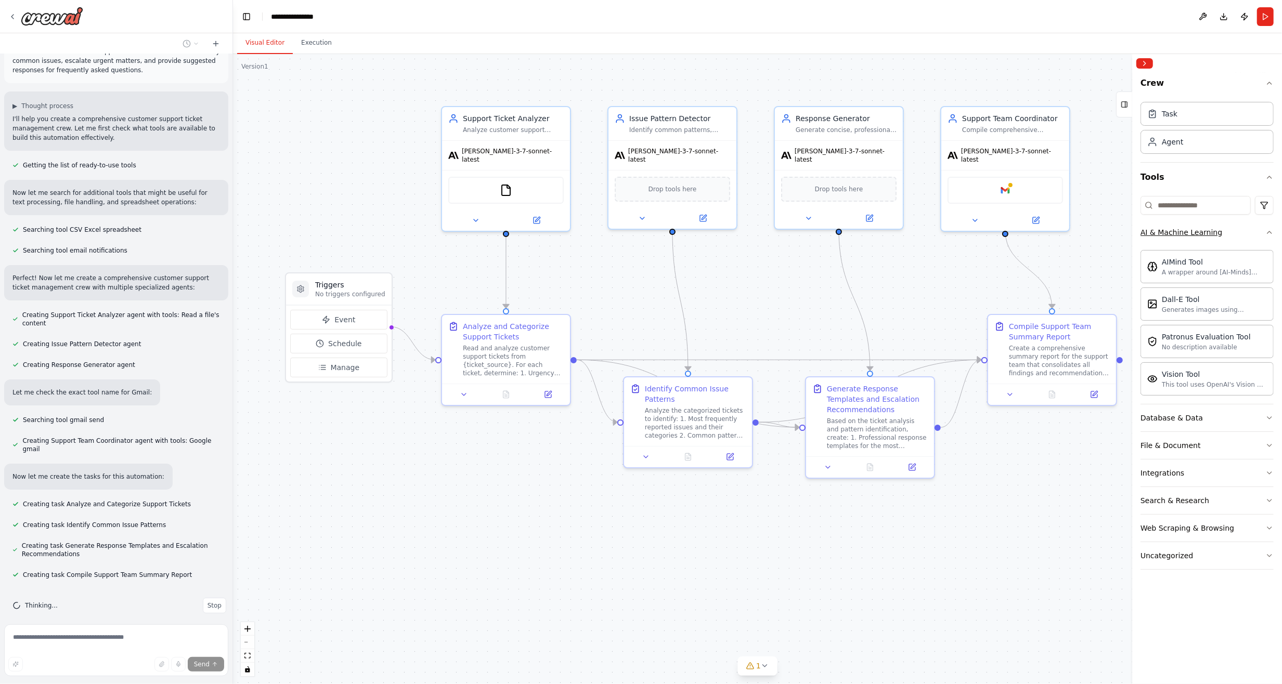
click at [1270, 232] on icon "button" at bounding box center [1269, 232] width 8 height 8
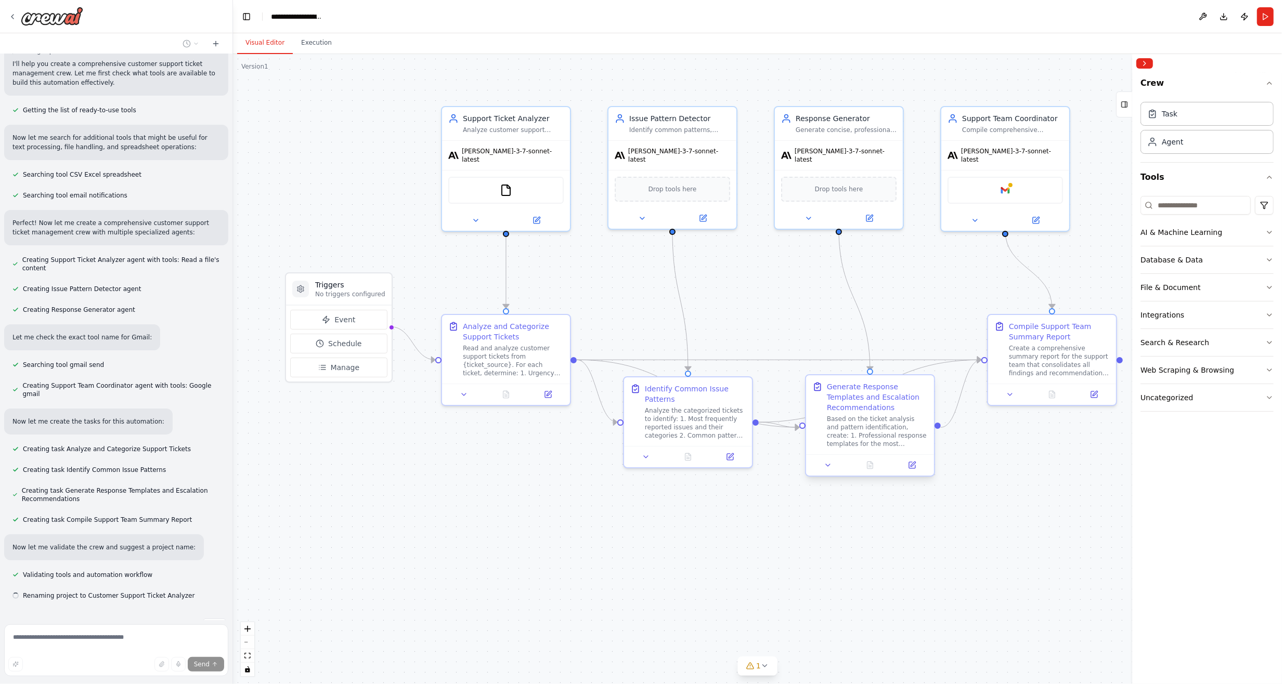
scroll to position [119, 0]
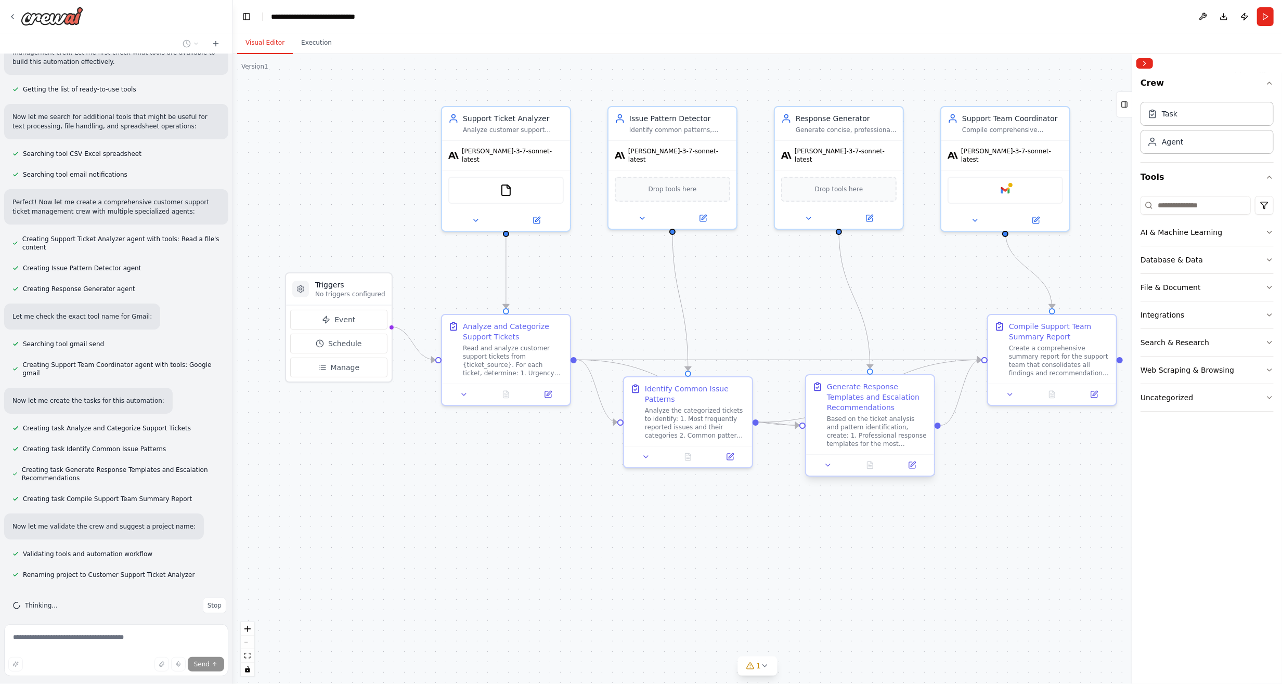
click at [828, 471] on div at bounding box center [870, 465] width 128 height 21
click at [829, 465] on icon at bounding box center [828, 465] width 4 height 2
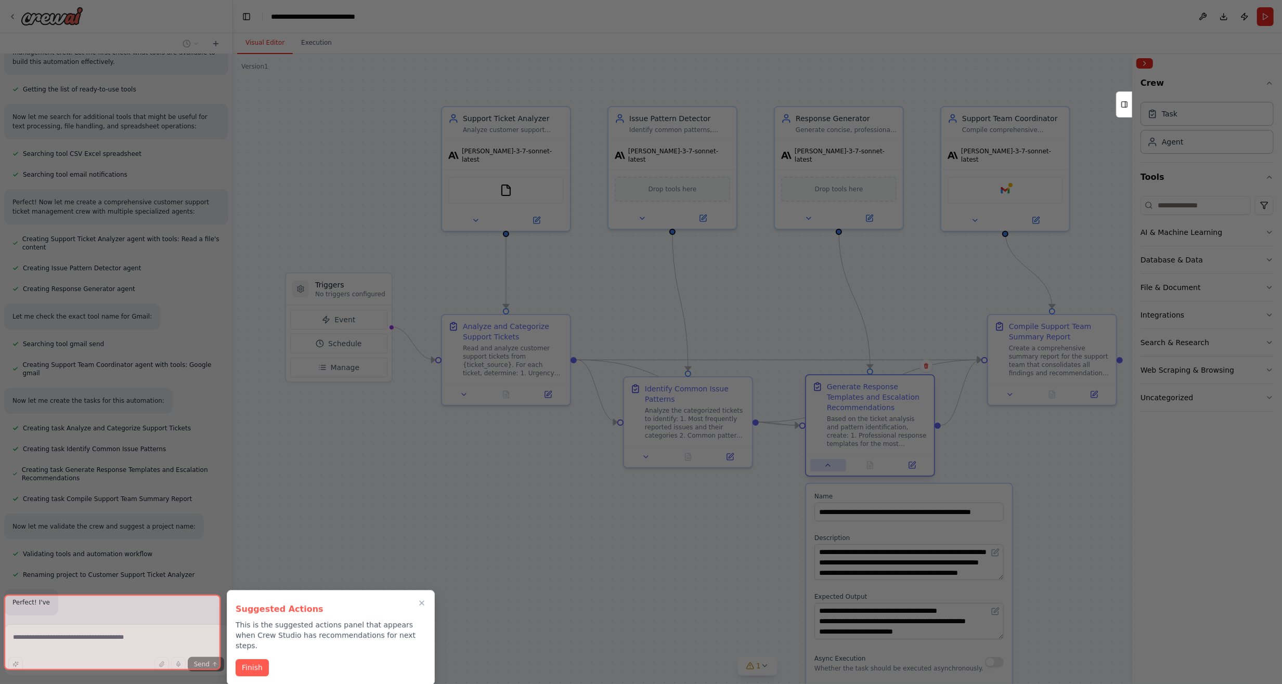
scroll to position [144, 0]
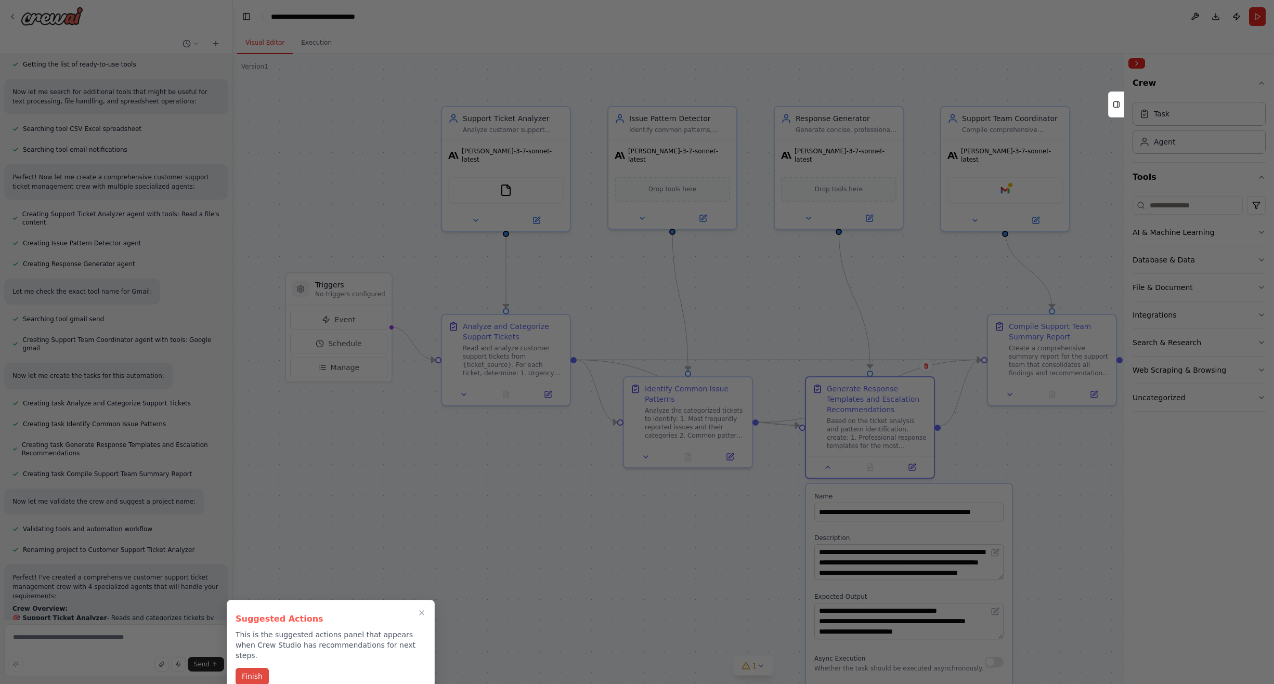
click at [254, 669] on button "Finish" at bounding box center [252, 676] width 33 height 17
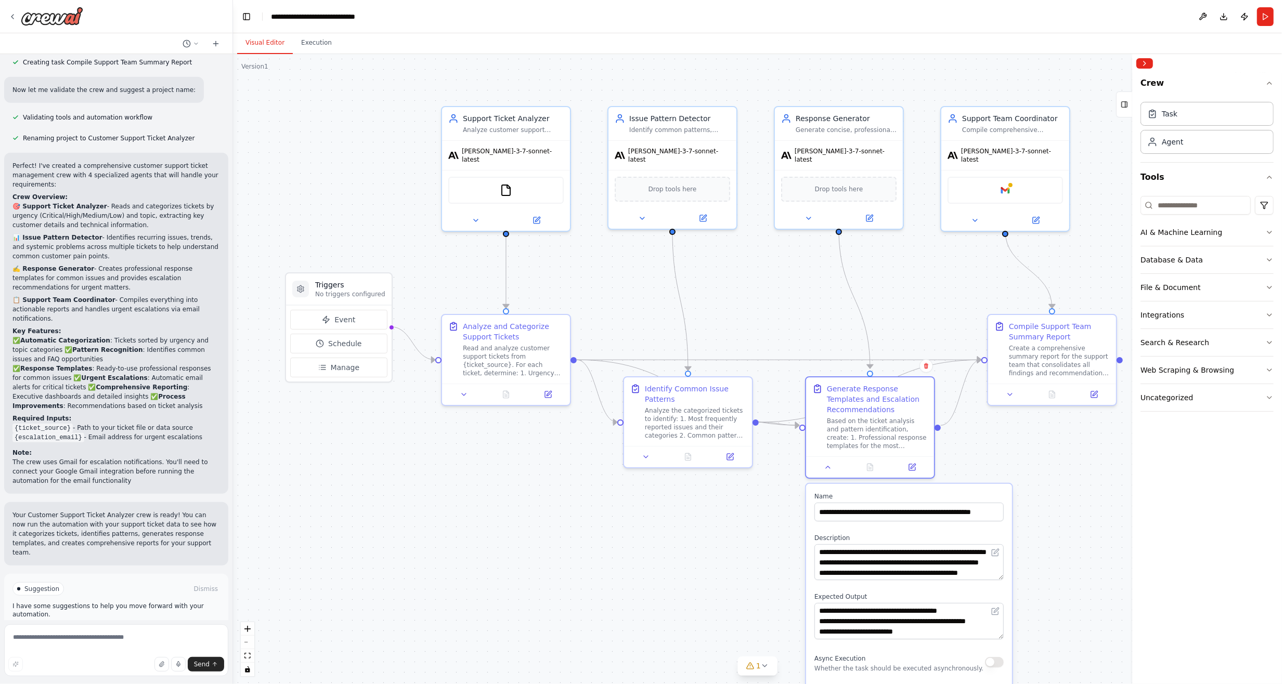
scroll to position [565, 0]
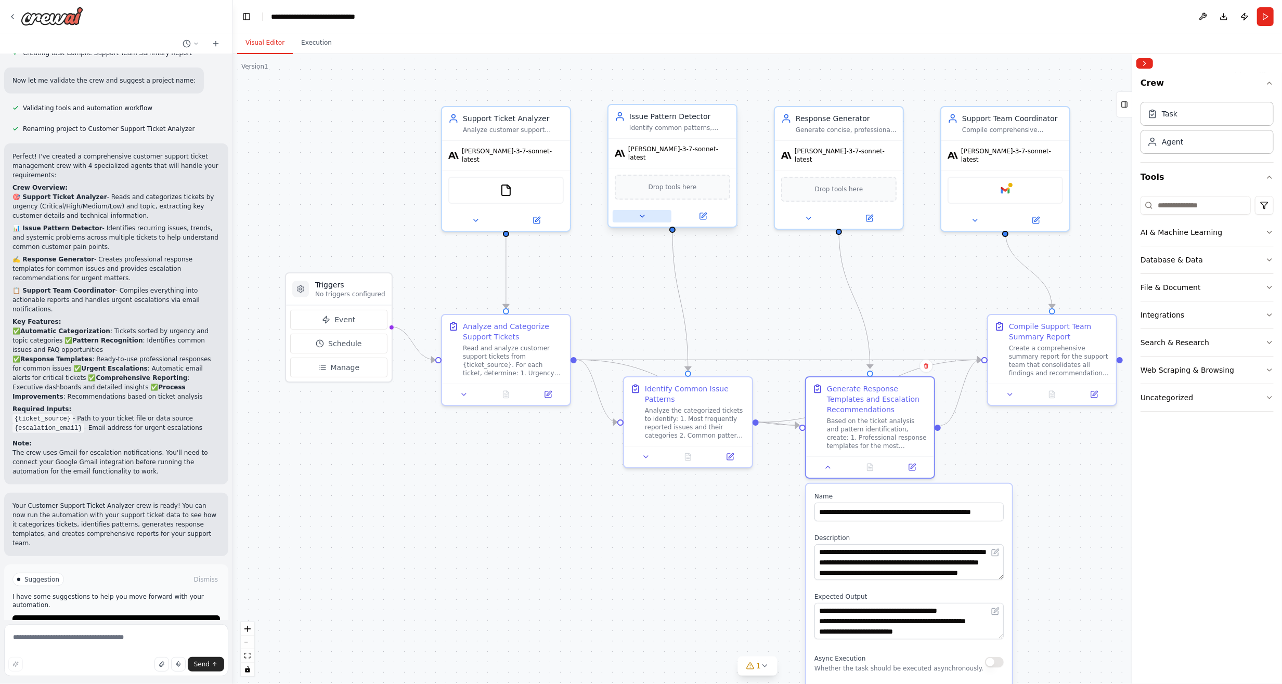
click at [642, 215] on icon at bounding box center [642, 216] width 4 height 2
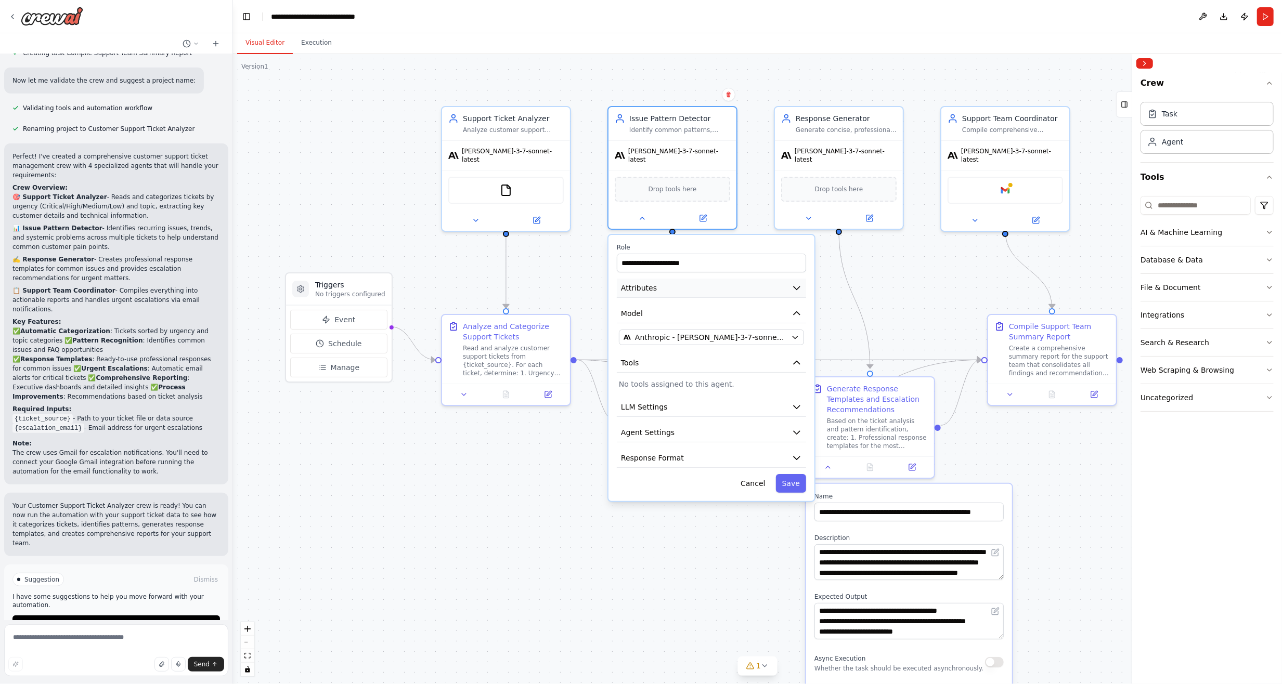
click at [797, 284] on icon "button" at bounding box center [797, 288] width 10 height 10
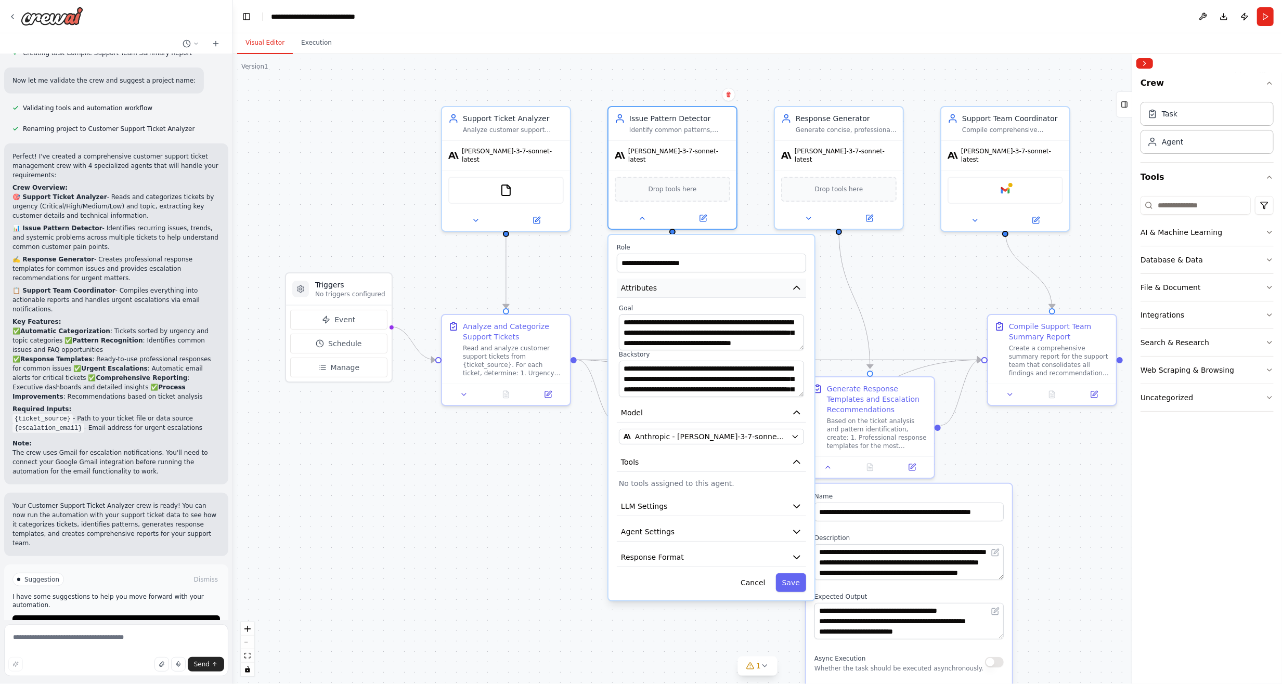
click at [797, 284] on icon "button" at bounding box center [797, 288] width 10 height 10
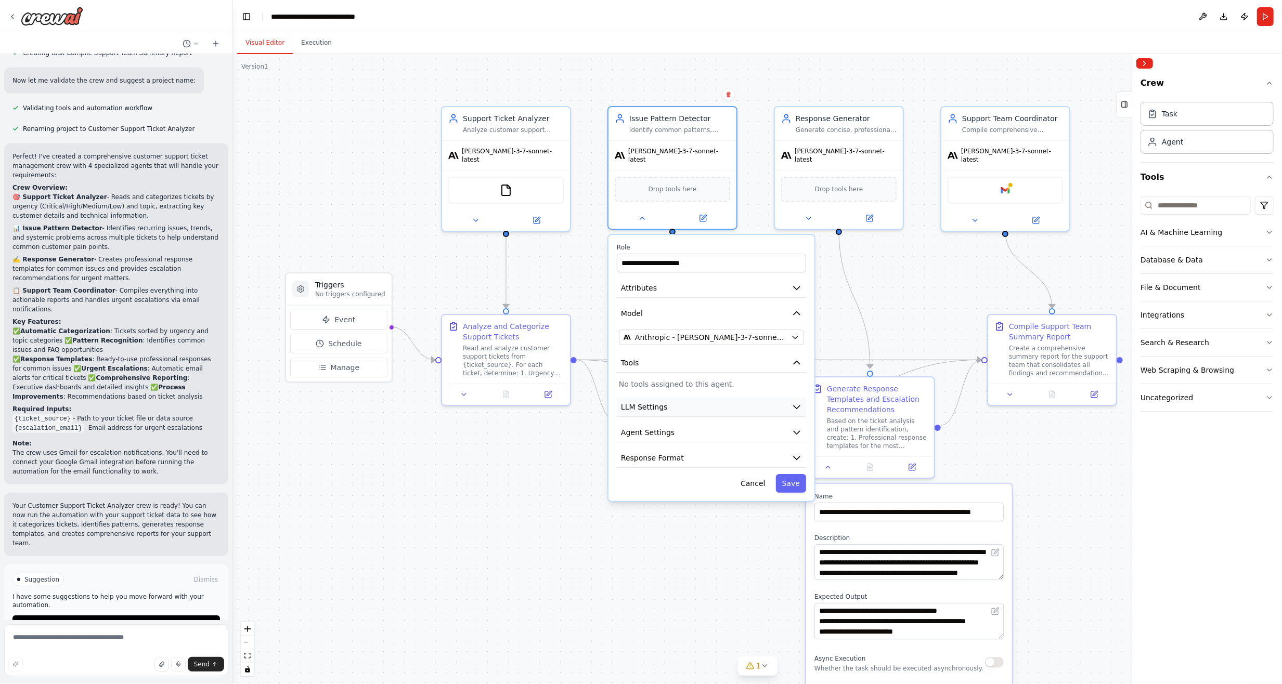
click at [797, 402] on icon "button" at bounding box center [797, 407] width 10 height 10
click at [797, 406] on icon "button" at bounding box center [797, 407] width 6 height 3
click at [796, 430] on icon "button" at bounding box center [797, 432] width 10 height 10
click at [794, 457] on icon "button" at bounding box center [797, 458] width 6 height 3
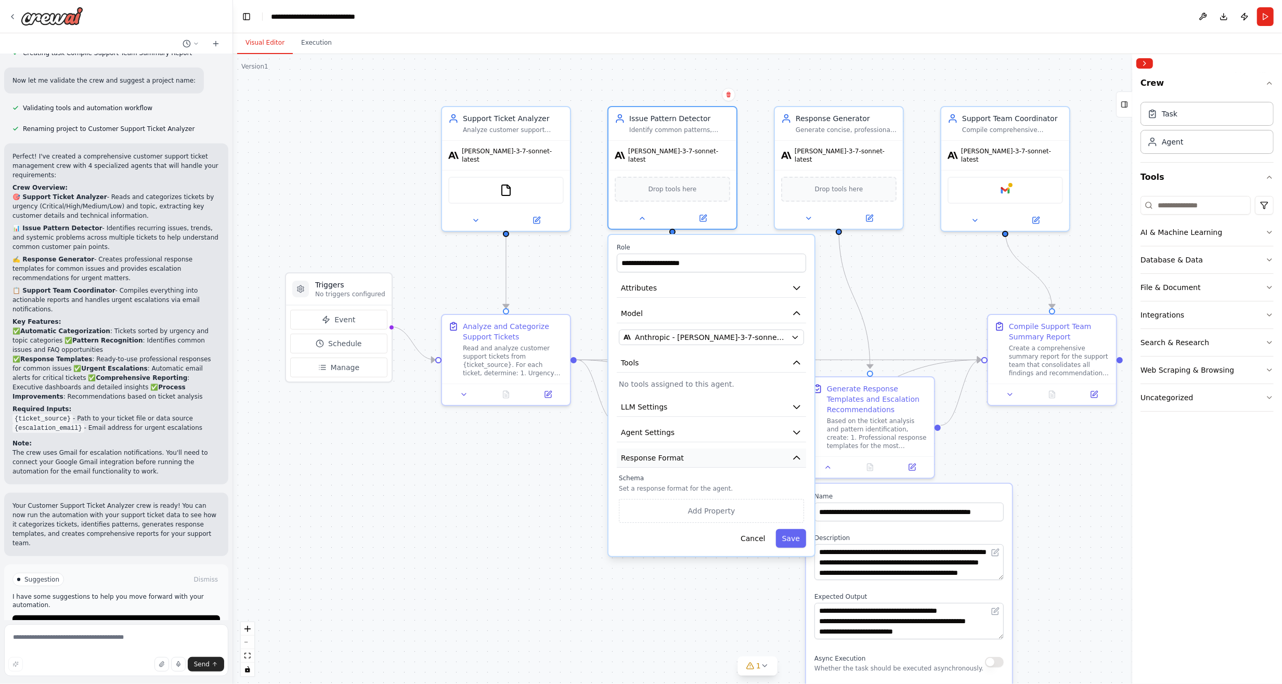
click at [794, 453] on icon "button" at bounding box center [797, 458] width 10 height 10
click at [875, 277] on div ".deletable-edge-delete-btn { width: 20px; height: 20px; border: 0px solid #ffff…" at bounding box center [757, 369] width 1049 height 630
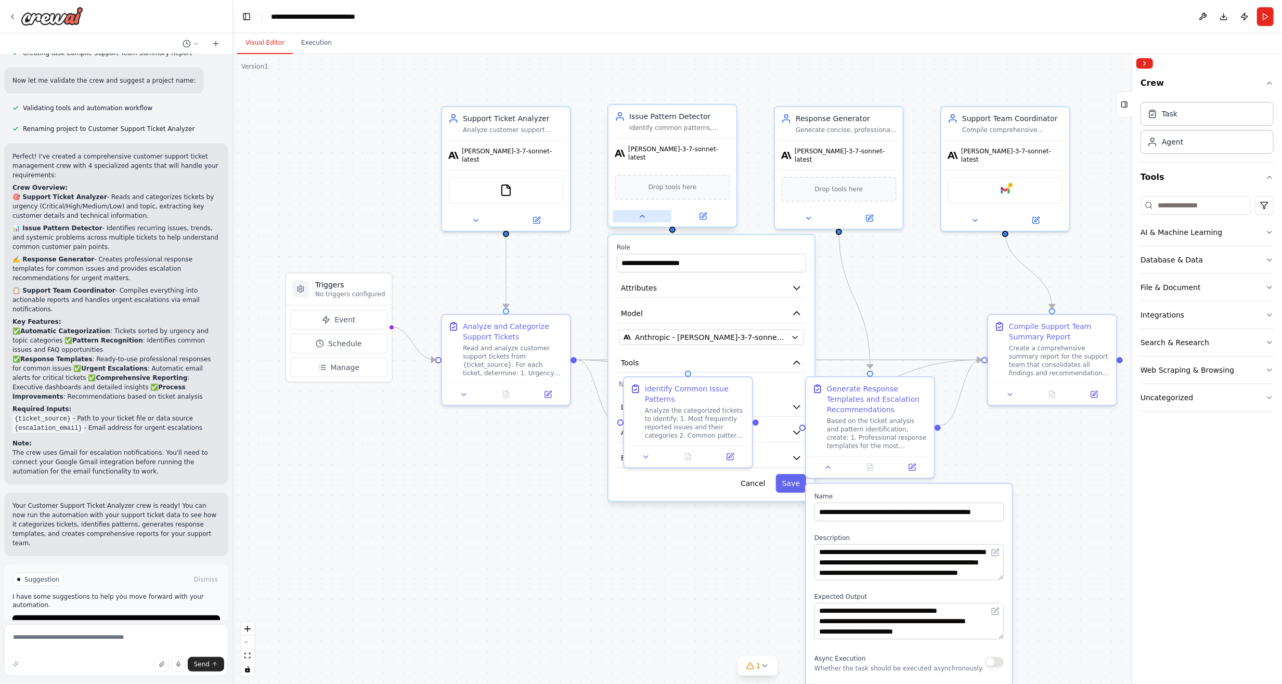
click at [636, 210] on button at bounding box center [642, 216] width 59 height 12
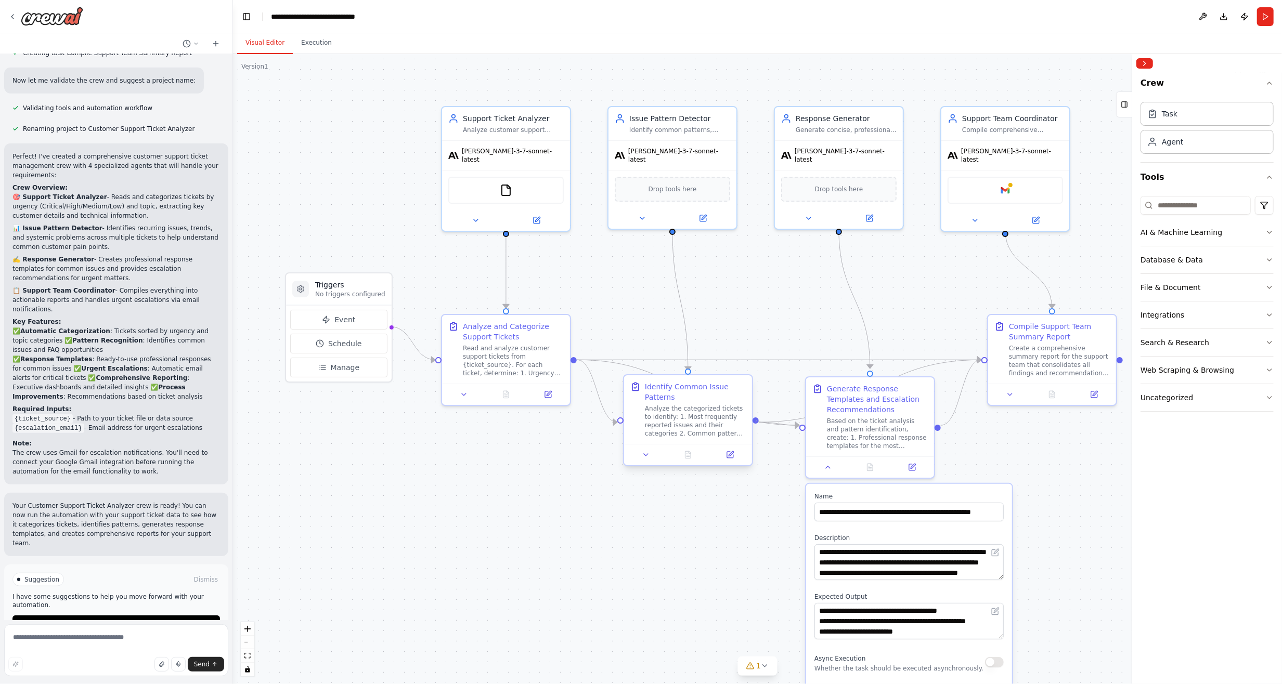
click at [757, 421] on div at bounding box center [756, 421] width 6 height 6
click at [757, 425] on icon "Edge from 97fa5a65-ca92-4227-b262-80fd429b9b78 to e09ee1fe-6ece-49bf-8056-a3d80…" at bounding box center [688, 393] width 223 height 66
click at [830, 468] on icon at bounding box center [828, 465] width 8 height 8
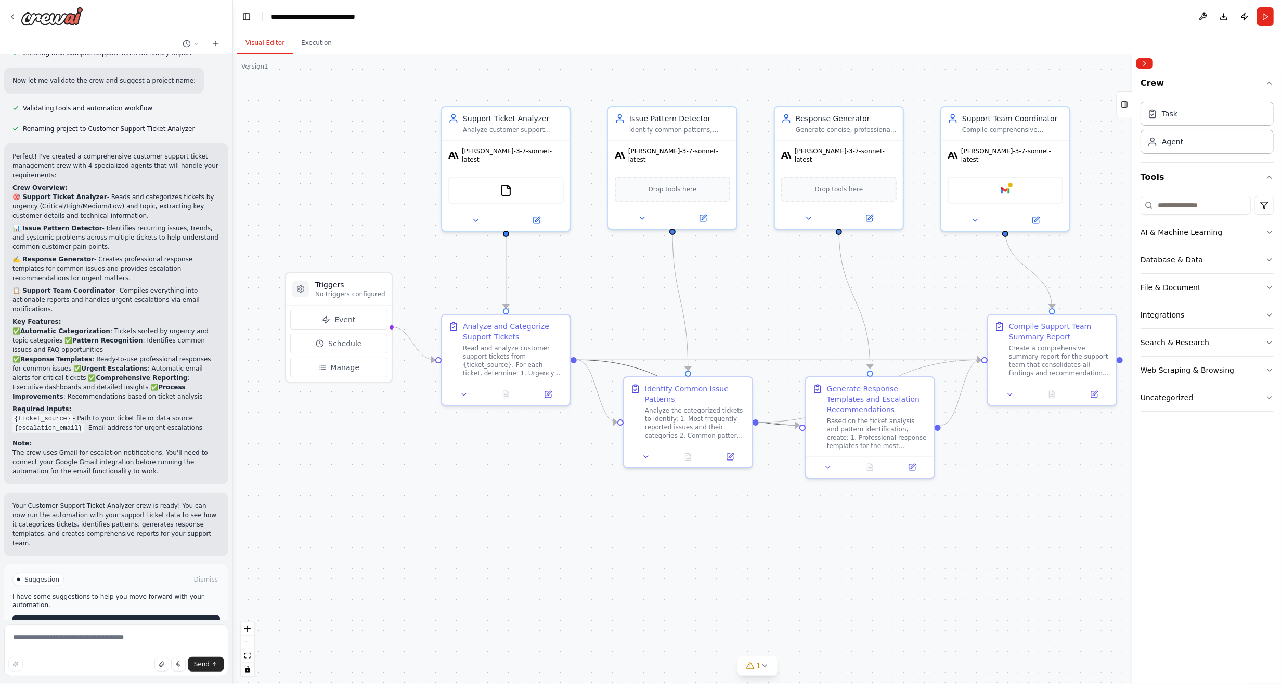
click at [101, 620] on span "Run Automation" at bounding box center [121, 624] width 50 height 8
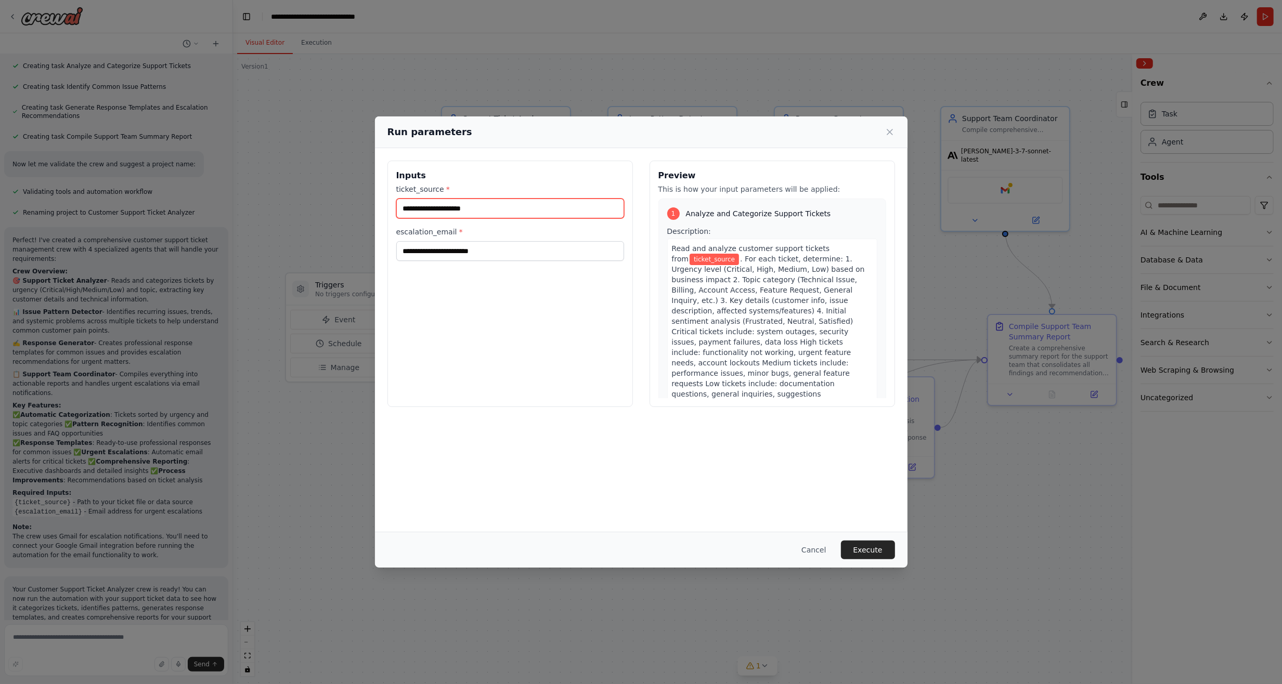
click at [452, 203] on input "ticket_source *" at bounding box center [510, 209] width 228 height 20
click at [461, 254] on input "escalation_email *" at bounding box center [510, 251] width 228 height 20
click at [477, 210] on input "ticket_source *" at bounding box center [510, 209] width 228 height 20
click at [821, 547] on button "Cancel" at bounding box center [813, 550] width 41 height 19
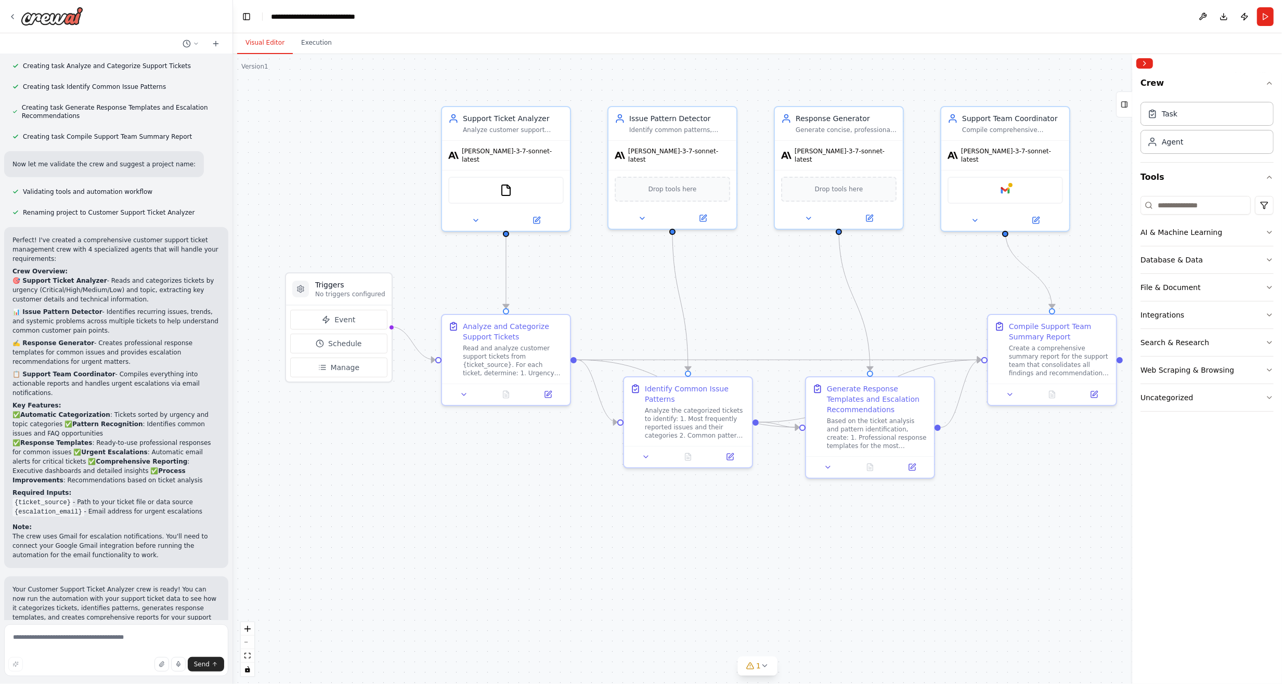
click at [1121, 361] on div ".deletable-edge-delete-btn { width: 20px; height: 20px; border: 0px solid #ffff…" at bounding box center [757, 369] width 1049 height 630
click at [1120, 357] on div at bounding box center [1120, 358] width 6 height 6
drag, startPoint x: 1069, startPoint y: 322, endPoint x: 1009, endPoint y: 278, distance: 74.7
click at [1009, 278] on div "Compile Support Team Summary Report" at bounding box center [1002, 277] width 101 height 21
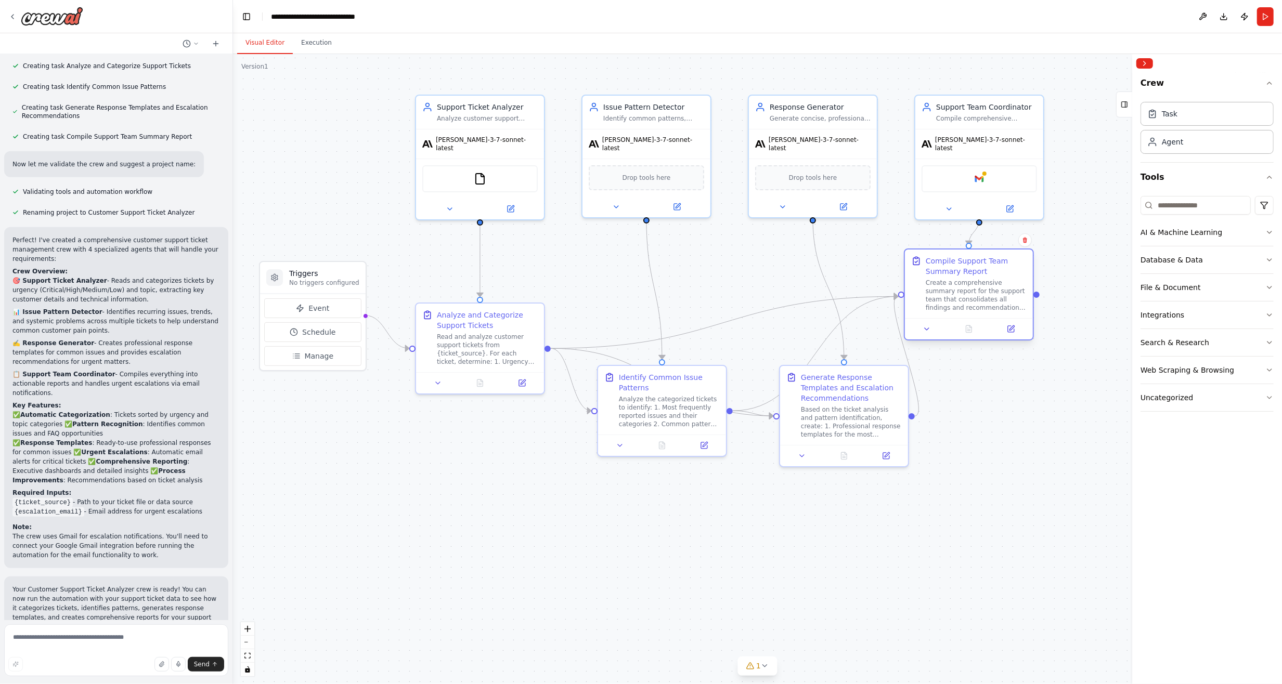
drag, startPoint x: 1065, startPoint y: 308, endPoint x: 1039, endPoint y: 297, distance: 28.4
click at [1039, 297] on div ".deletable-edge-delete-btn { width: 20px; height: 20px; border: 0px solid #ffff…" at bounding box center [757, 369] width 1049 height 630
click at [970, 247] on div ".deletable-edge-delete-btn { width: 20px; height: 20px; border: 0px solid #ffff…" at bounding box center [731, 358] width 1049 height 630
drag, startPoint x: 981, startPoint y: 216, endPoint x: 969, endPoint y: 246, distance: 32.3
click at [969, 246] on div "Triggers No triggers configured Event Schedule Manage Support Ticket Analyzer A…" at bounding box center [731, 358] width 1049 height 630
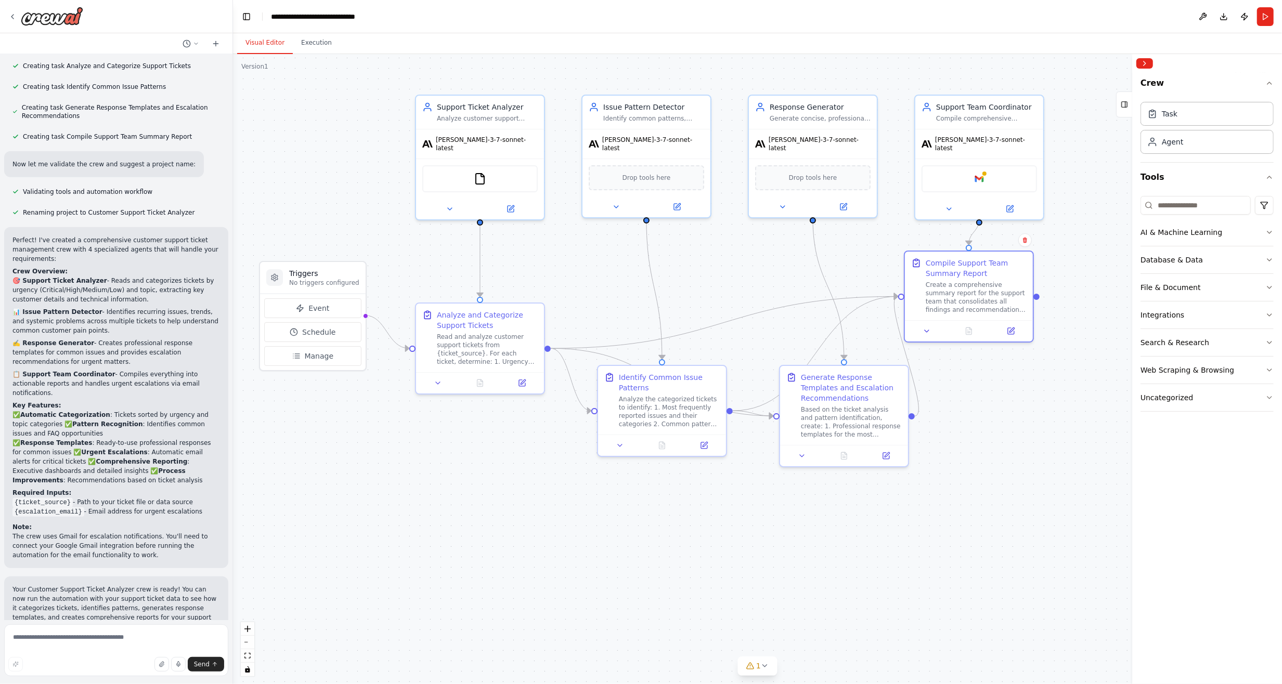
click at [1071, 432] on div ".deletable-edge-delete-btn { width: 20px; height: 20px; border: 0px solid #ffff…" at bounding box center [757, 369] width 1049 height 630
click at [1012, 204] on icon at bounding box center [1010, 207] width 6 height 6
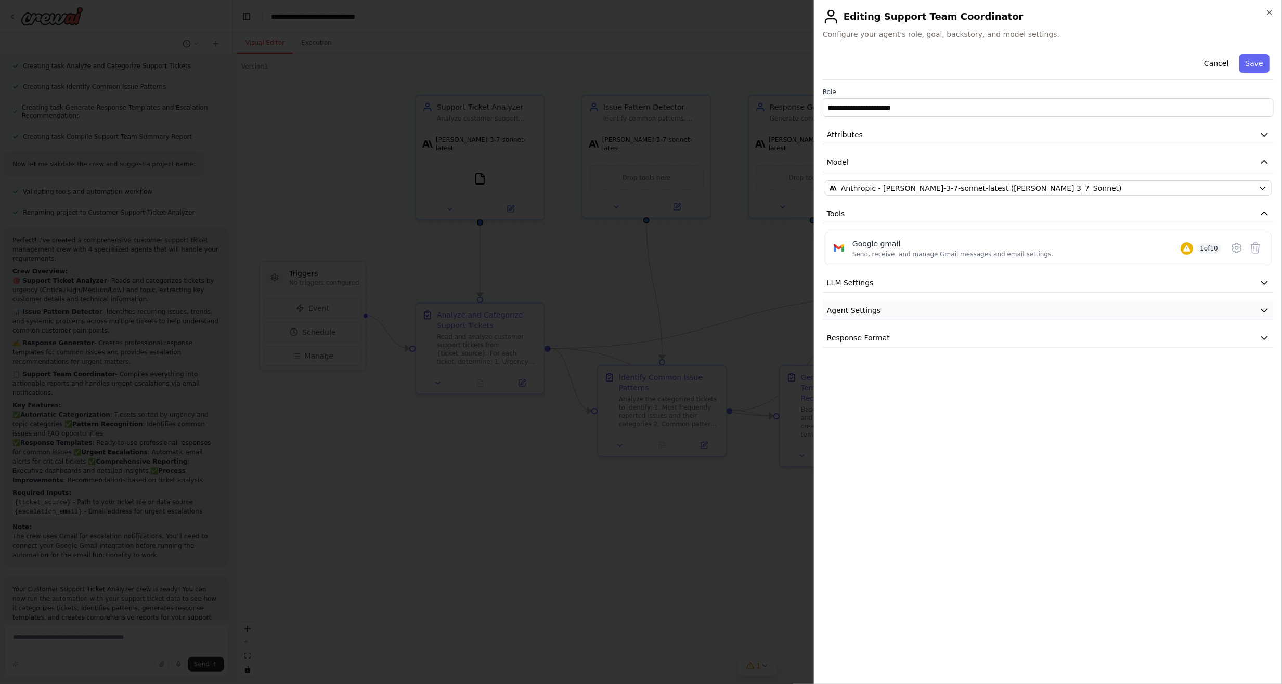
click at [961, 304] on button "Agent Settings" at bounding box center [1048, 310] width 451 height 19
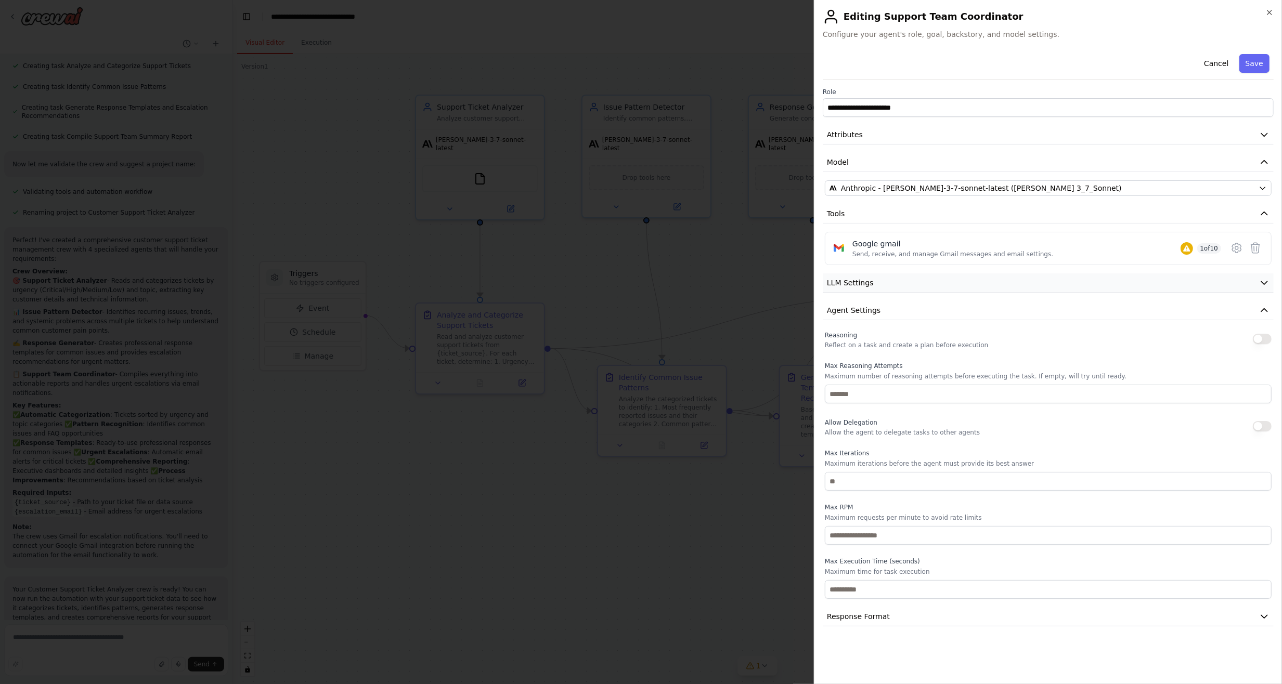
click at [876, 282] on button "LLM Settings" at bounding box center [1048, 283] width 451 height 19
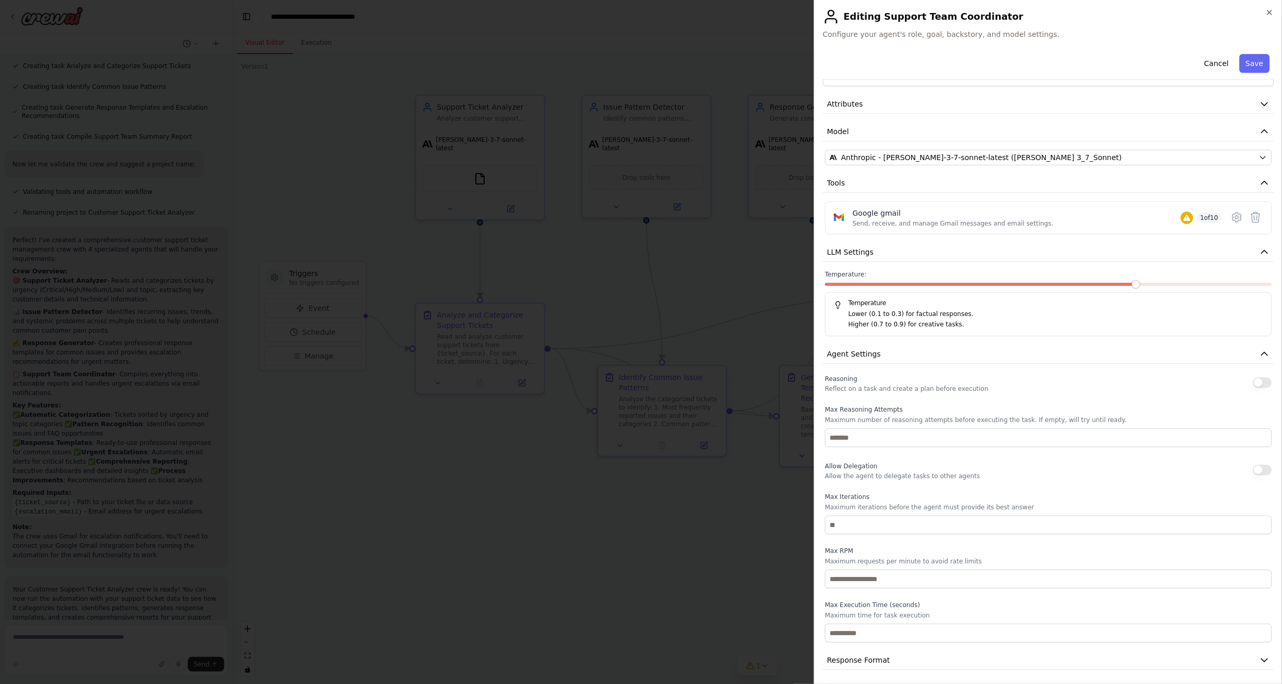
scroll to position [31, 0]
click at [1259, 352] on icon "button" at bounding box center [1264, 353] width 10 height 10
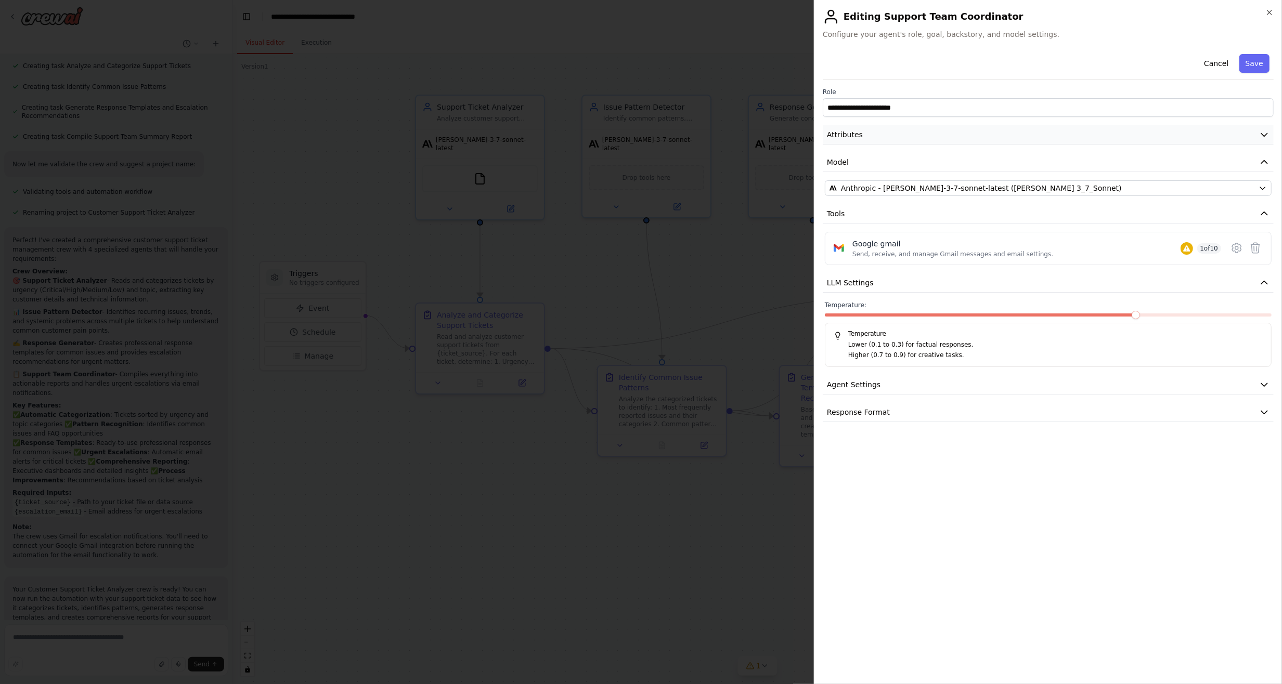
click at [1265, 132] on icon "button" at bounding box center [1264, 134] width 10 height 10
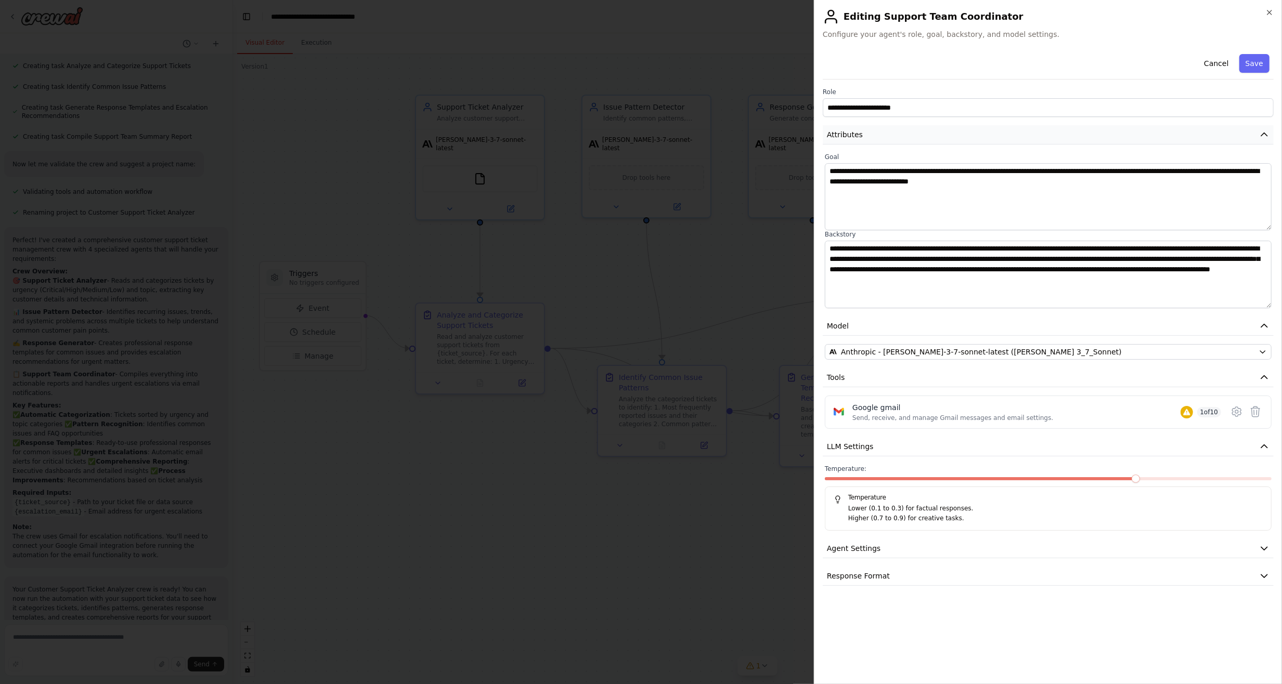
click at [1266, 132] on icon "button" at bounding box center [1264, 134] width 10 height 10
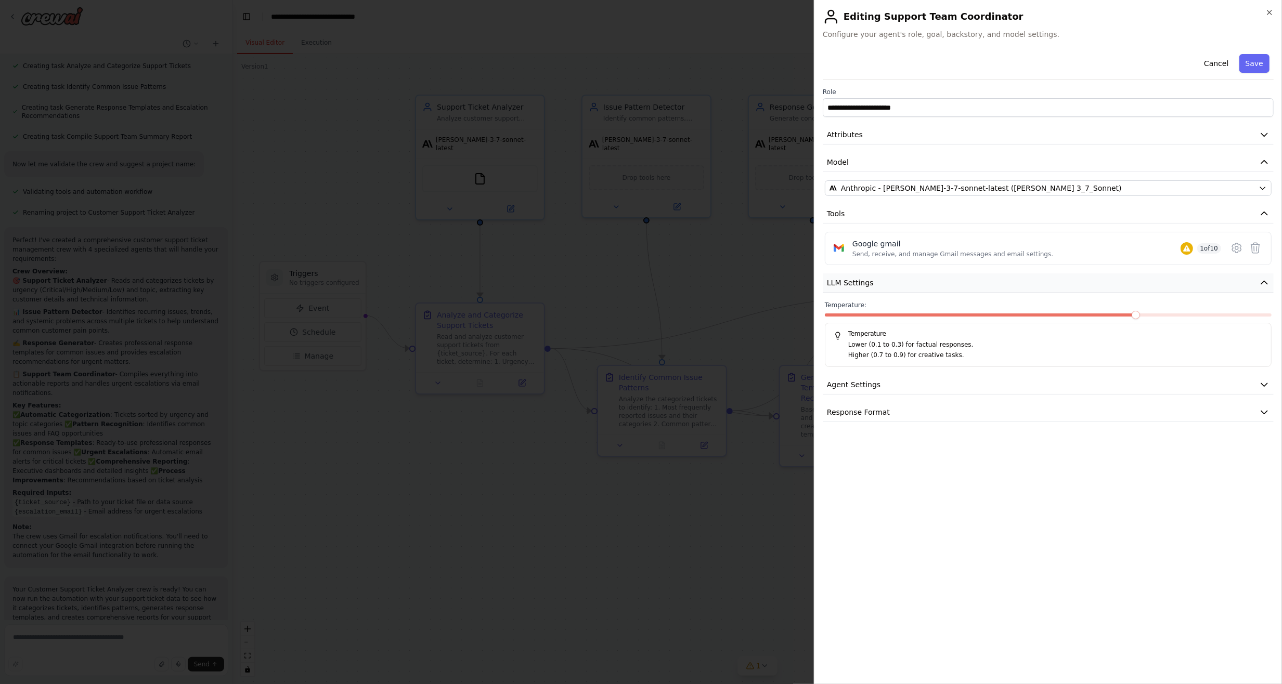
click at [1263, 282] on icon "button" at bounding box center [1264, 283] width 10 height 10
click at [1270, 9] on icon "button" at bounding box center [1269, 12] width 8 height 8
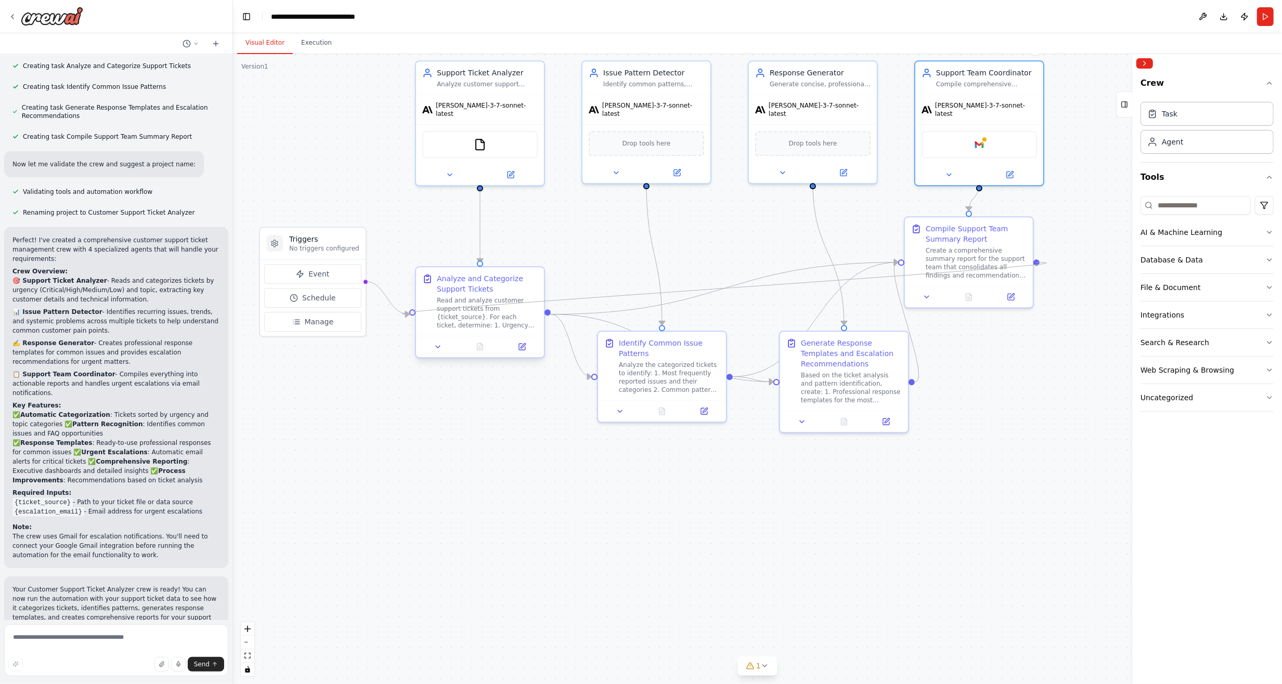
drag, startPoint x: 1038, startPoint y: 295, endPoint x: 414, endPoint y: 315, distance: 623.3
click at [414, 315] on div "Triggers No triggers configured Event Schedule Manage Support Ticket Analyzer A…" at bounding box center [731, 323] width 1049 height 630
drag, startPoint x: 1038, startPoint y: 260, endPoint x: 822, endPoint y: 179, distance: 230.6
click at [822, 179] on div ".deletable-edge-delete-btn { width: 20px; height: 20px; border: 0px solid #ffff…" at bounding box center [757, 369] width 1049 height 630
drag, startPoint x: 1038, startPoint y: 262, endPoint x: 777, endPoint y: 378, distance: 284.7
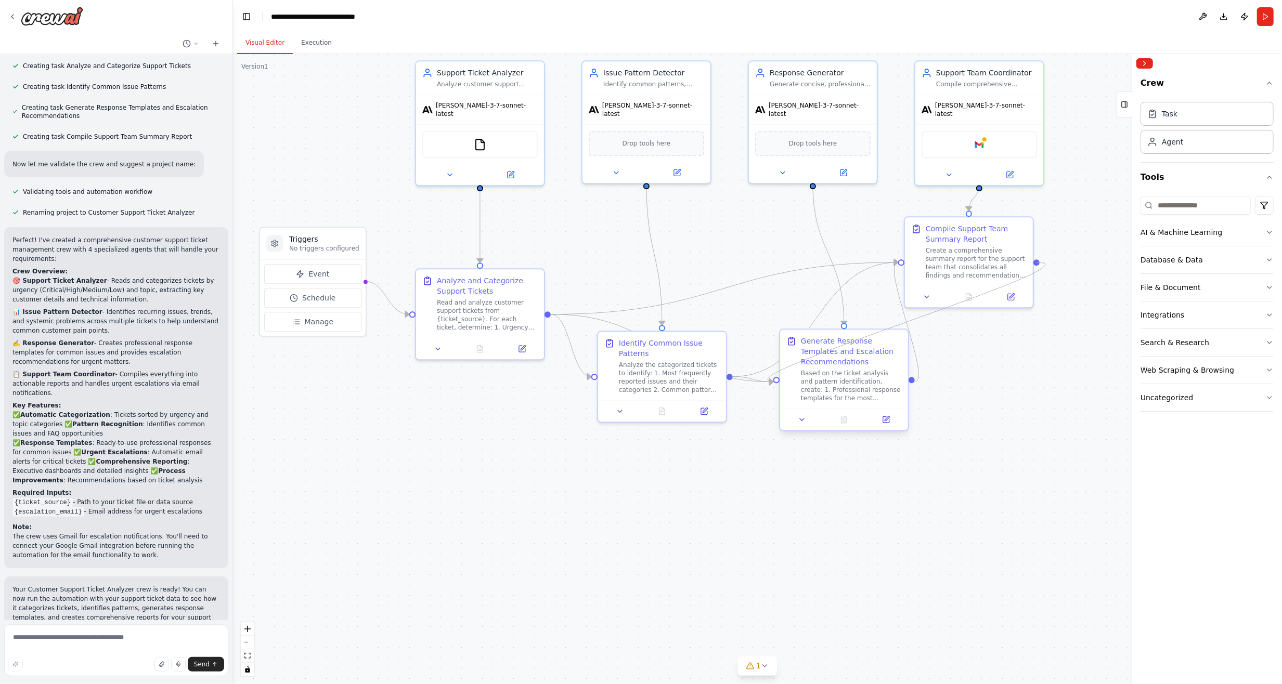
click at [777, 378] on div "Triggers No triggers configured Event Schedule Manage Support Ticket Analyzer A…" at bounding box center [731, 323] width 1049 height 630
click at [887, 422] on icon at bounding box center [886, 420] width 6 height 6
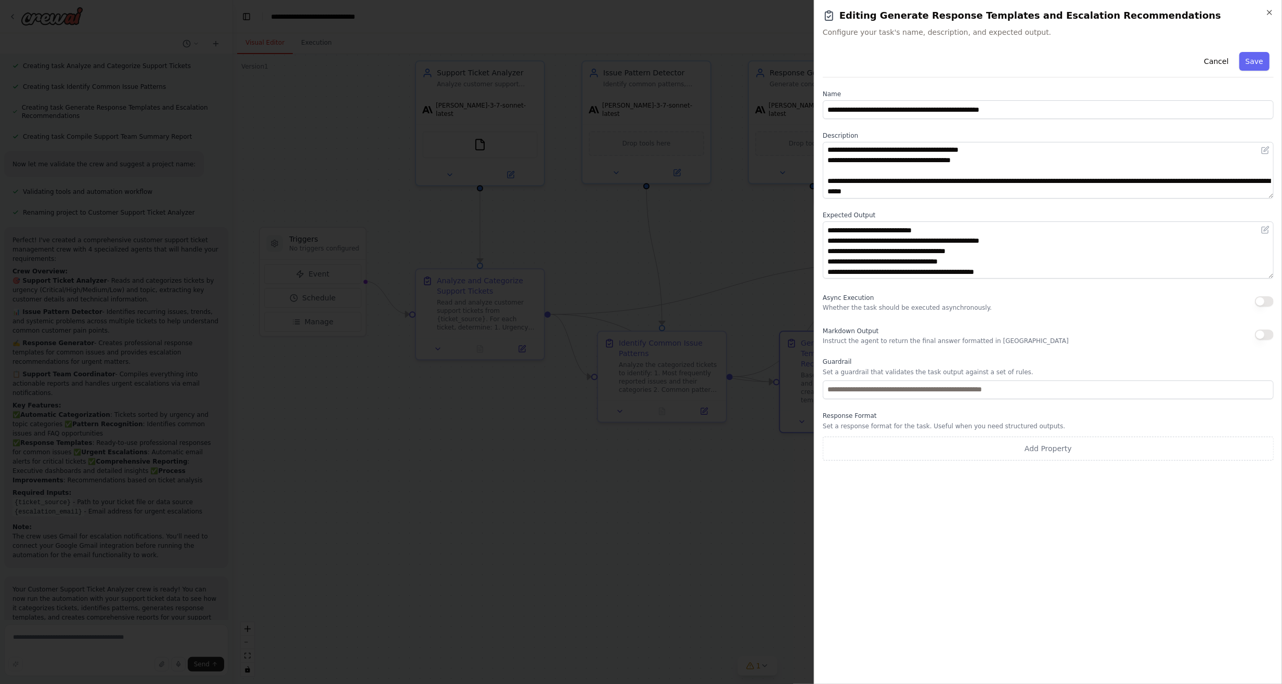
scroll to position [52, 0]
click at [1270, 14] on icon "button" at bounding box center [1269, 12] width 8 height 8
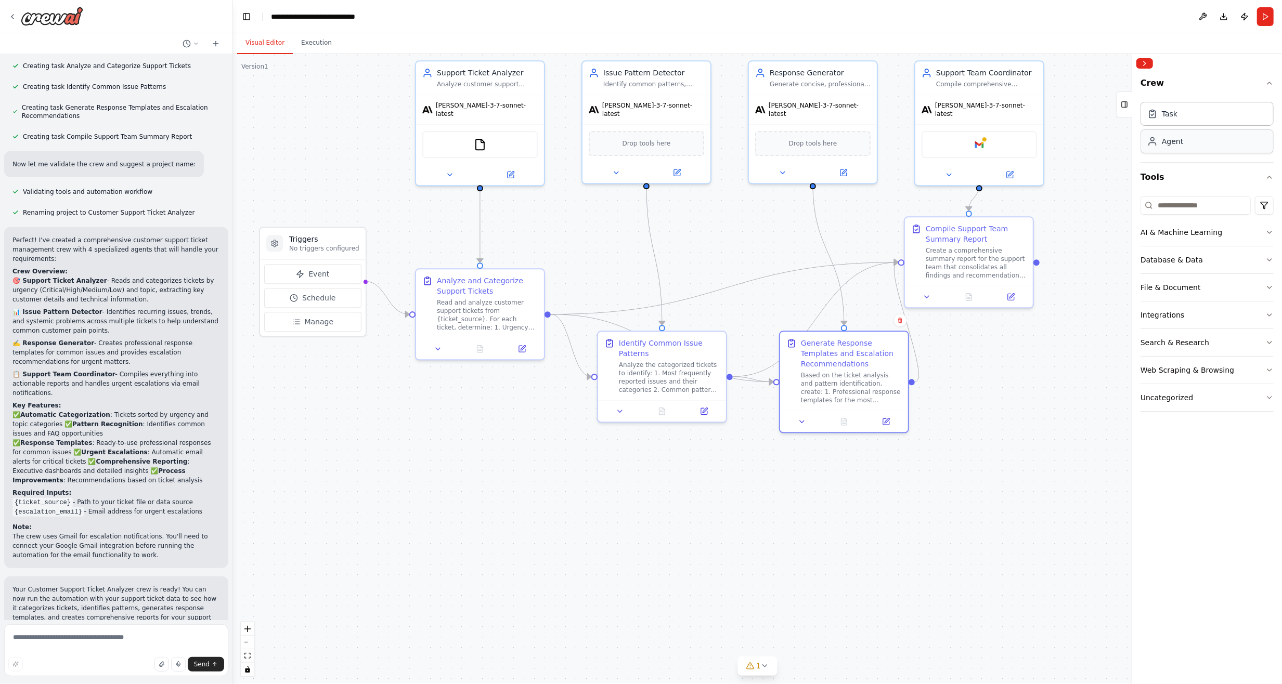
click at [1167, 148] on div "Agent" at bounding box center [1206, 141] width 133 height 24
drag, startPoint x: 1078, startPoint y: 395, endPoint x: 997, endPoint y: 382, distance: 81.7
click at [997, 382] on div "Role of the agent" at bounding box center [996, 383] width 101 height 10
click at [1023, 481] on button at bounding box center [1020, 482] width 59 height 12
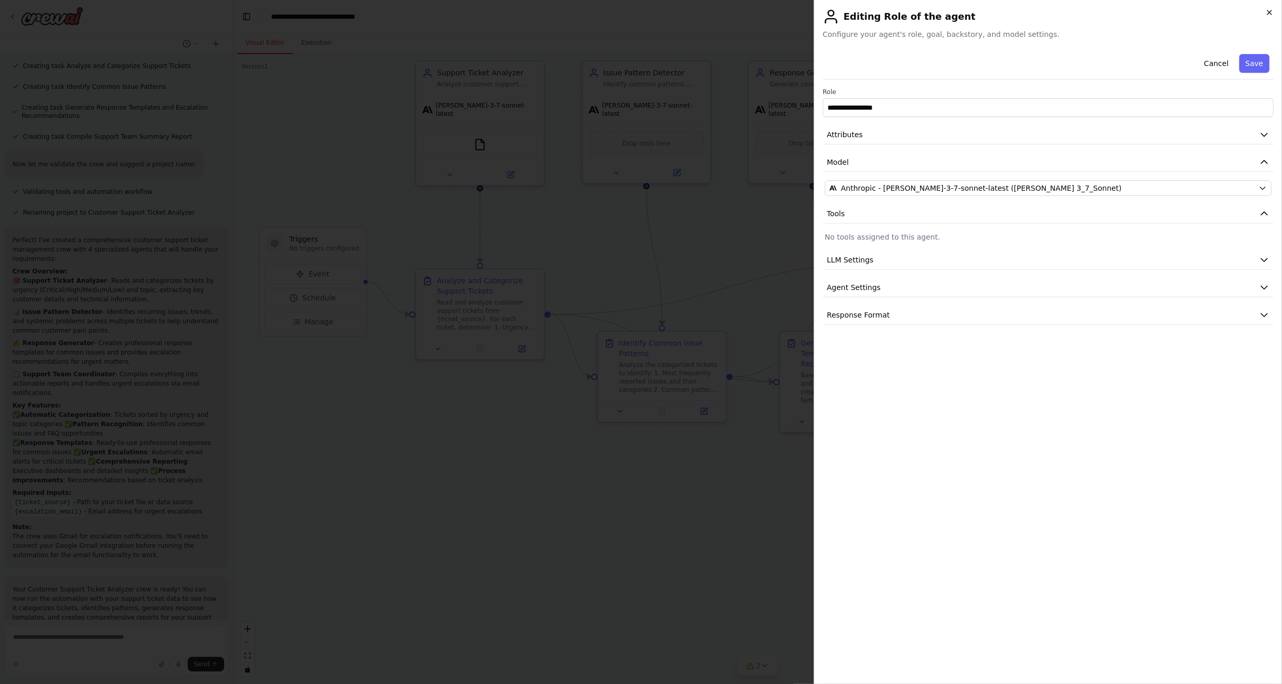
click at [1270, 11] on icon "button" at bounding box center [1269, 12] width 8 height 8
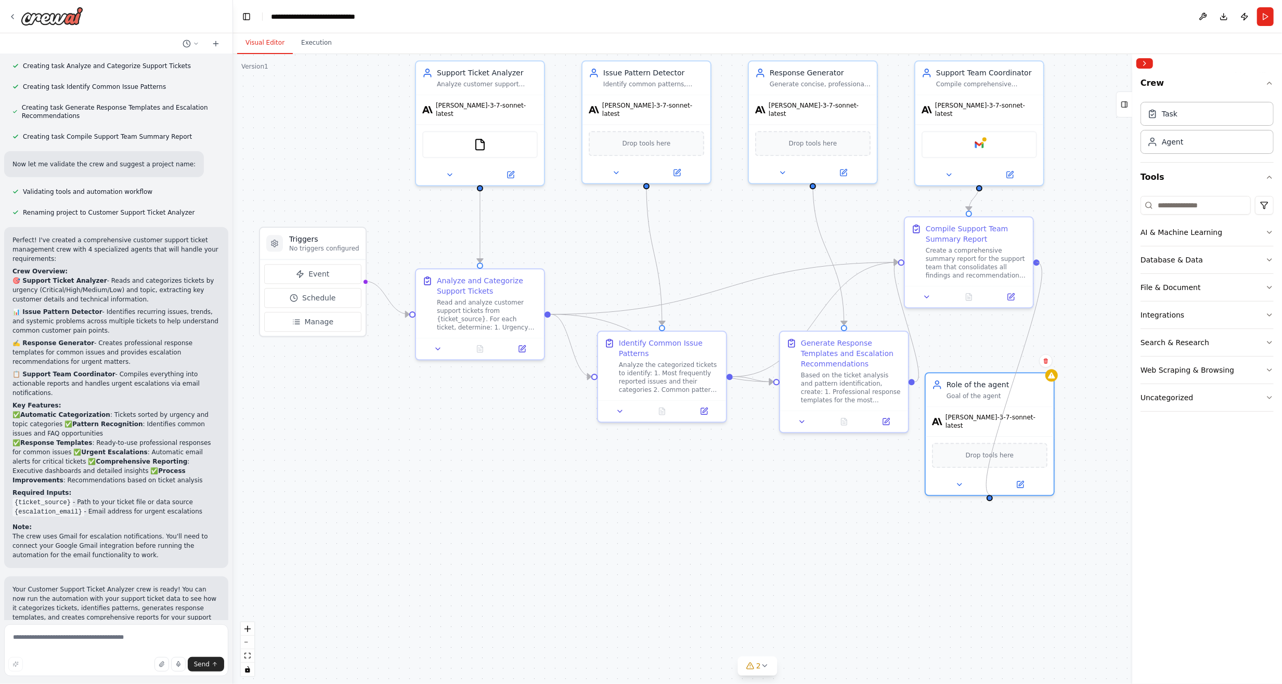
drag, startPoint x: 1038, startPoint y: 261, endPoint x: 992, endPoint y: 496, distance: 239.1
click at [992, 496] on div ".deletable-edge-delete-btn { width: 20px; height: 20px; border: 0px solid #ffff…" at bounding box center [757, 369] width 1049 height 630
drag, startPoint x: 1036, startPoint y: 261, endPoint x: 1059, endPoint y: 364, distance: 106.0
click at [1059, 364] on div "Triggers No triggers configured Event Schedule Manage Support Ticket Analyzer A…" at bounding box center [731, 323] width 1049 height 630
drag, startPoint x: 1006, startPoint y: 379, endPoint x: 974, endPoint y: 508, distance: 133.1
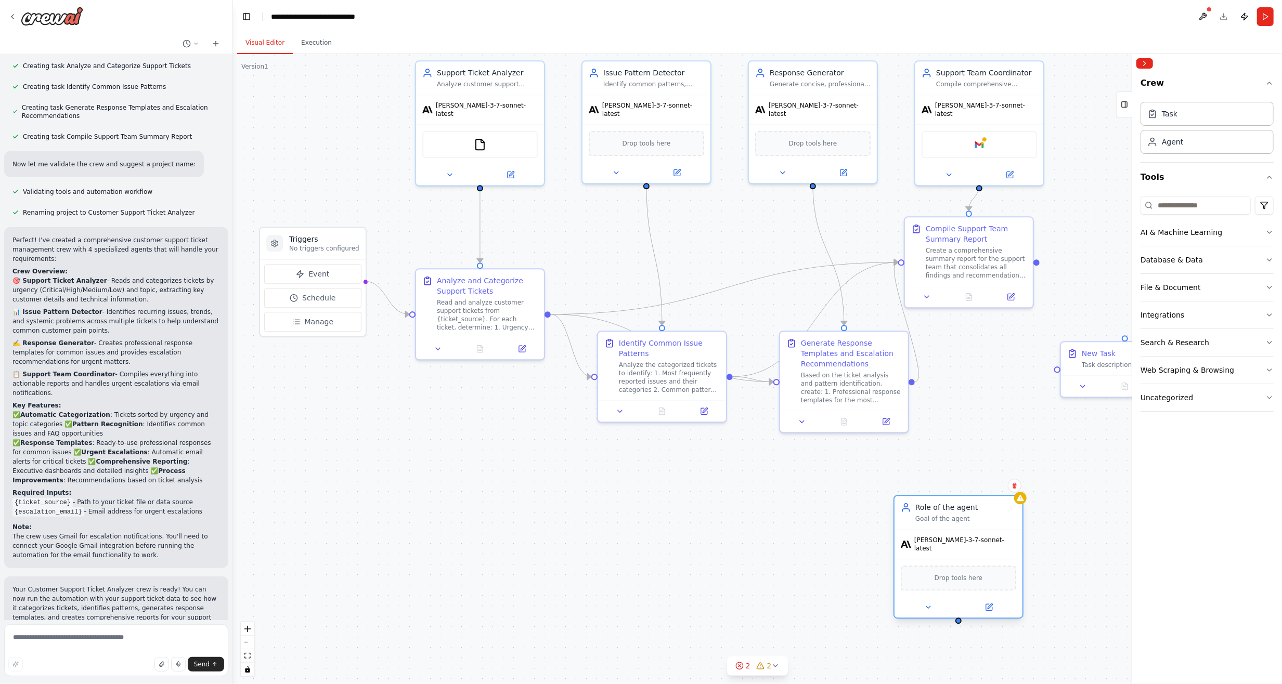
click at [974, 508] on div "Role of the agent" at bounding box center [965, 507] width 101 height 10
drag, startPoint x: 1038, startPoint y: 260, endPoint x: 1058, endPoint y: 367, distance: 109.0
click at [1058, 367] on div "Triggers No triggers configured Event Schedule Manage Support Ticket Analyzer A…" at bounding box center [731, 323] width 1049 height 630
drag, startPoint x: 1069, startPoint y: 348, endPoint x: 992, endPoint y: 357, distance: 77.4
click at [992, 357] on div "New Task Task description" at bounding box center [1031, 367] width 128 height 33
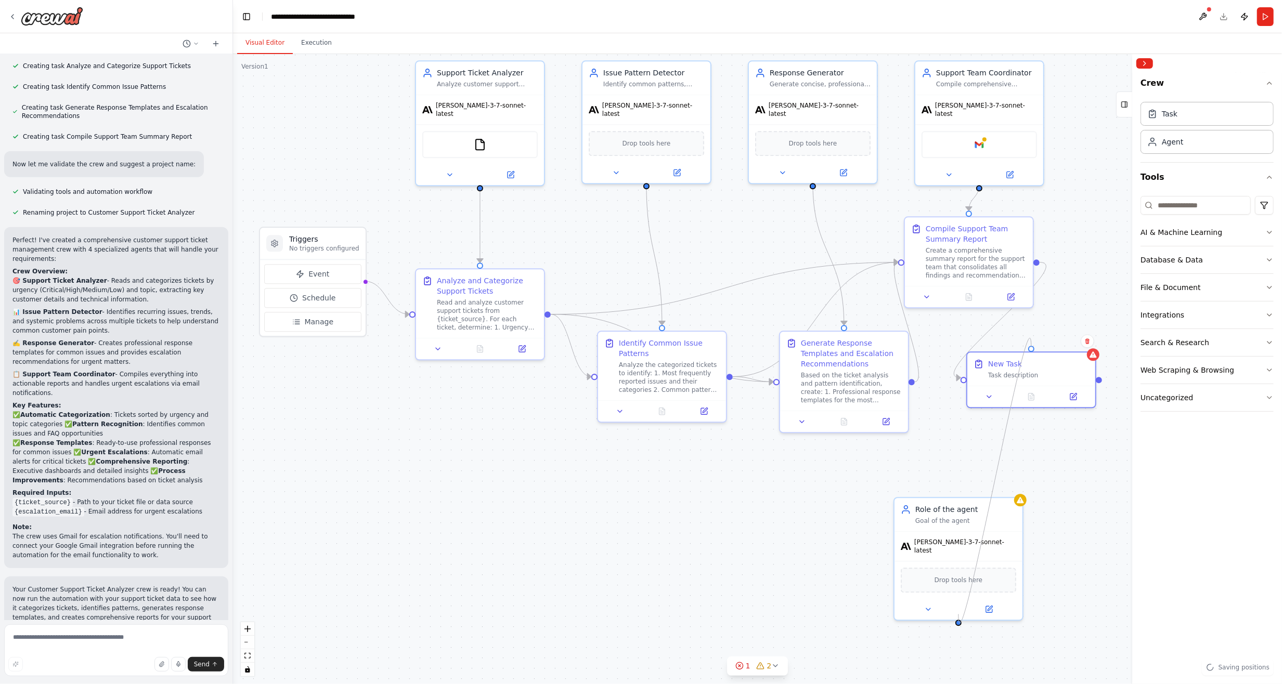
drag, startPoint x: 957, startPoint y: 614, endPoint x: 1028, endPoint y: 348, distance: 274.9
click at [1028, 348] on div ".deletable-edge-delete-btn { width: 20px; height: 20px; border: 0px solid #ffff…" at bounding box center [757, 369] width 1049 height 630
click at [1013, 361] on div "New Task" at bounding box center [1005, 362] width 34 height 10
click at [1088, 344] on icon at bounding box center [1087, 341] width 6 height 6
click at [1004, 506] on div "Role of the agent" at bounding box center [965, 507] width 101 height 10
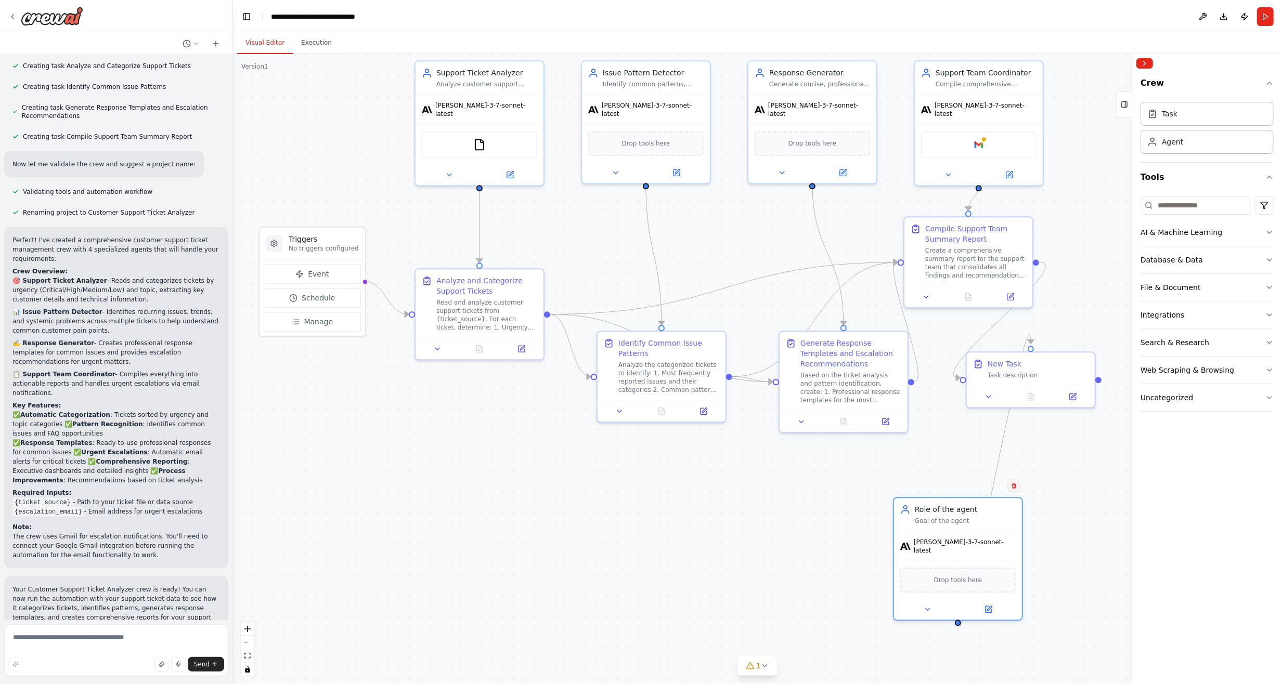
click at [1015, 488] on icon at bounding box center [1014, 486] width 4 height 6
click at [988, 490] on button "Confirm" at bounding box center [984, 485] width 37 height 12
click at [1073, 362] on div "New Task" at bounding box center [1038, 362] width 101 height 10
click at [1088, 343] on icon at bounding box center [1087, 342] width 4 height 6
click at [1065, 344] on button "Confirm" at bounding box center [1057, 341] width 37 height 12
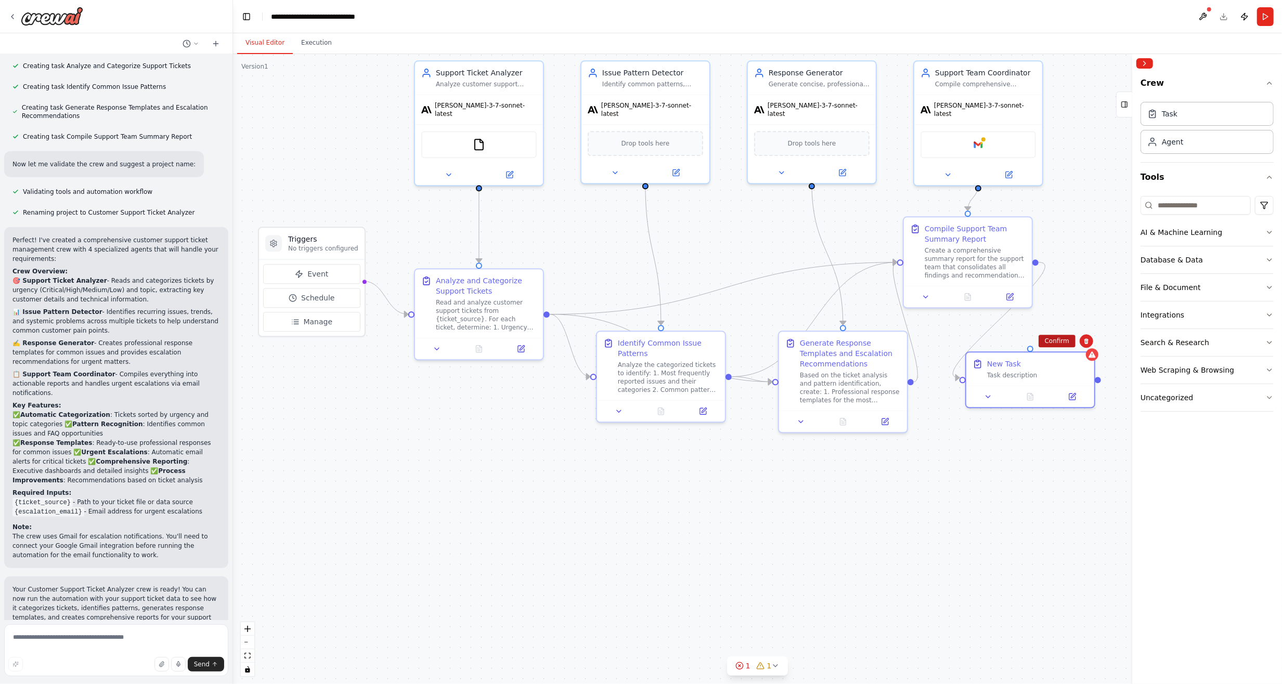
click at [1056, 342] on button "Confirm" at bounding box center [1057, 341] width 37 height 12
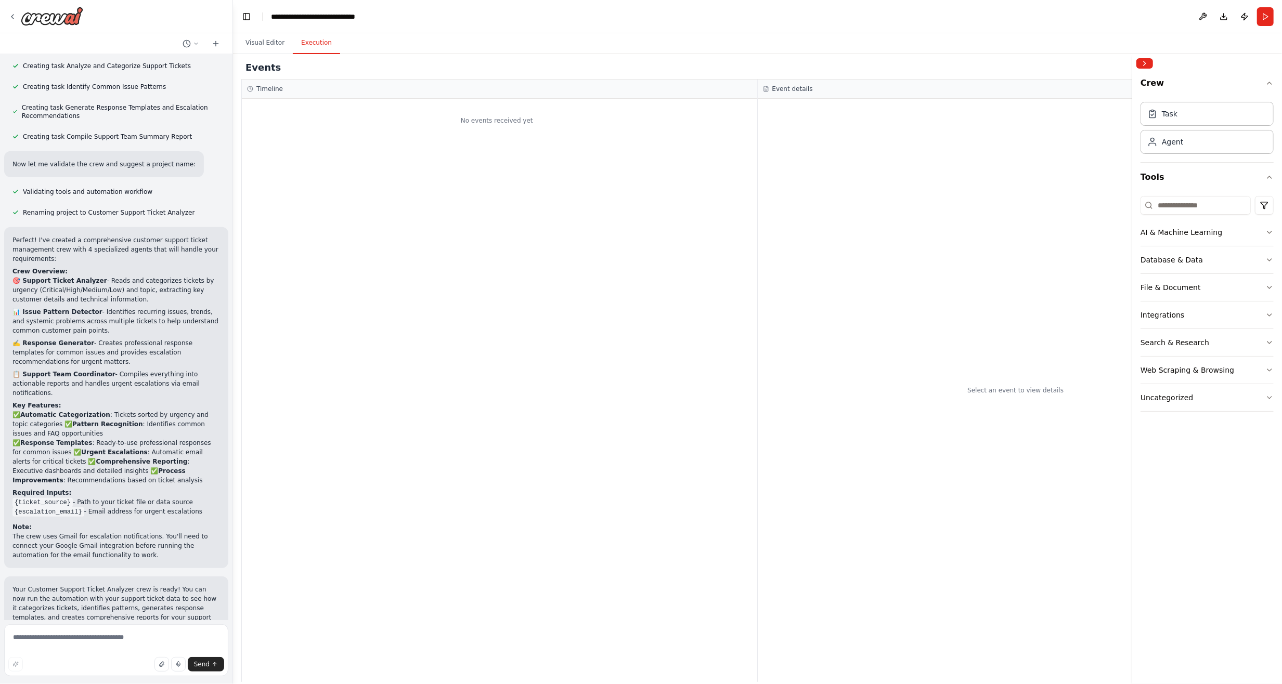
click at [314, 45] on button "Execution" at bounding box center [316, 43] width 47 height 22
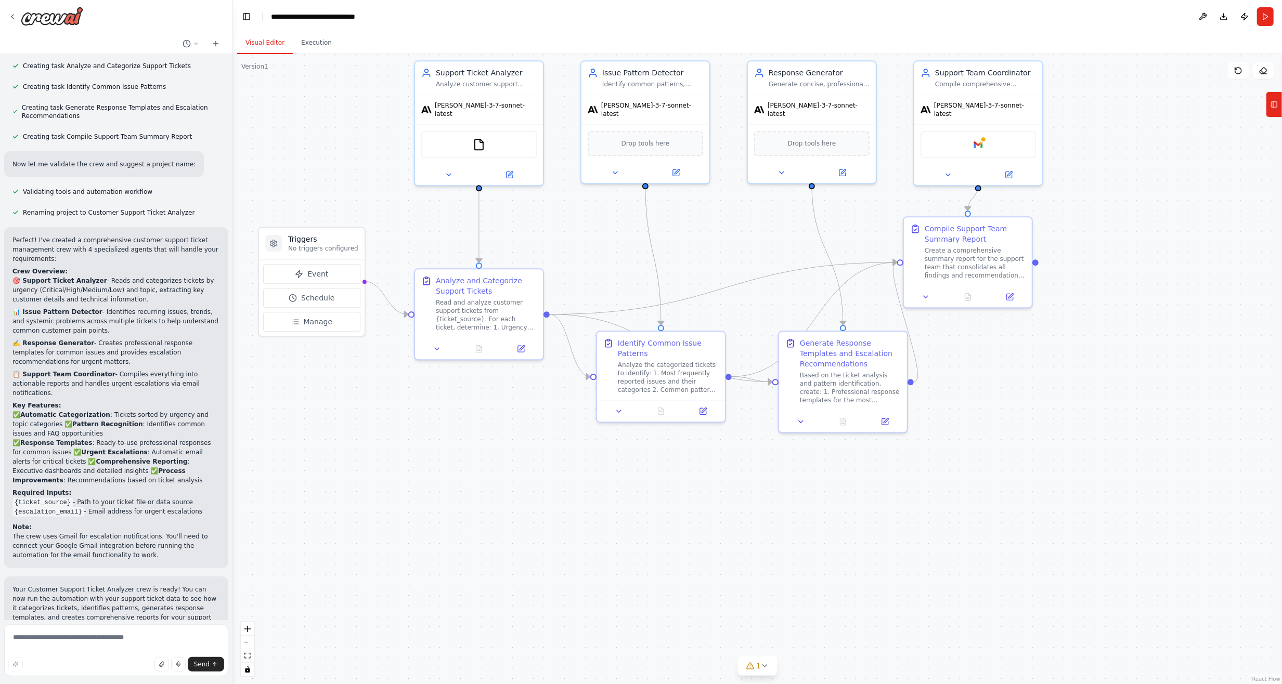
click at [267, 44] on button "Visual Editor" at bounding box center [265, 43] width 56 height 22
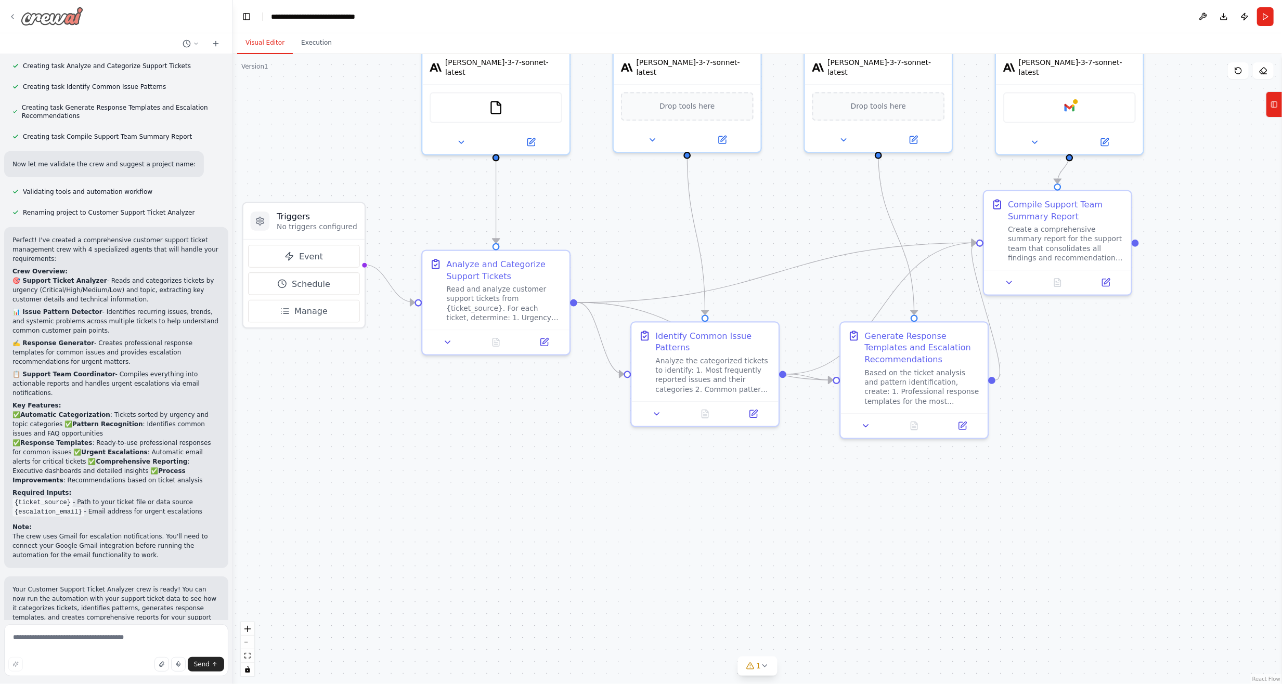
click at [12, 14] on icon at bounding box center [12, 16] width 8 height 8
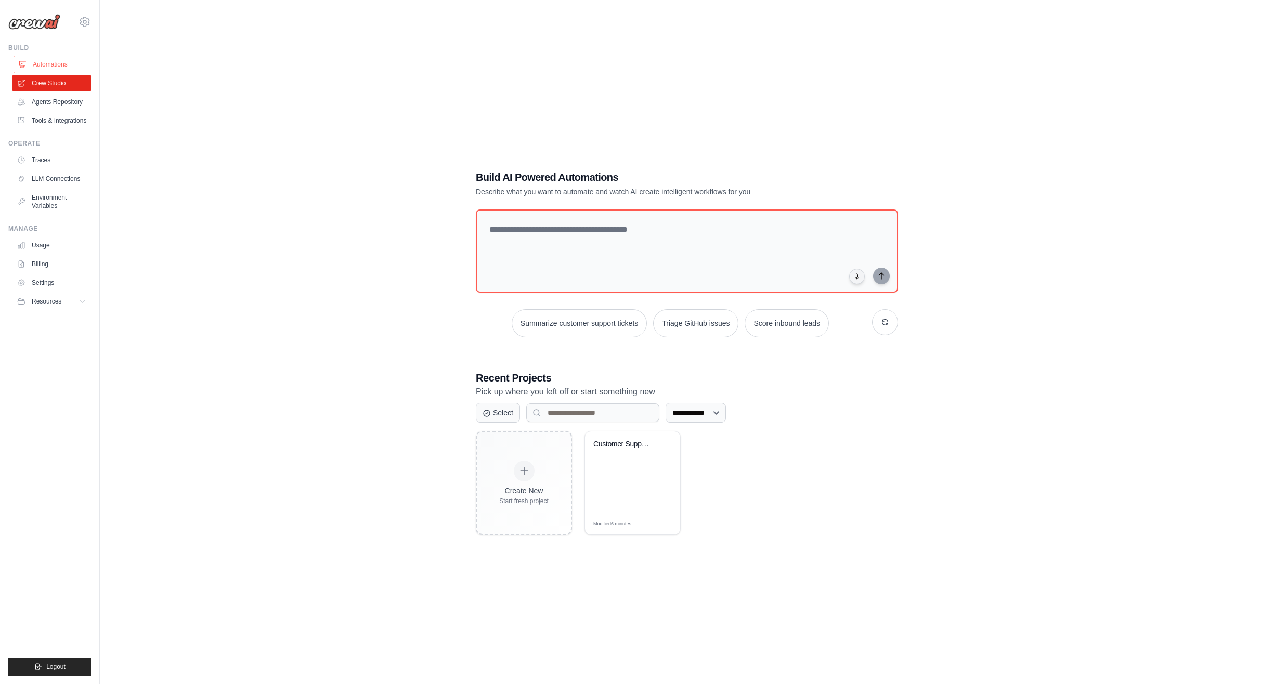
click at [55, 66] on link "Automations" at bounding box center [53, 64] width 79 height 17
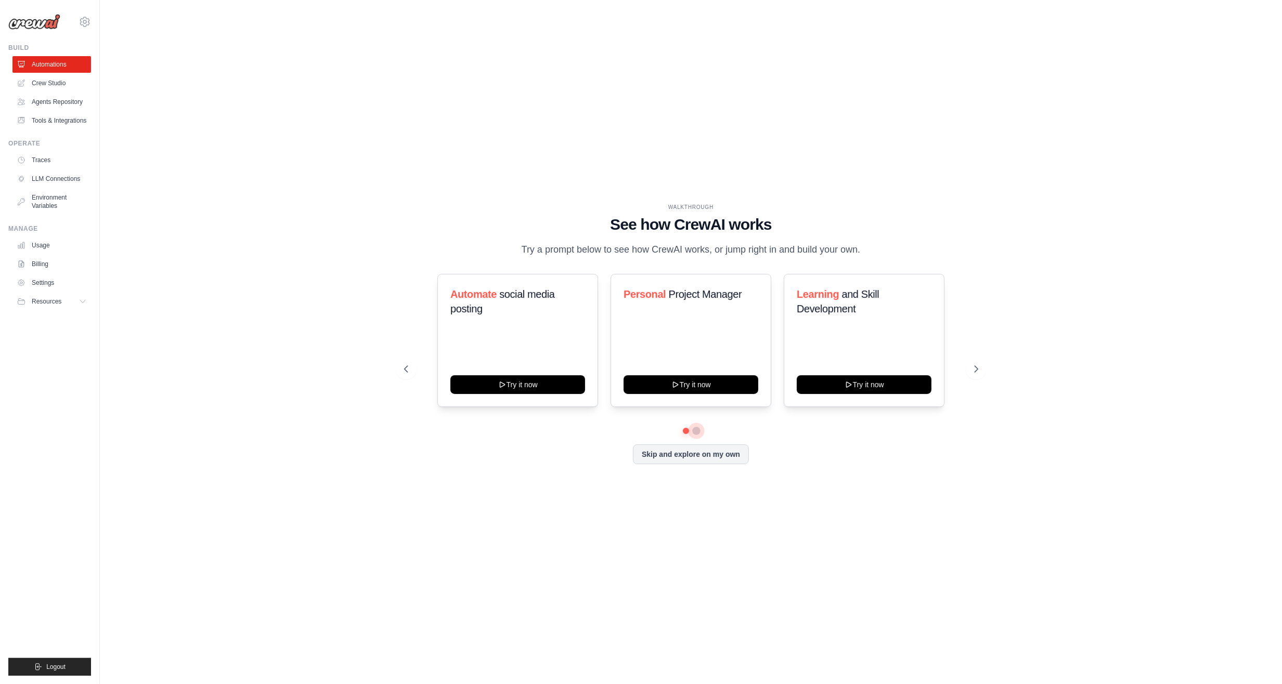
click at [696, 432] on button at bounding box center [696, 431] width 8 height 8
click at [683, 431] on button at bounding box center [685, 430] width 7 height 7
click at [501, 382] on icon at bounding box center [502, 383] width 5 height 5
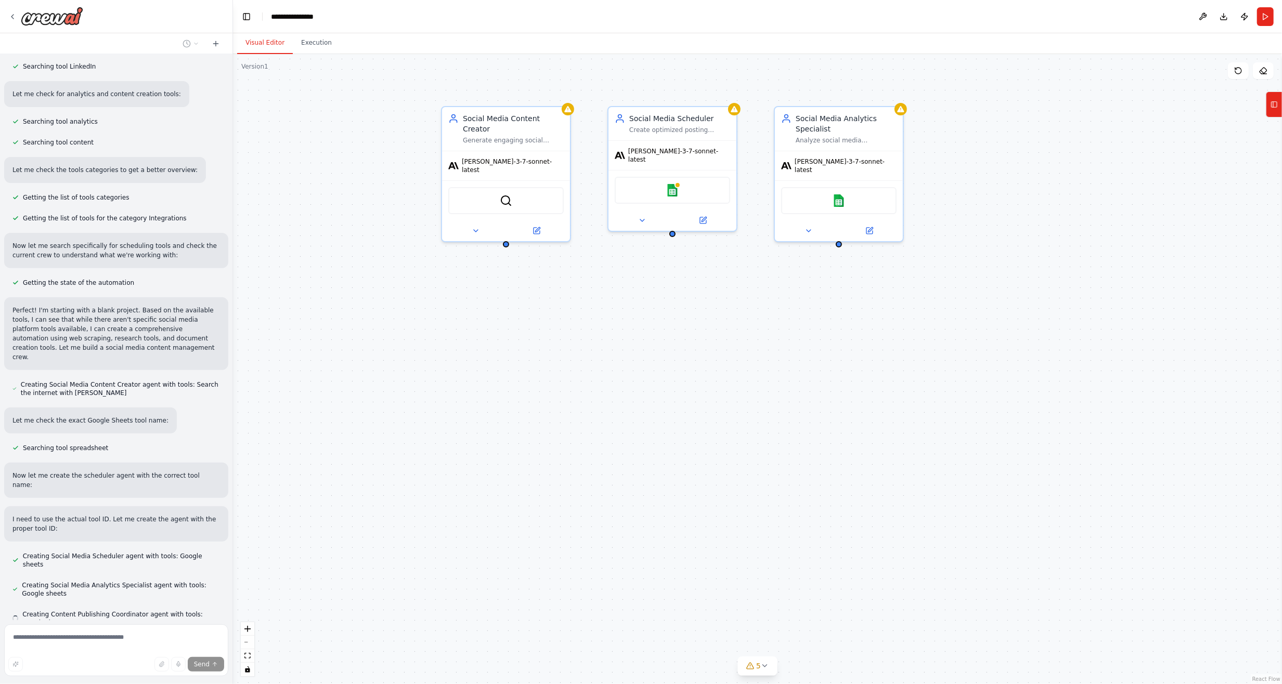
scroll to position [302, 0]
